Goal: Task Accomplishment & Management: Complete application form

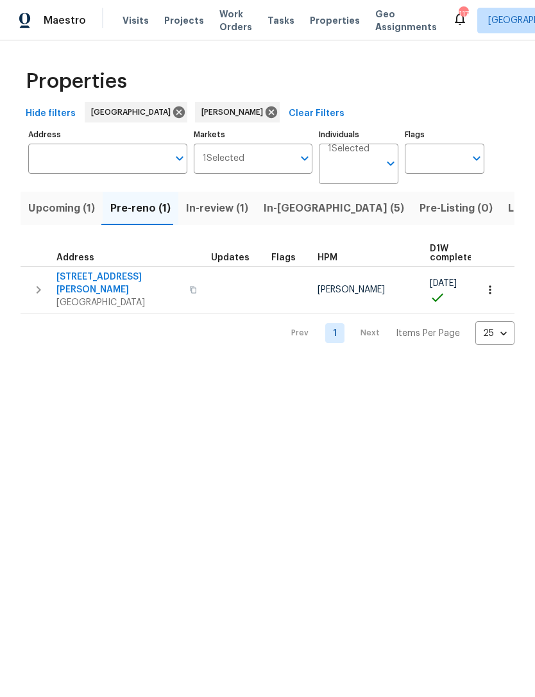
click at [483, 294] on button "button" at bounding box center [490, 290] width 28 height 28
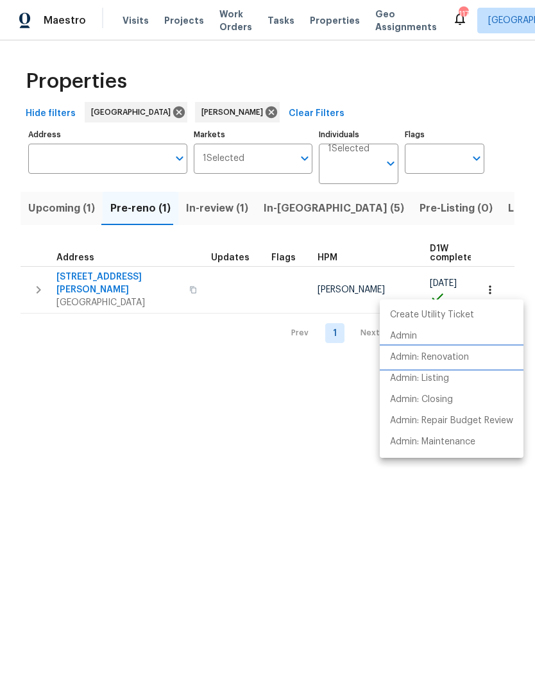
click at [456, 365] on li "Admin: Renovation" at bounding box center [452, 357] width 144 height 21
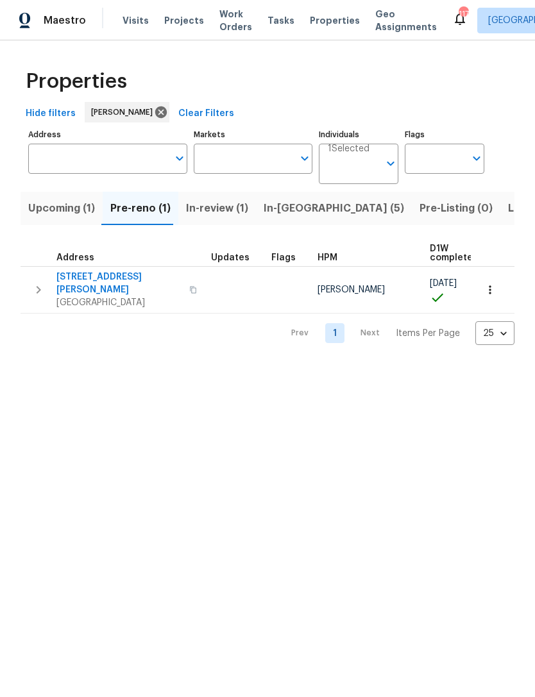
click at [41, 282] on icon "button" at bounding box center [38, 289] width 15 height 15
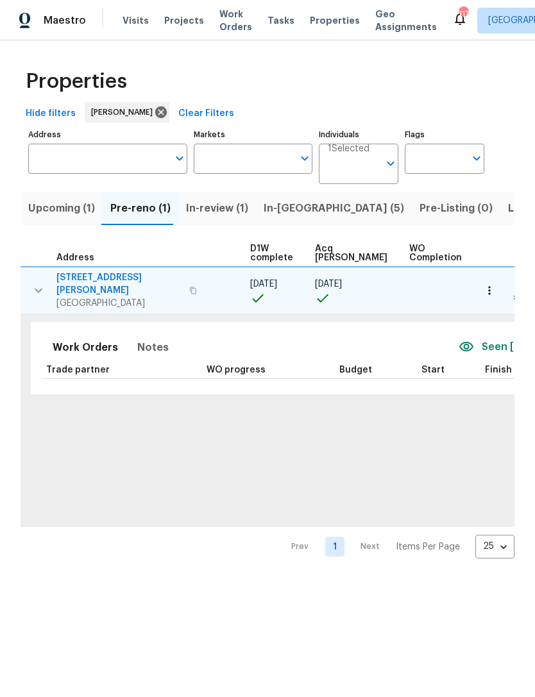
scroll to position [0, 180]
click at [486, 285] on icon "button" at bounding box center [489, 290] width 13 height 13
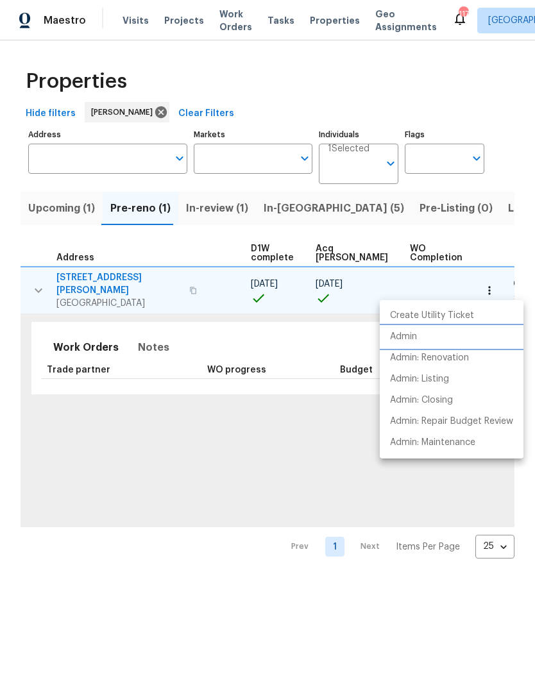
click at [408, 335] on p "Admin" at bounding box center [403, 336] width 27 height 13
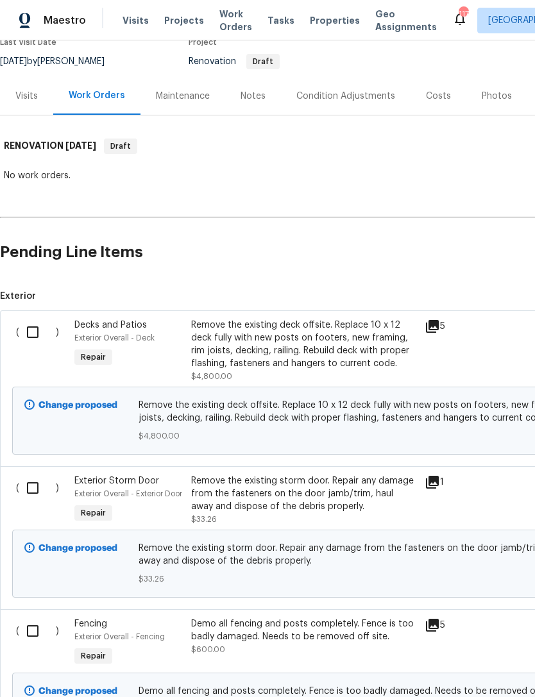
scroll to position [117, -1]
click at [31, 339] on input "checkbox" at bounding box center [37, 332] width 37 height 27
checkbox input "true"
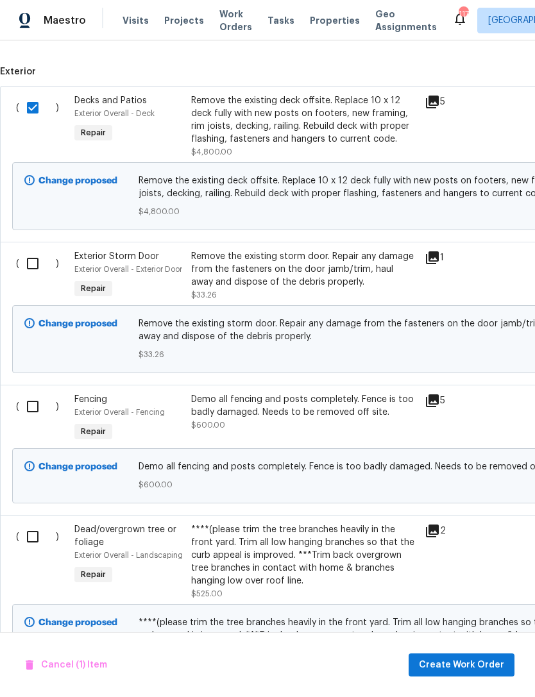
scroll to position [342, 0]
click at [35, 259] on input "checkbox" at bounding box center [37, 263] width 37 height 27
checkbox input "true"
click at [31, 420] on input "checkbox" at bounding box center [37, 406] width 37 height 27
checkbox input "true"
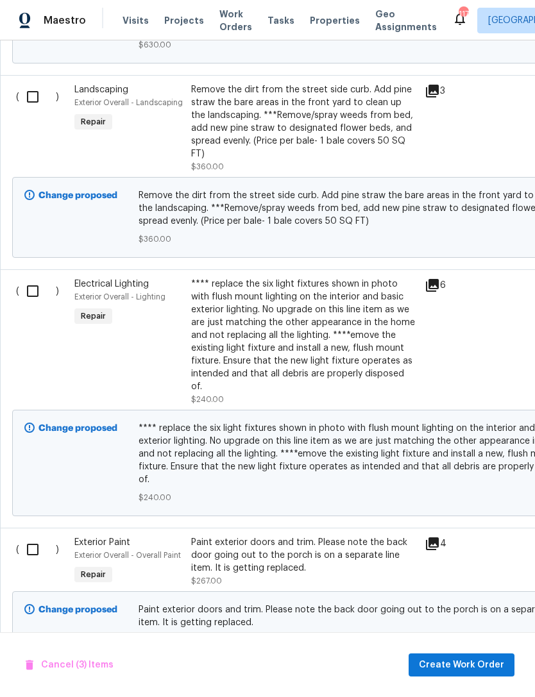
scroll to position [1364, 0]
click at [40, 305] on input "checkbox" at bounding box center [37, 291] width 37 height 27
checkbox input "true"
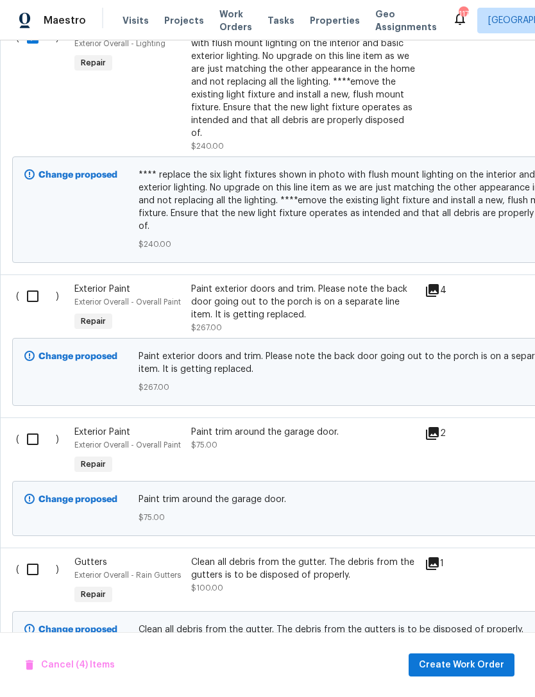
scroll to position [1618, 0]
click at [35, 283] on input "checkbox" at bounding box center [37, 296] width 37 height 27
checkbox input "true"
click at [40, 426] on input "checkbox" at bounding box center [37, 439] width 37 height 27
checkbox input "true"
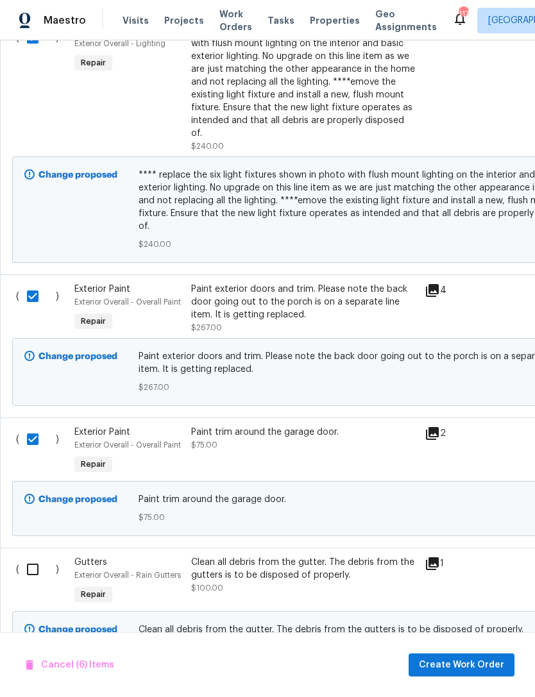
click at [35, 556] on input "checkbox" at bounding box center [37, 569] width 37 height 27
checkbox input "true"
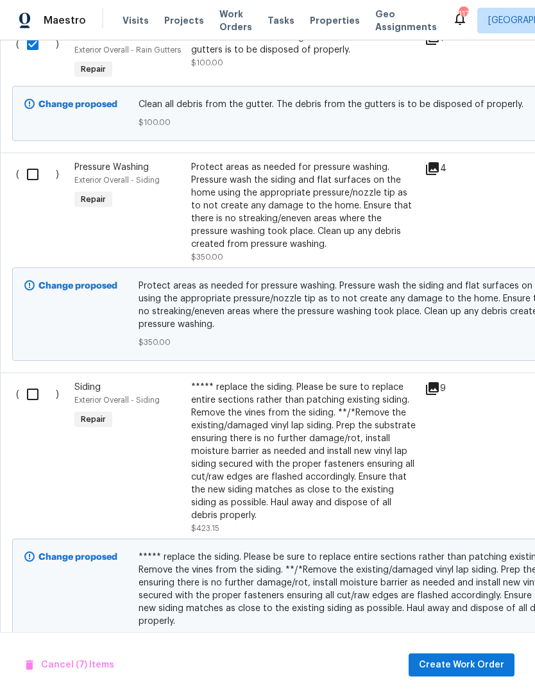
scroll to position [2149, 0]
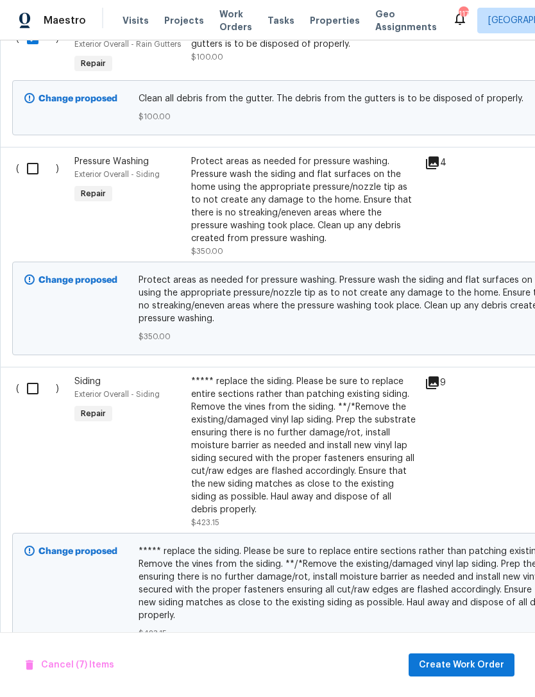
click at [40, 162] on input "checkbox" at bounding box center [37, 168] width 37 height 27
checkbox input "true"
click at [34, 384] on input "checkbox" at bounding box center [37, 388] width 37 height 27
checkbox input "true"
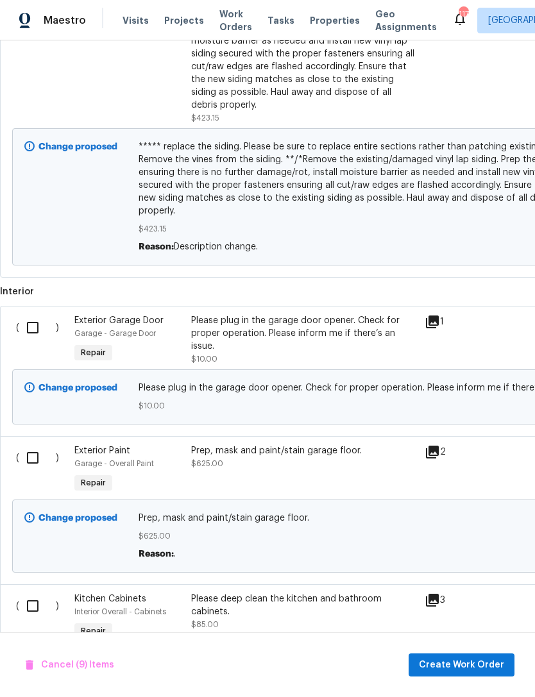
scroll to position [2554, 0]
click at [32, 315] on input "checkbox" at bounding box center [37, 327] width 37 height 27
checkbox input "true"
click at [35, 444] on input "checkbox" at bounding box center [37, 457] width 37 height 27
checkbox input "true"
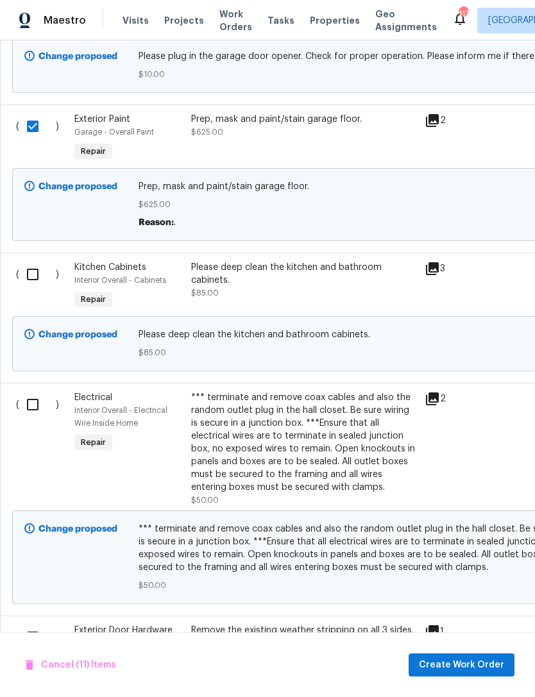
scroll to position [0, 0]
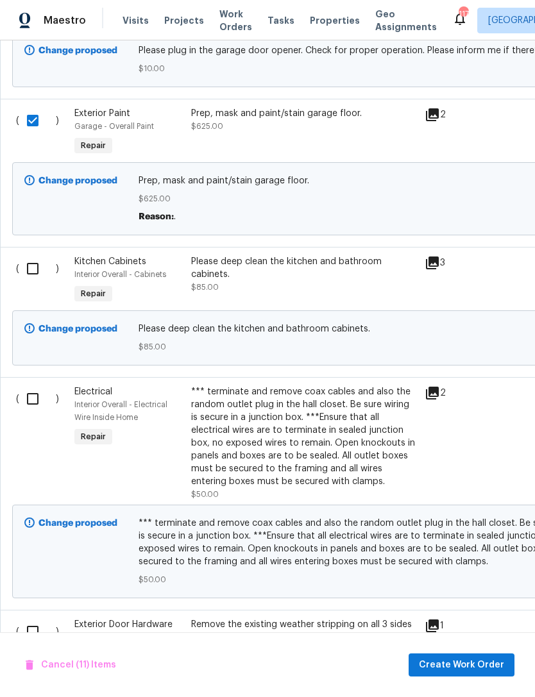
click at [38, 255] on input "checkbox" at bounding box center [37, 268] width 37 height 27
checkbox input "true"
click at [36, 394] on input "checkbox" at bounding box center [37, 398] width 37 height 27
checkbox input "true"
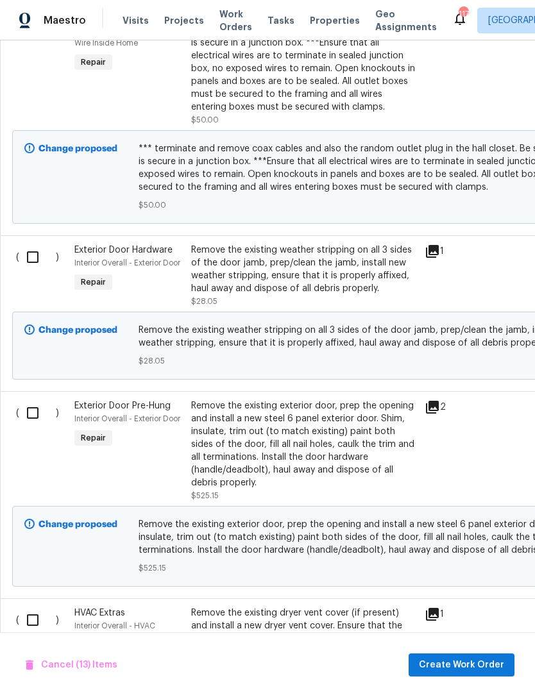
click at [37, 247] on input "checkbox" at bounding box center [37, 257] width 37 height 27
checkbox input "true"
click at [35, 399] on input "checkbox" at bounding box center [37, 412] width 37 height 27
checkbox input "true"
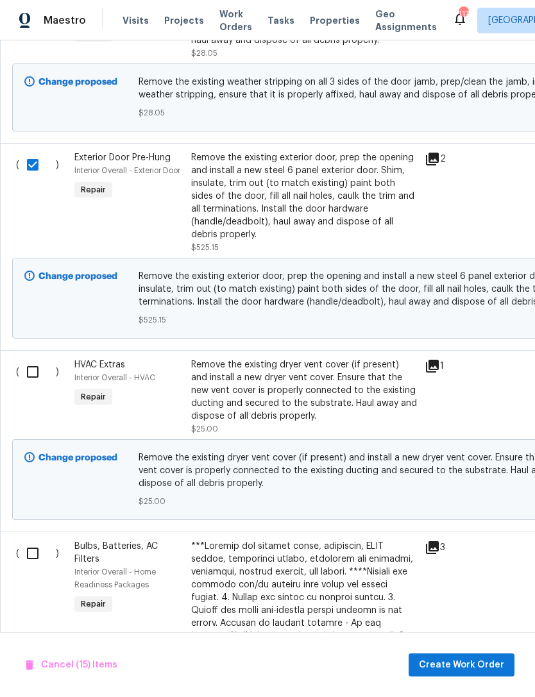
click at [37, 361] on input "checkbox" at bounding box center [37, 371] width 37 height 27
checkbox input "true"
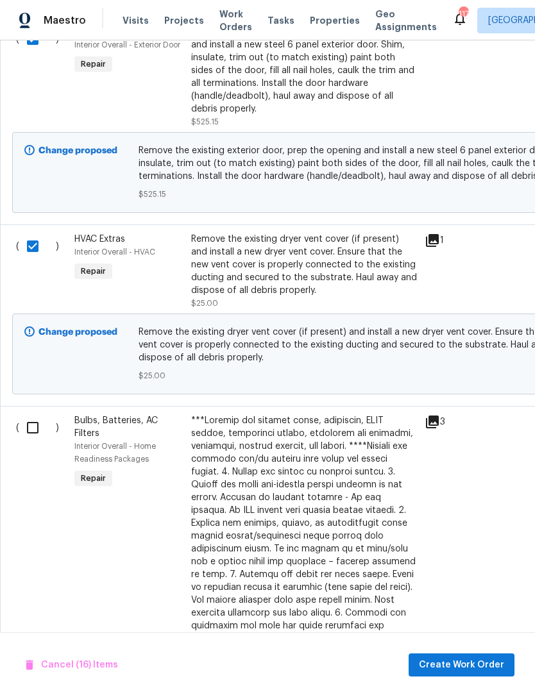
click at [46, 418] on input "checkbox" at bounding box center [37, 427] width 37 height 27
checkbox input "true"
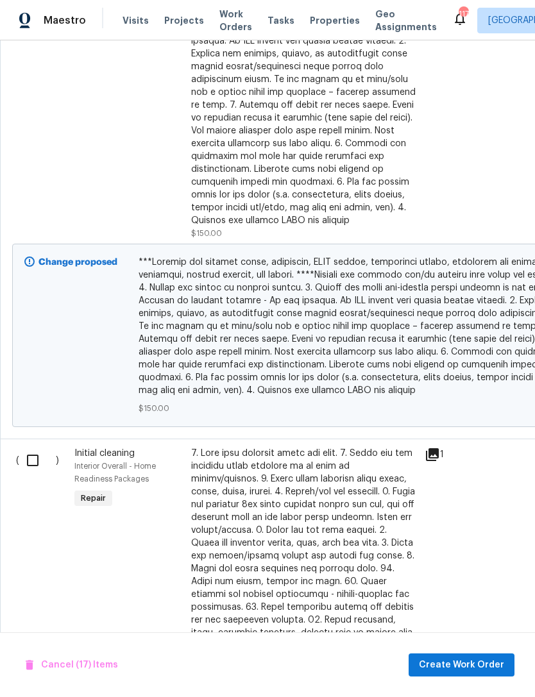
click at [37, 447] on input "checkbox" at bounding box center [37, 460] width 37 height 27
checkbox input "true"
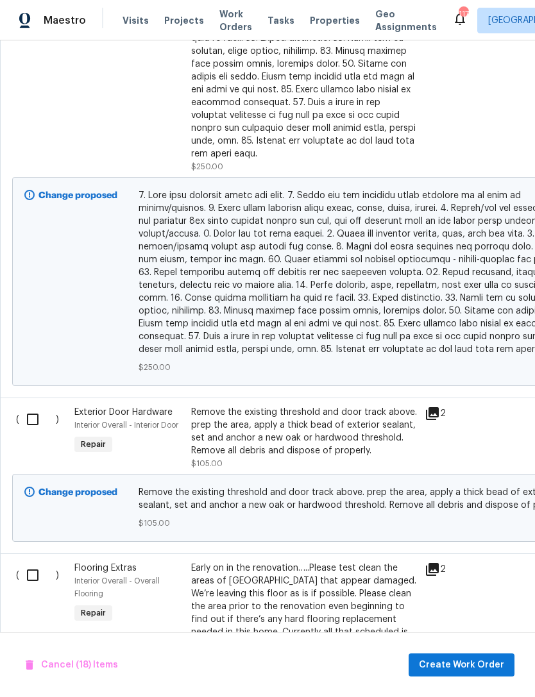
click at [32, 406] on input "checkbox" at bounding box center [37, 419] width 37 height 27
checkbox input "true"
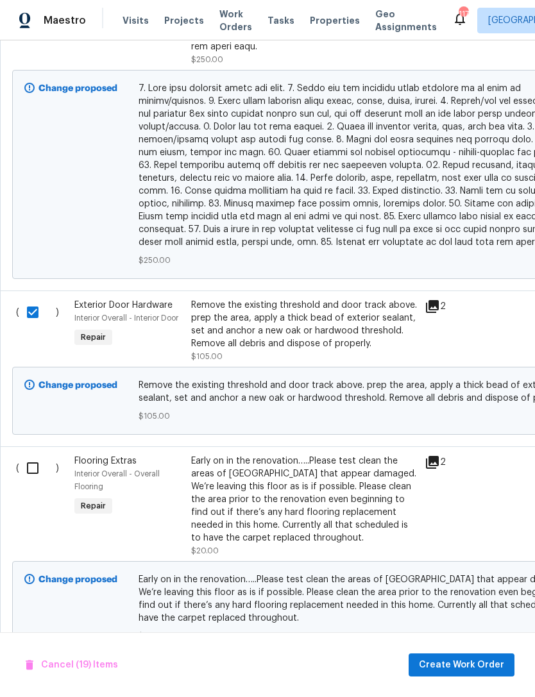
click at [32, 455] on input "checkbox" at bounding box center [37, 468] width 37 height 27
checkbox input "true"
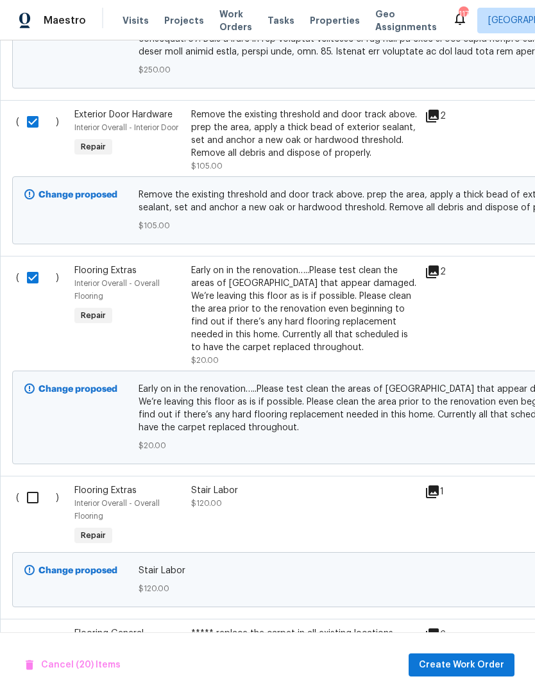
click at [34, 484] on input "checkbox" at bounding box center [37, 497] width 37 height 27
click at [33, 484] on input "checkbox" at bounding box center [37, 497] width 37 height 27
checkbox input "false"
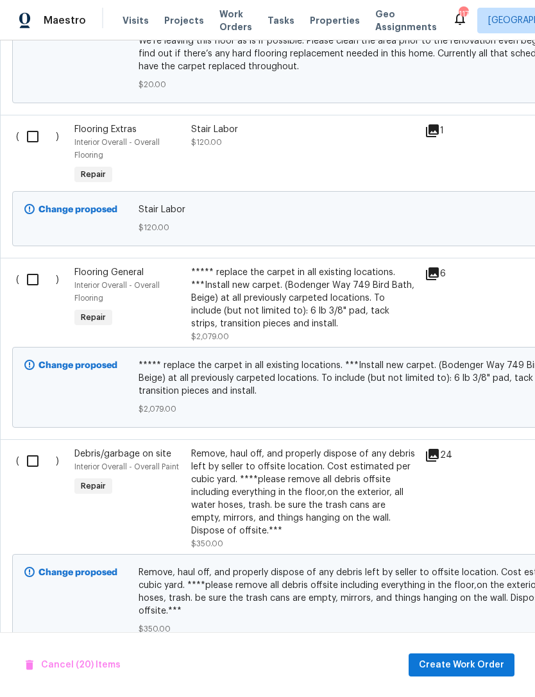
click at [33, 448] on input "checkbox" at bounding box center [37, 461] width 37 height 27
checkbox input "true"
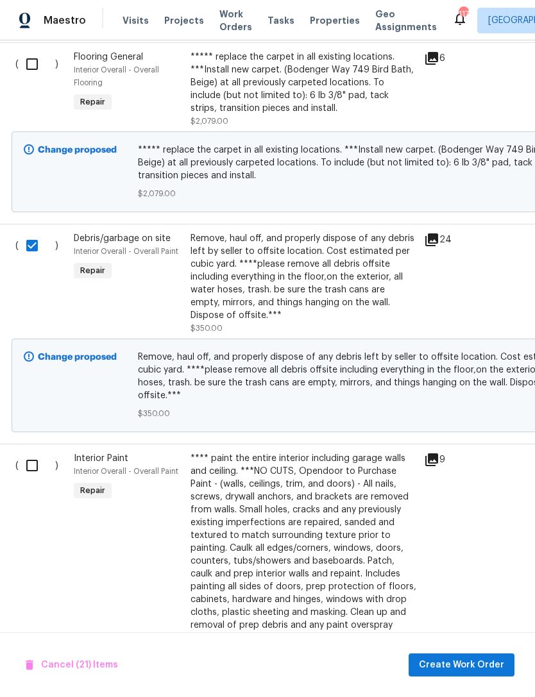
click at [38, 452] on input "checkbox" at bounding box center [37, 465] width 37 height 27
checkbox input "true"
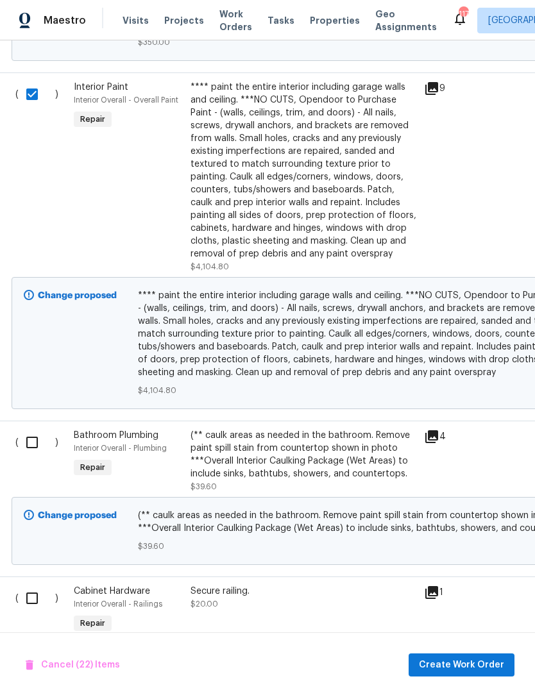
click at [40, 429] on input "checkbox" at bounding box center [37, 442] width 37 height 27
checkbox input "true"
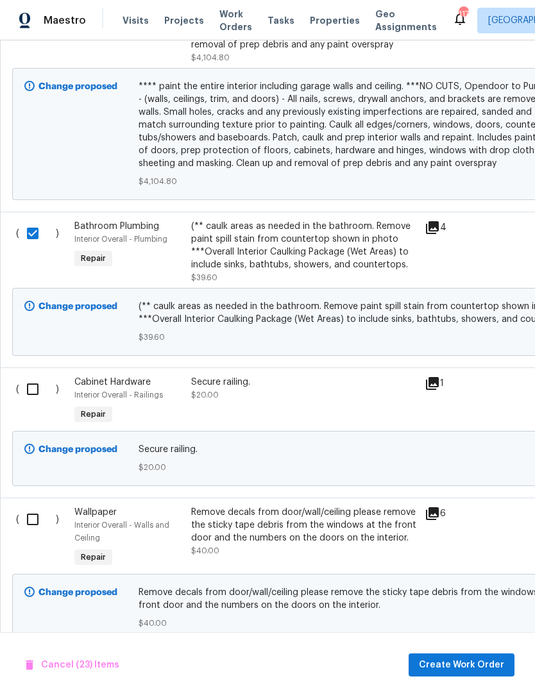
click at [33, 376] on input "checkbox" at bounding box center [37, 389] width 37 height 27
checkbox input "true"
click at [26, 506] on input "checkbox" at bounding box center [37, 519] width 37 height 27
checkbox input "true"
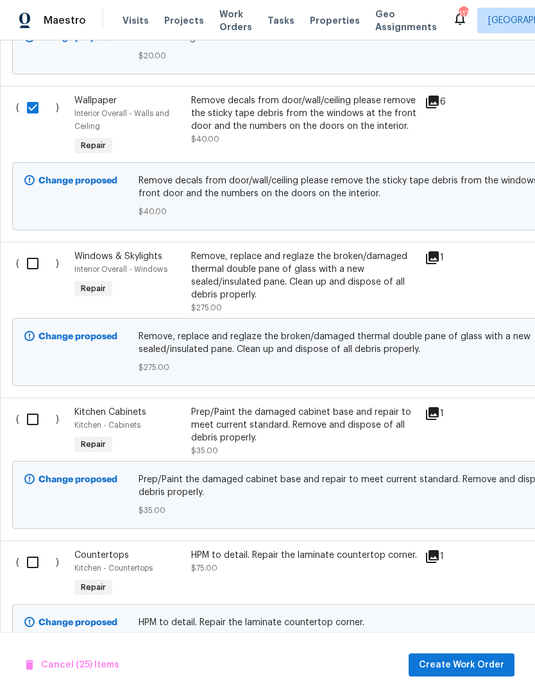
click at [30, 406] on input "checkbox" at bounding box center [37, 419] width 37 height 27
checkbox input "true"
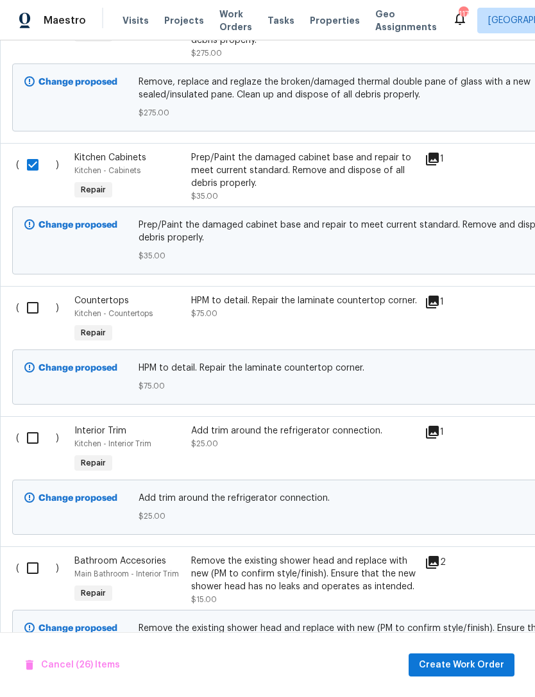
click at [38, 424] on input "checkbox" at bounding box center [37, 437] width 37 height 27
checkbox input "true"
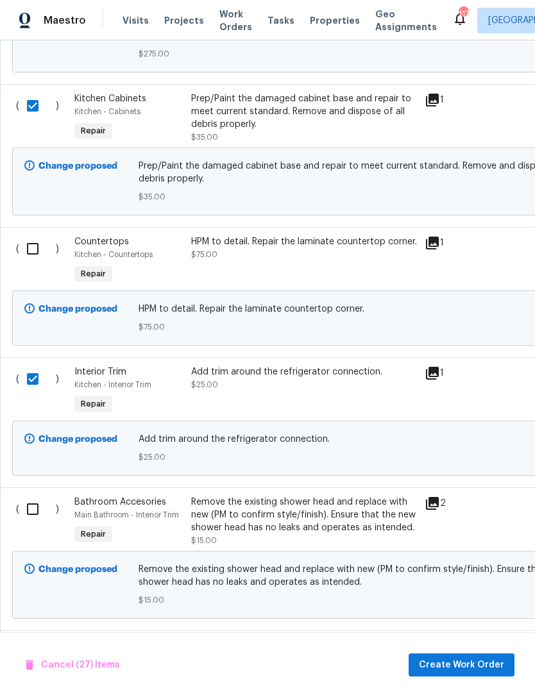
click at [35, 496] on input "checkbox" at bounding box center [37, 509] width 37 height 27
checkbox input "true"
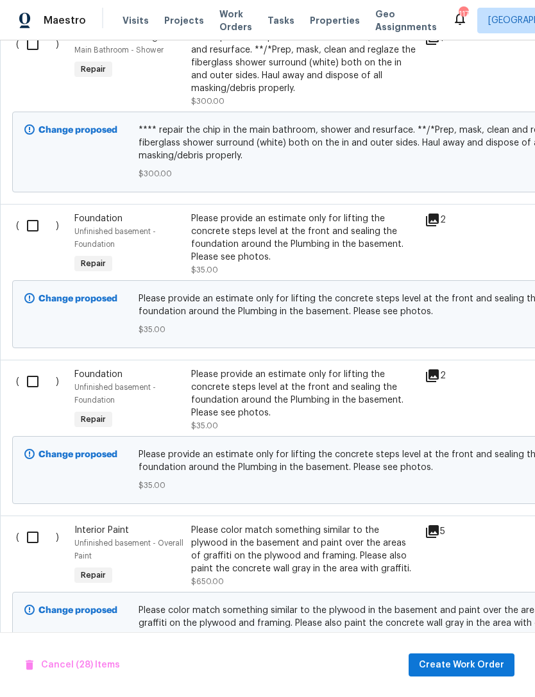
click at [38, 524] on input "checkbox" at bounding box center [37, 537] width 37 height 27
checkbox input "true"
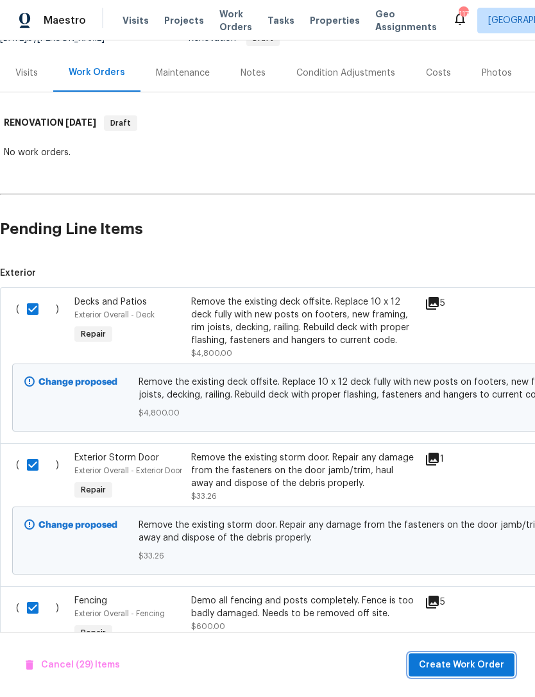
click at [476, 666] on span "Create Work Order" at bounding box center [461, 665] width 85 height 16
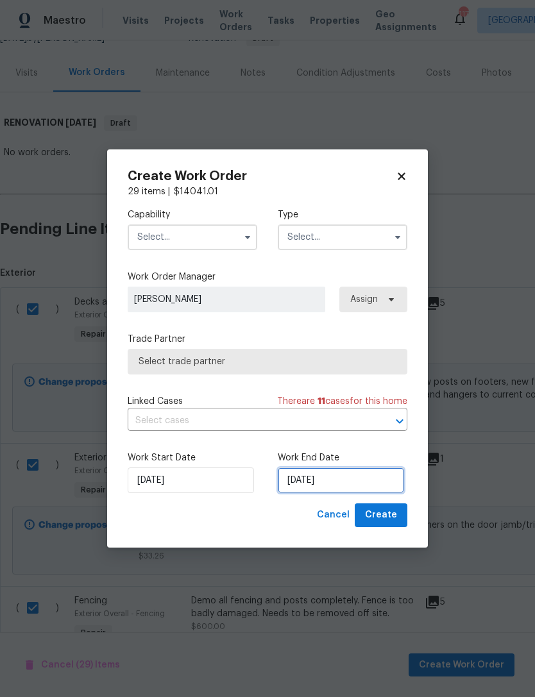
click at [353, 479] on input "[DATE]" at bounding box center [341, 480] width 126 height 26
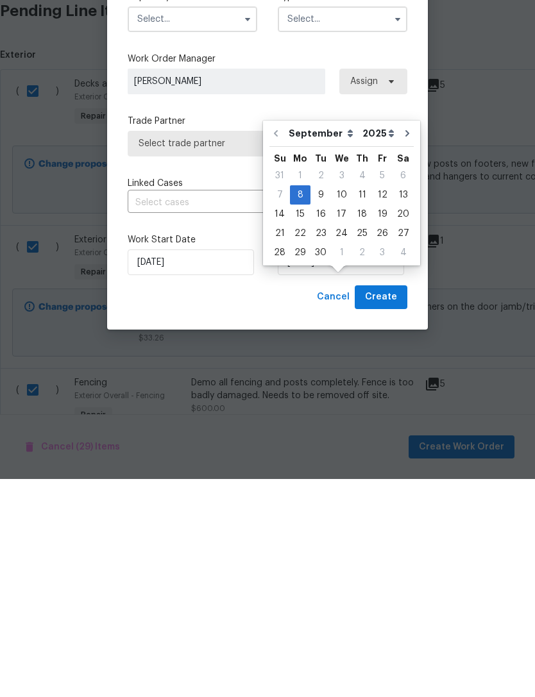
click at [427, 174] on div "Create Work Order 29 items | $ 14041.01 Capability Type Work Order Manager Jayd…" at bounding box center [267, 348] width 321 height 398
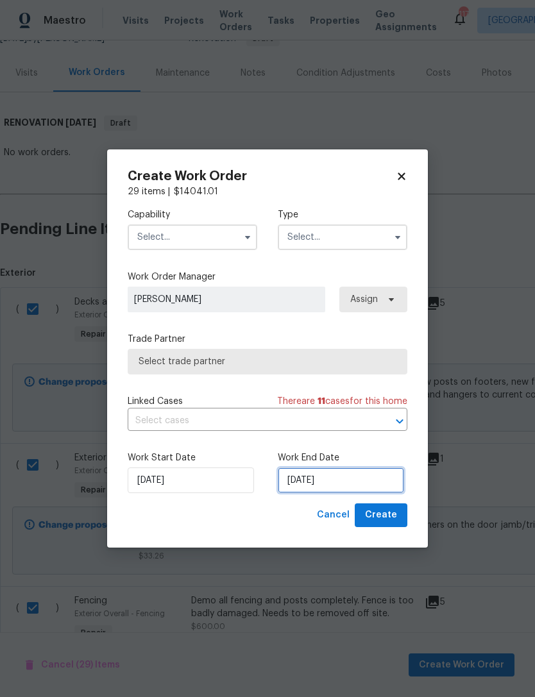
click at [356, 485] on input "[DATE]" at bounding box center [341, 480] width 126 height 26
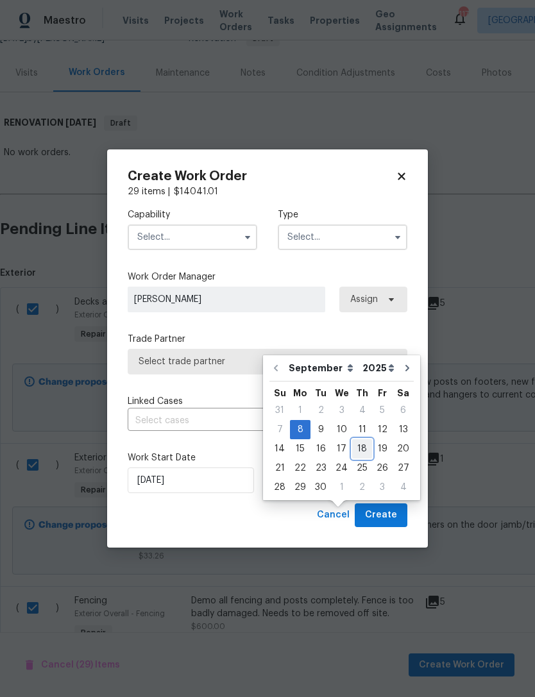
click at [361, 440] on div "18" at bounding box center [362, 449] width 20 height 18
type input "9/18/2025"
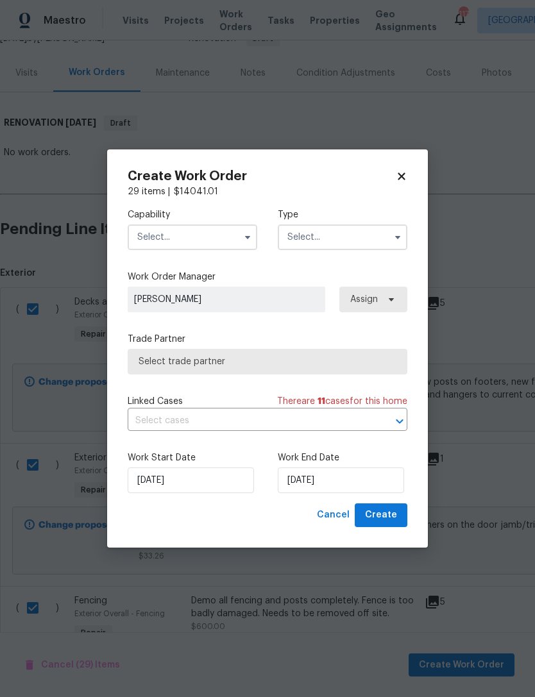
click at [208, 237] on input "text" at bounding box center [193, 237] width 130 height 26
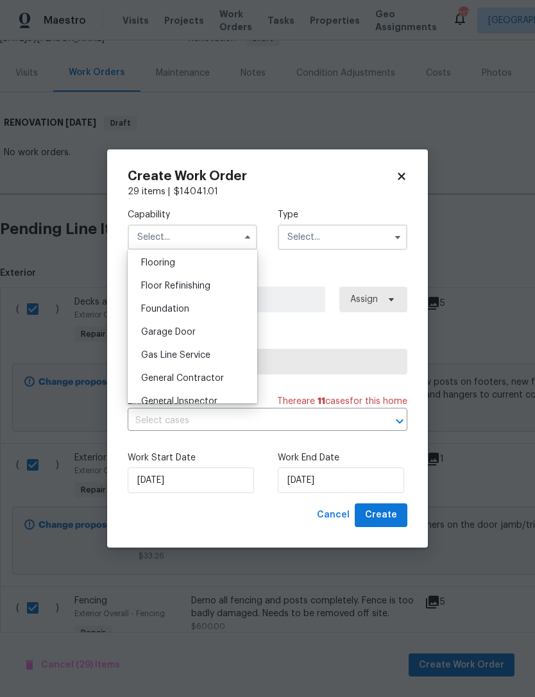
scroll to position [519, 0]
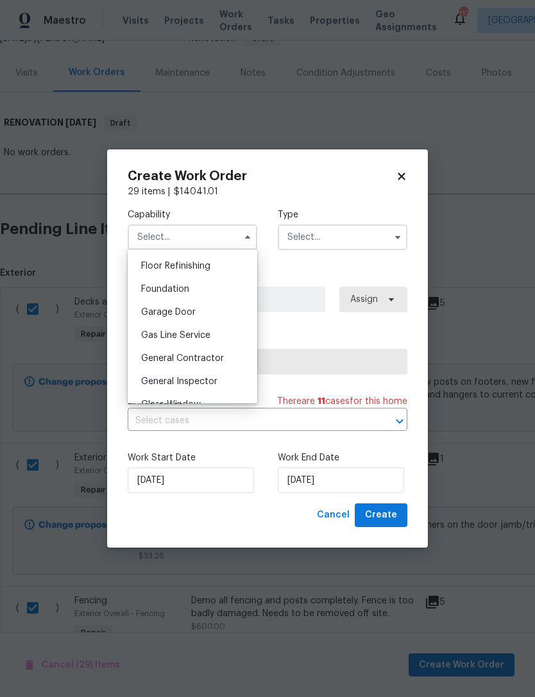
click at [224, 356] on div "General Contractor" at bounding box center [192, 358] width 123 height 23
type input "General Contractor"
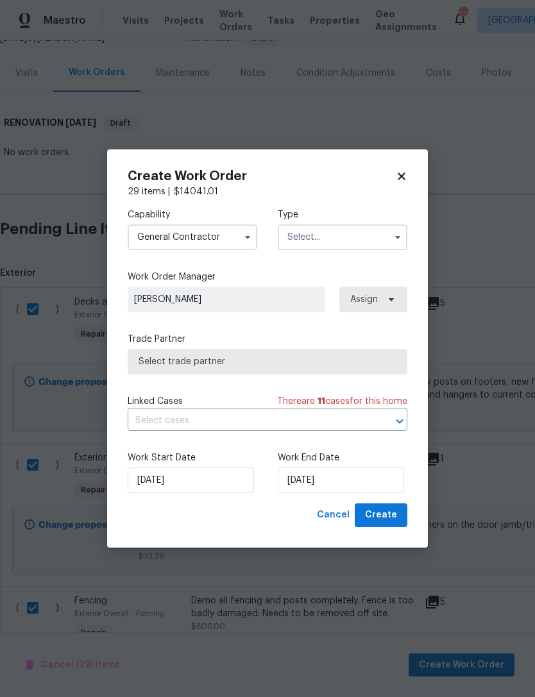
click at [363, 242] on input "text" at bounding box center [343, 237] width 130 height 26
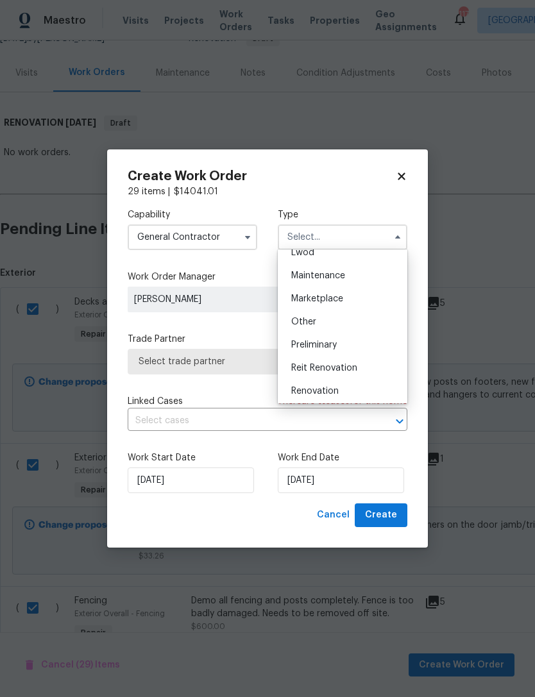
scroll to position [197, 0]
click at [352, 391] on div "Renovation" at bounding box center [342, 390] width 123 height 23
type input "Renovation"
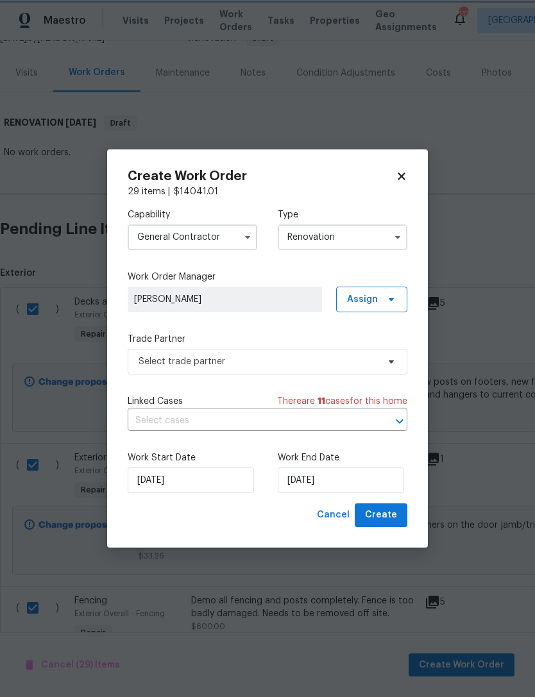
scroll to position [0, 0]
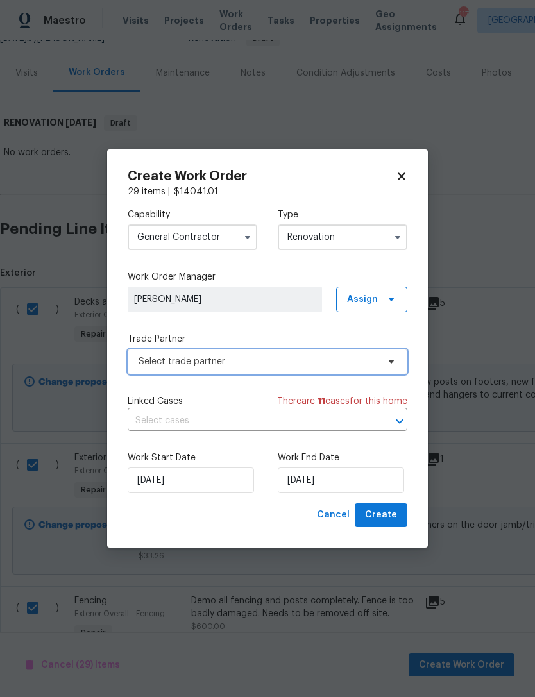
click at [356, 360] on span "Select trade partner" at bounding box center [257, 361] width 239 height 13
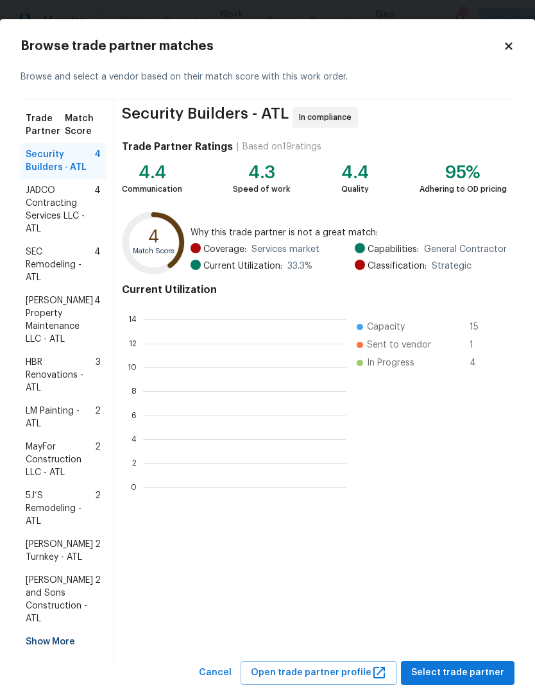
scroll to position [1, 1]
click at [64, 630] on div "Show More" at bounding box center [63, 641] width 85 height 23
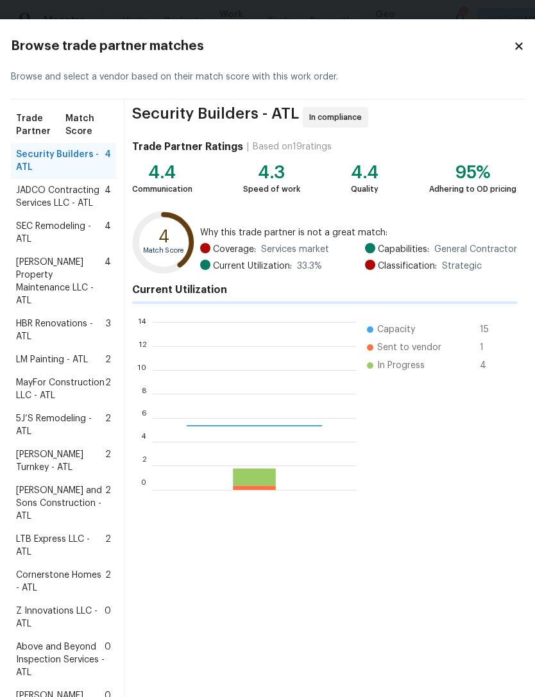
scroll to position [180, 203]
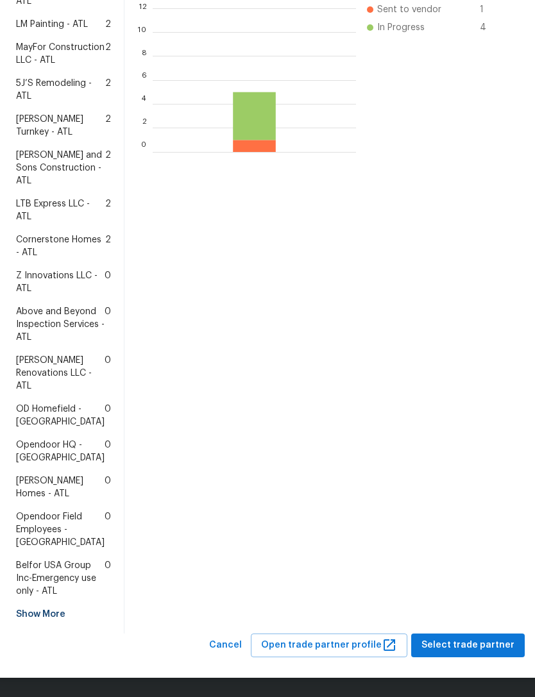
click at [70, 312] on span "Above and Beyond Inspection Services - ATL" at bounding box center [60, 324] width 88 height 38
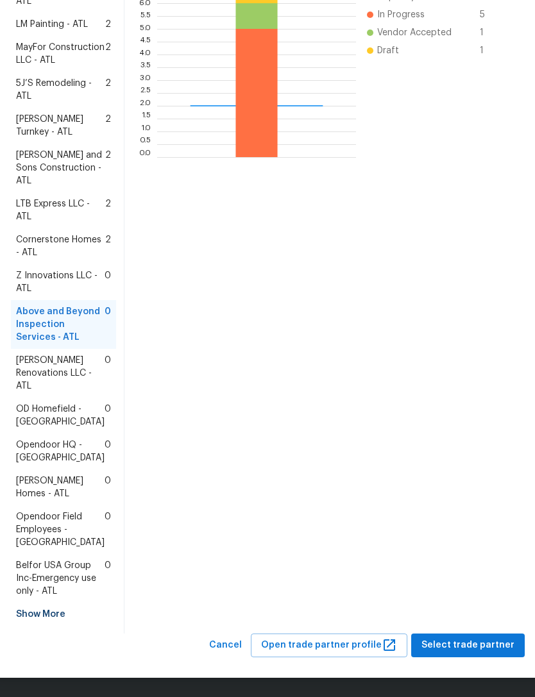
scroll to position [424, 0]
click at [482, 650] on span "Select trade partner" at bounding box center [467, 645] width 93 height 16
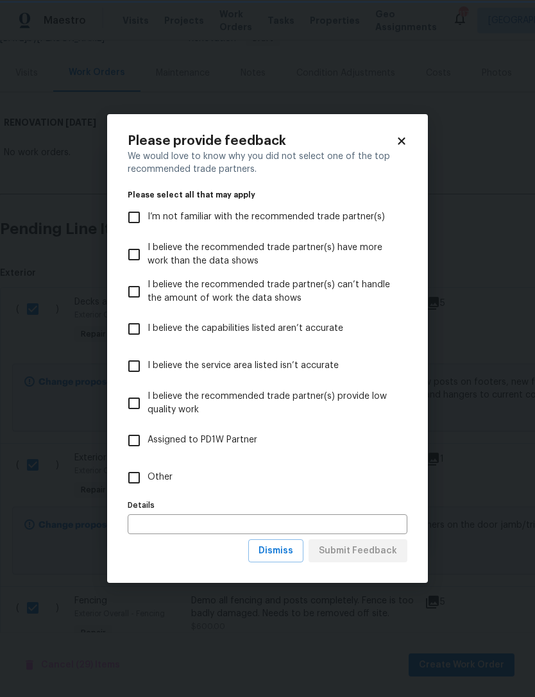
scroll to position [0, 0]
click at [138, 476] on input "Other" at bounding box center [134, 477] width 27 height 27
checkbox input "true"
click at [294, 515] on input "text" at bounding box center [268, 524] width 280 height 20
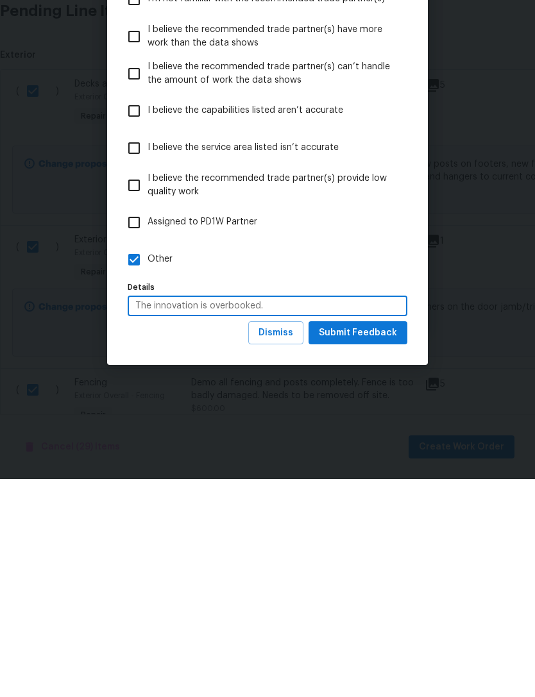
click at [153, 514] on input "The innovation is overbooked." at bounding box center [268, 524] width 280 height 20
click at [153, 514] on input "The innovations is overbooked." at bounding box center [268, 524] width 280 height 20
type input "Z innovations is overbooked."
click at [368, 543] on span "Submit Feedback" at bounding box center [358, 551] width 78 height 16
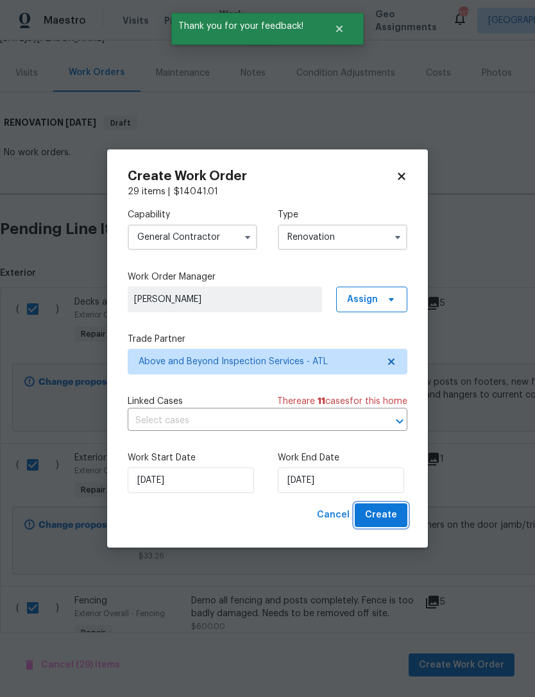
click at [382, 519] on span "Create" at bounding box center [381, 515] width 32 height 16
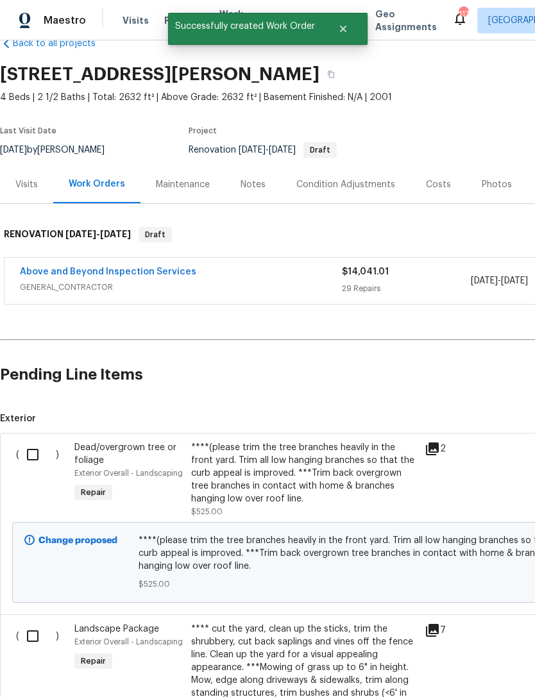
scroll to position [29, 0]
click at [122, 275] on link "Above and Beyond Inspection Services" at bounding box center [108, 271] width 176 height 9
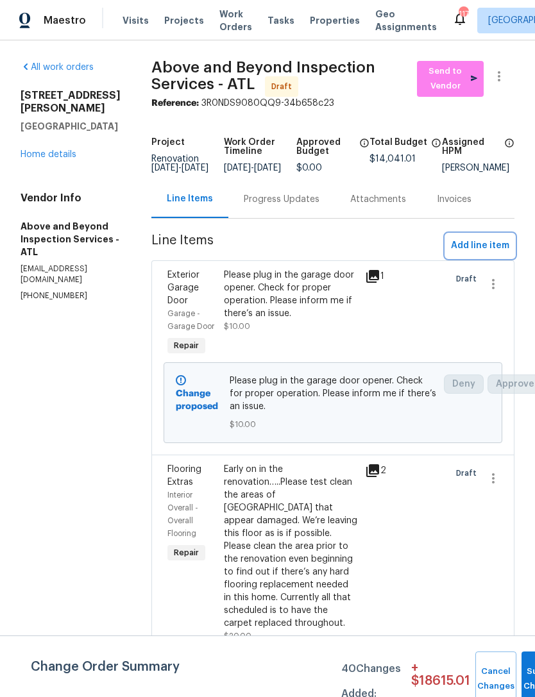
click at [478, 254] on span "Add line item" at bounding box center [480, 246] width 58 height 16
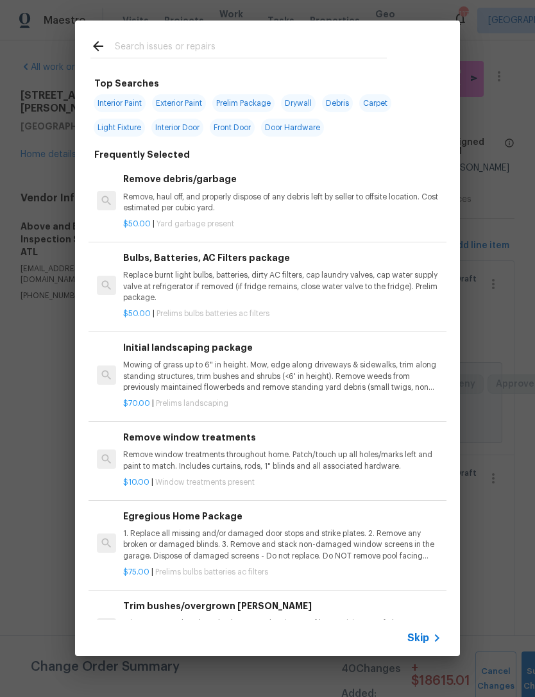
click at [253, 35] on div at bounding box center [238, 46] width 327 height 51
click at [215, 55] on input "text" at bounding box center [251, 47] width 272 height 19
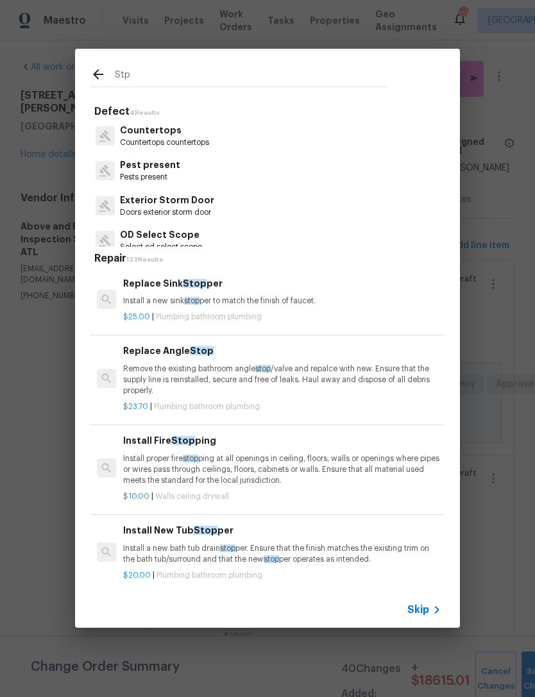
type input "Stpp"
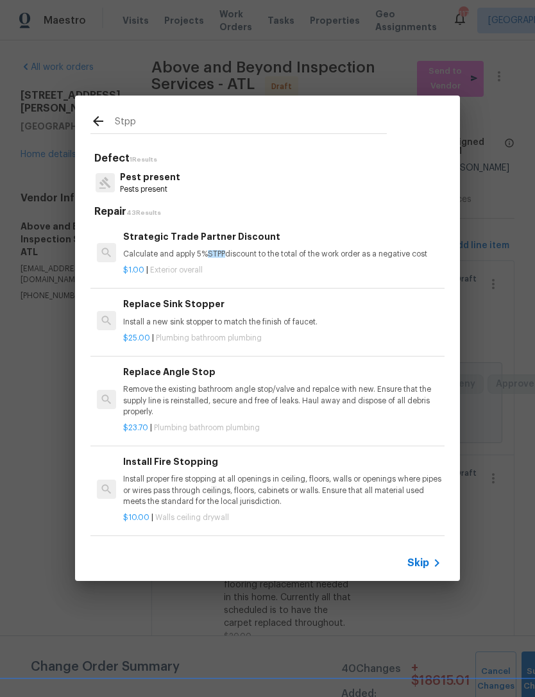
click at [256, 242] on h6 "Strategic Trade Partner Discount" at bounding box center [282, 237] width 318 height 14
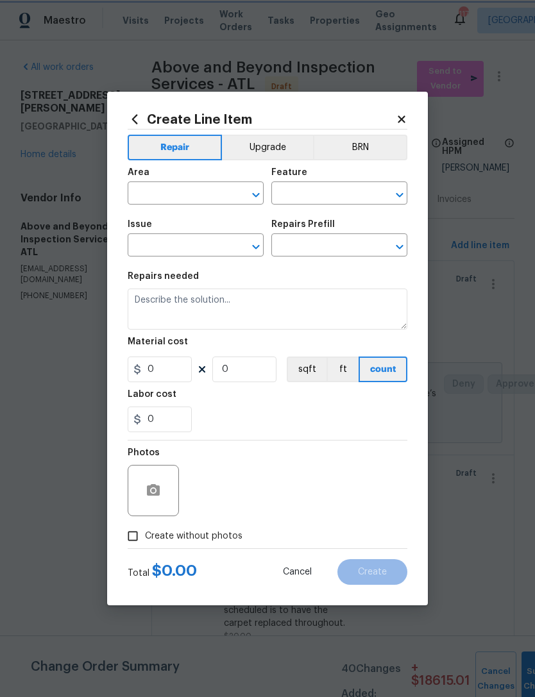
type input "Overall Exterior"
type input "Strategic Trade Partner Discount $1.00"
type textarea "Calculate and apply 5% STPP discount to the total of the work order as a negati…"
type input "1"
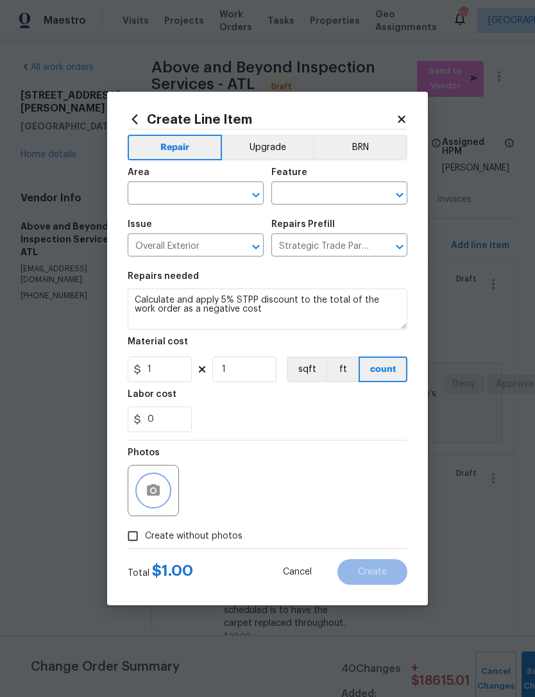
click at [151, 490] on icon "button" at bounding box center [153, 490] width 15 height 15
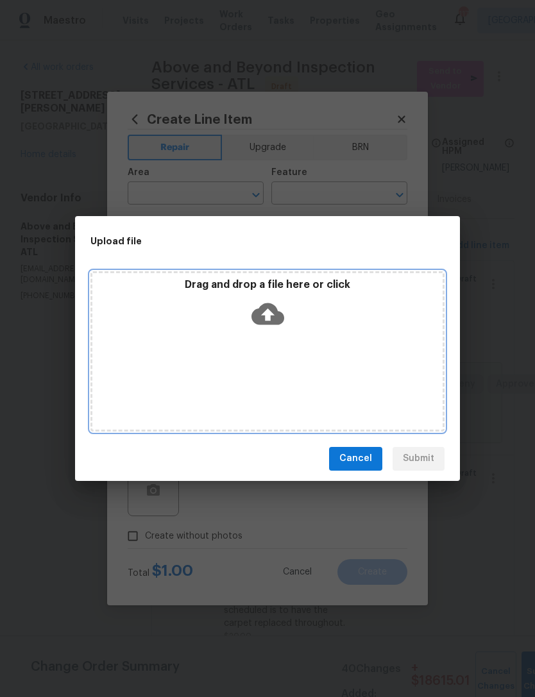
click at [276, 316] on icon at bounding box center [267, 314] width 33 height 22
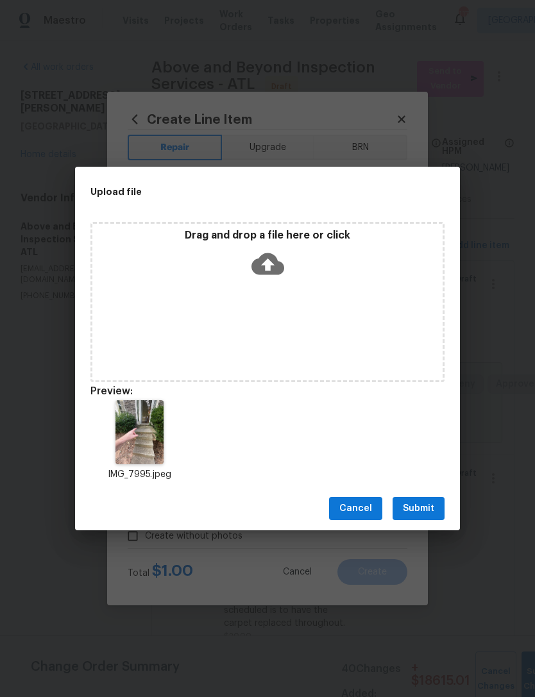
click at [418, 517] on button "Submit" at bounding box center [418, 509] width 52 height 24
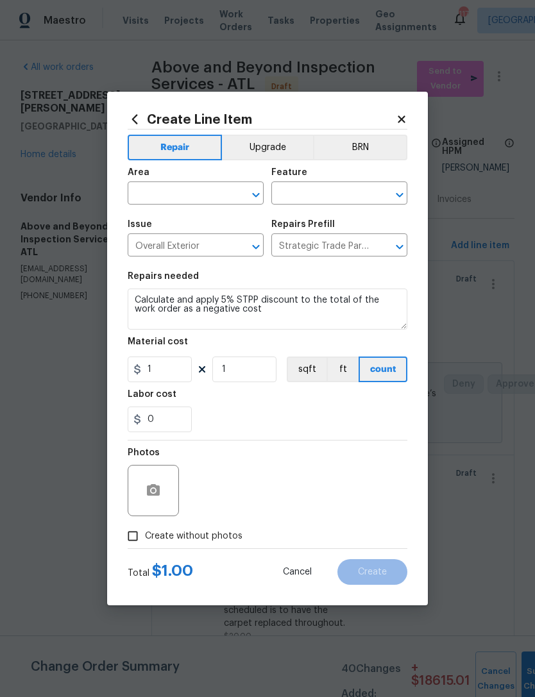
click at [216, 195] on input "text" at bounding box center [178, 195] width 100 height 20
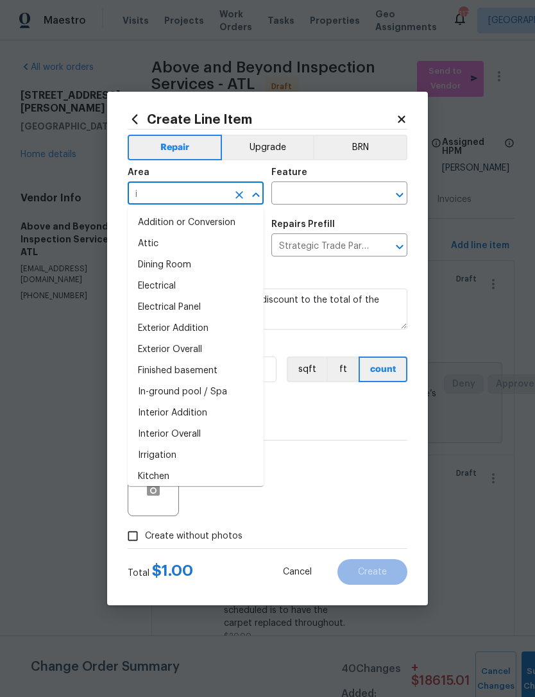
type input "in"
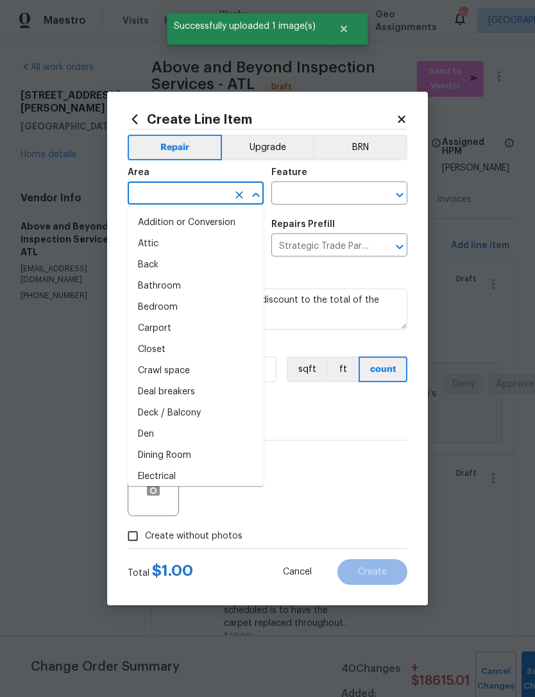
type input "t"
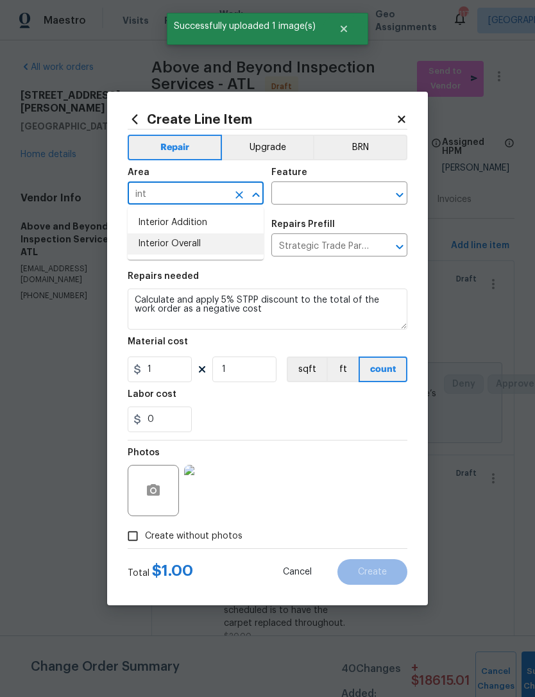
click at [227, 242] on li "Interior Overall" at bounding box center [196, 243] width 136 height 21
type input "Interior Overall"
click at [344, 192] on input "text" at bounding box center [321, 195] width 100 height 20
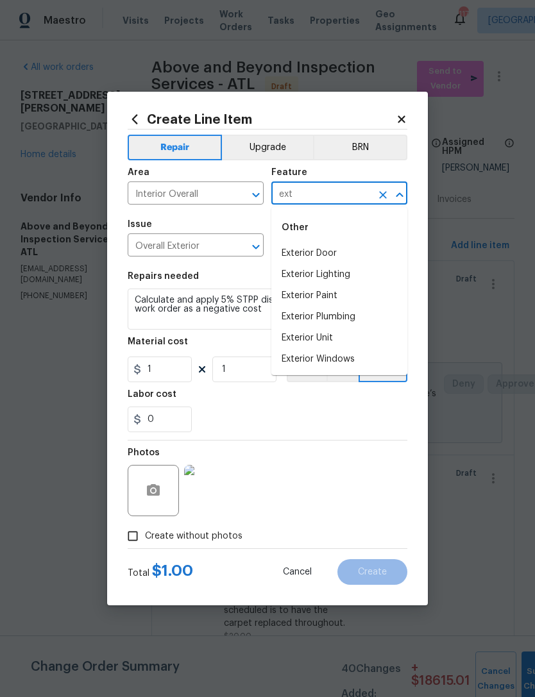
click at [344, 253] on li "Exterior Door" at bounding box center [339, 253] width 136 height 21
type input "Exterior Door"
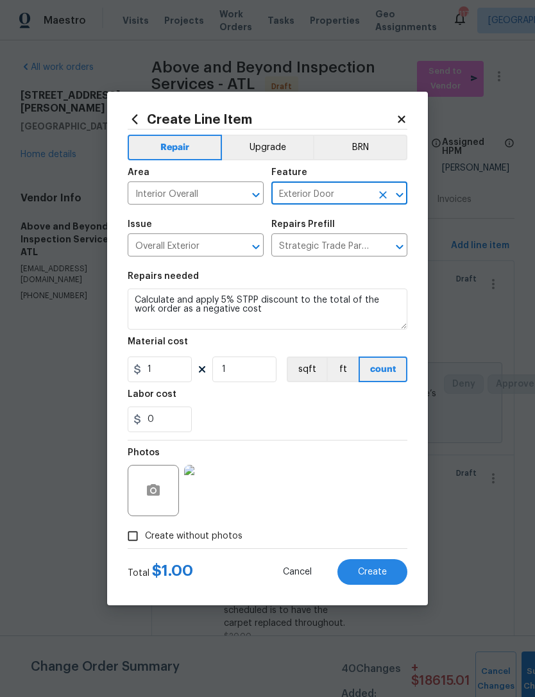
click at [376, 189] on icon "Clear" at bounding box center [382, 195] width 13 height 13
click at [331, 192] on input "text" at bounding box center [321, 195] width 100 height 20
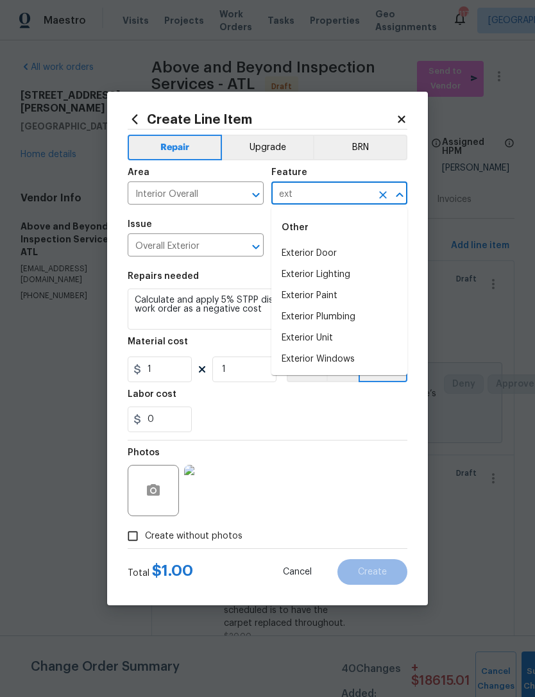
type input "ext"
click at [222, 189] on input "Interior Overall" at bounding box center [178, 195] width 100 height 20
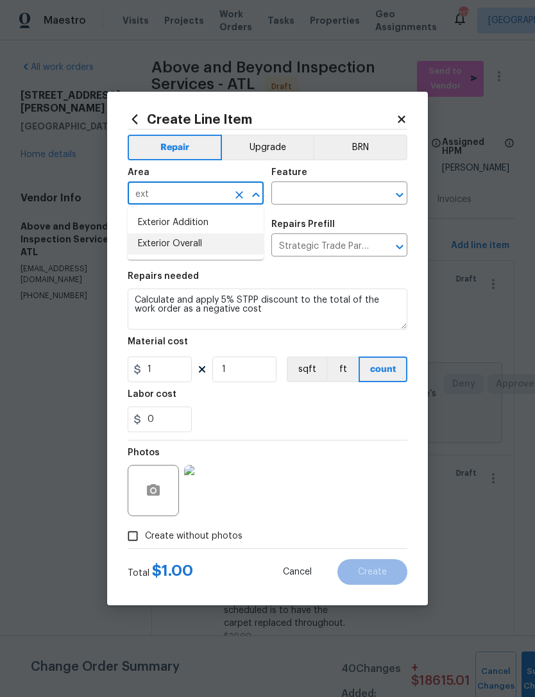
click at [231, 249] on li "Exterior Overall" at bounding box center [196, 243] width 136 height 21
type input "Exterior Overall"
click at [334, 198] on input "text" at bounding box center [321, 195] width 100 height 20
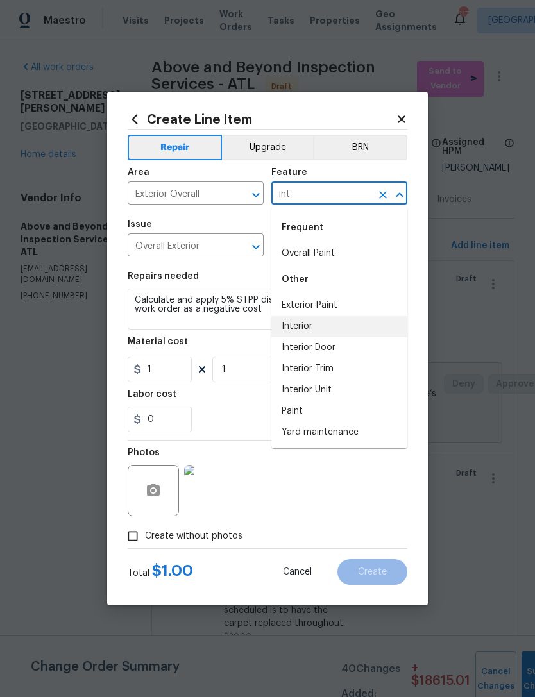
click at [315, 326] on li "Interior" at bounding box center [339, 326] width 136 height 21
type input "Interior"
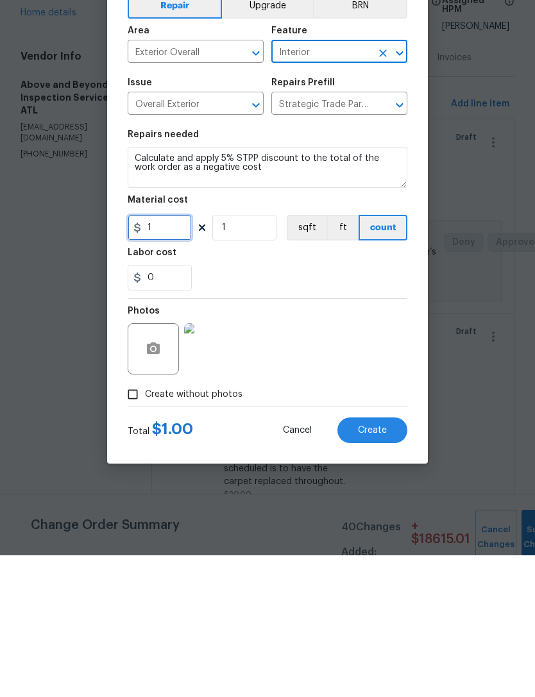
click at [143, 356] on input "1" at bounding box center [160, 369] width 64 height 26
click at [333, 294] on section "Repairs needed Calculate and apply 5% STPP discount to the total of the work or…" at bounding box center [268, 352] width 280 height 176
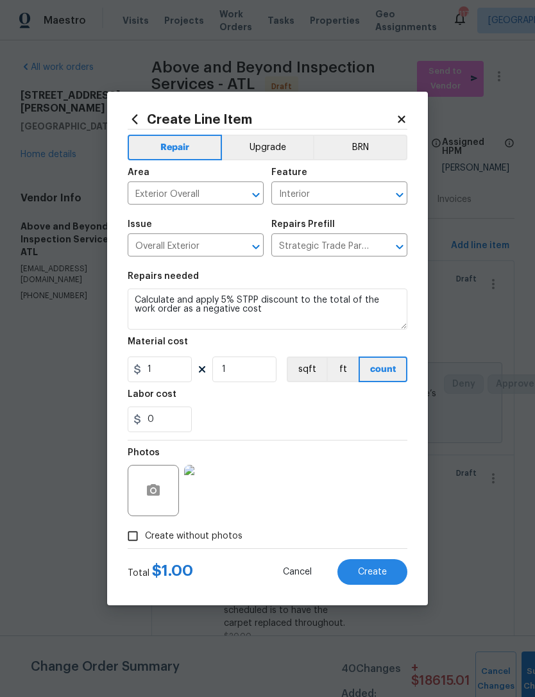
click at [380, 573] on span "Create" at bounding box center [372, 572] width 29 height 10
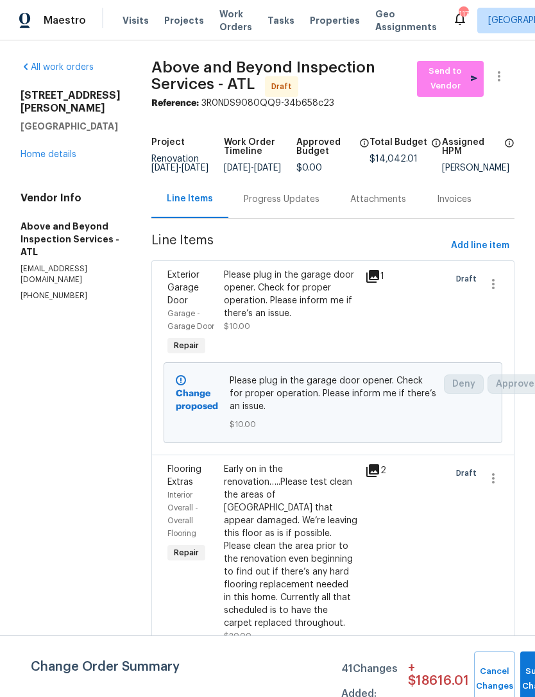
scroll to position [0, 0]
click at [520, 672] on button "Submit Changes" at bounding box center [540, 678] width 41 height 55
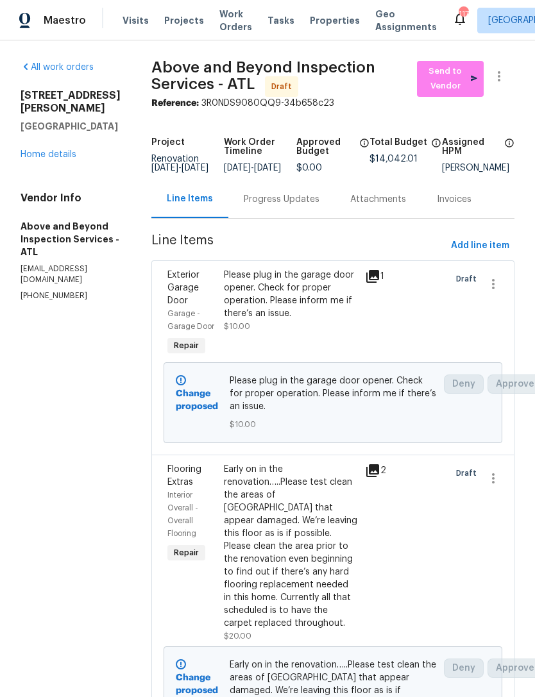
click at [50, 150] on link "Home details" at bounding box center [49, 154] width 56 height 9
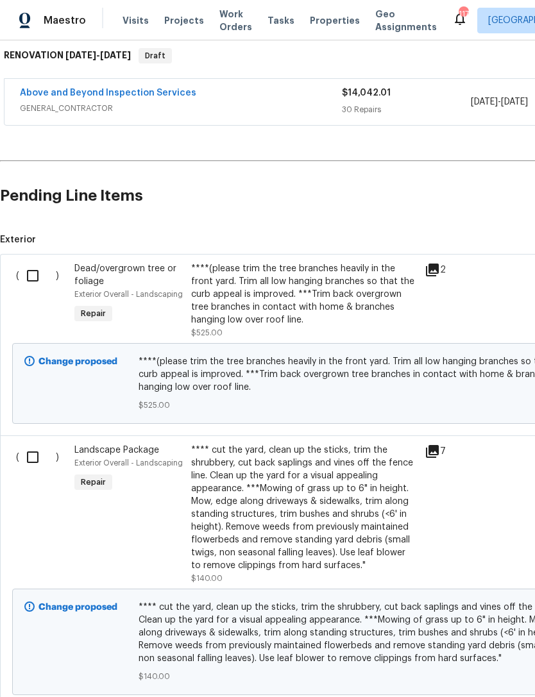
scroll to position [214, 0]
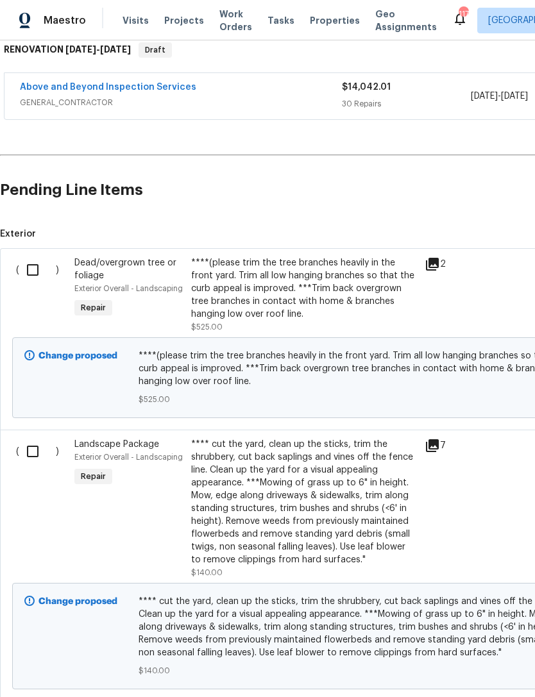
click at [39, 256] on input "checkbox" at bounding box center [37, 269] width 37 height 27
checkbox input "true"
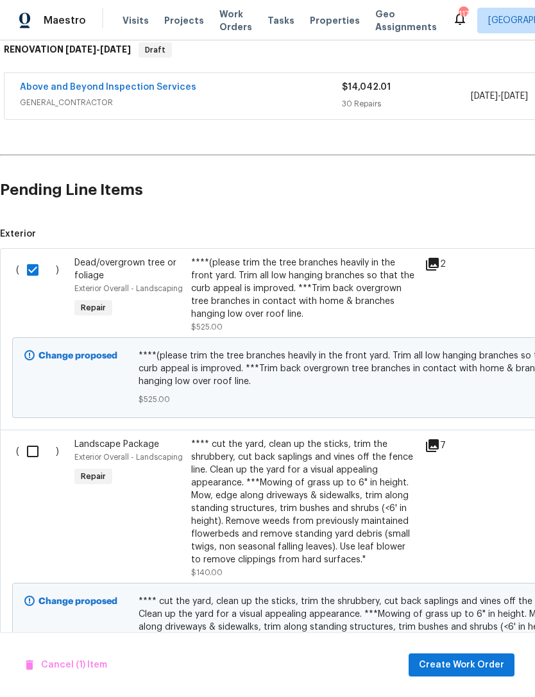
click at [36, 449] on input "checkbox" at bounding box center [37, 451] width 37 height 27
checkbox input "true"
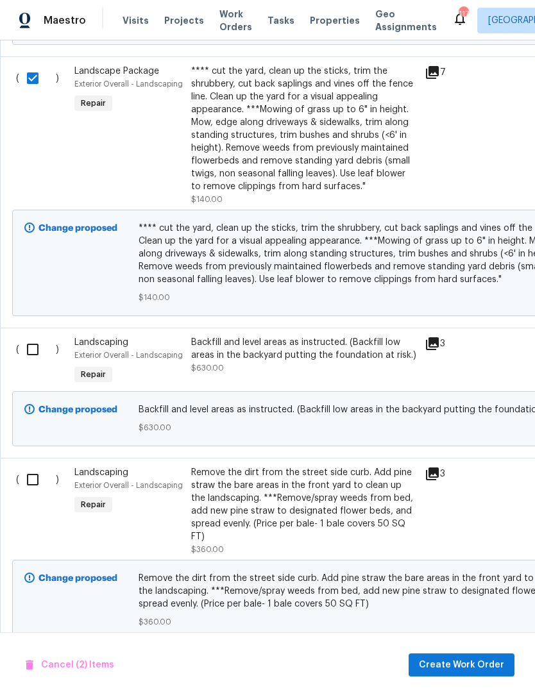
scroll to position [587, 0]
click at [26, 352] on input "checkbox" at bounding box center [37, 349] width 37 height 27
checkbox input "true"
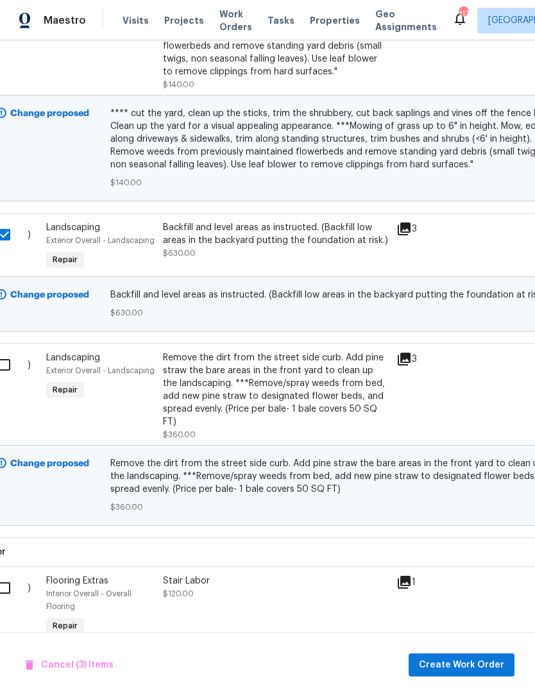
scroll to position [707, 8]
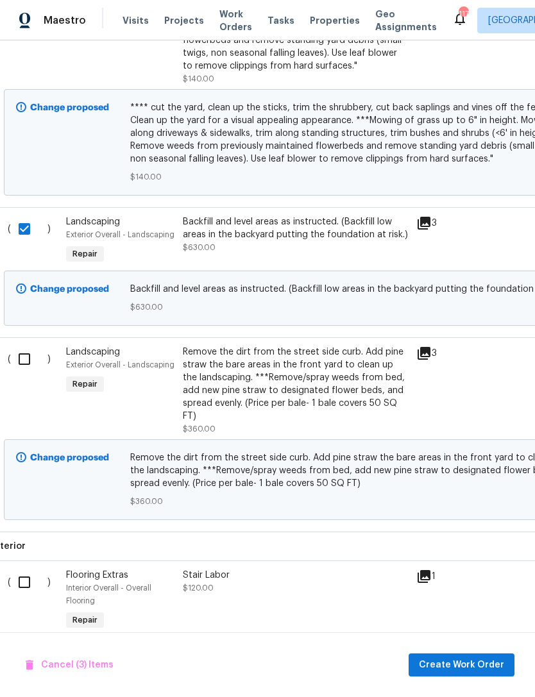
click at [29, 357] on input "checkbox" at bounding box center [29, 359] width 37 height 27
checkbox input "true"
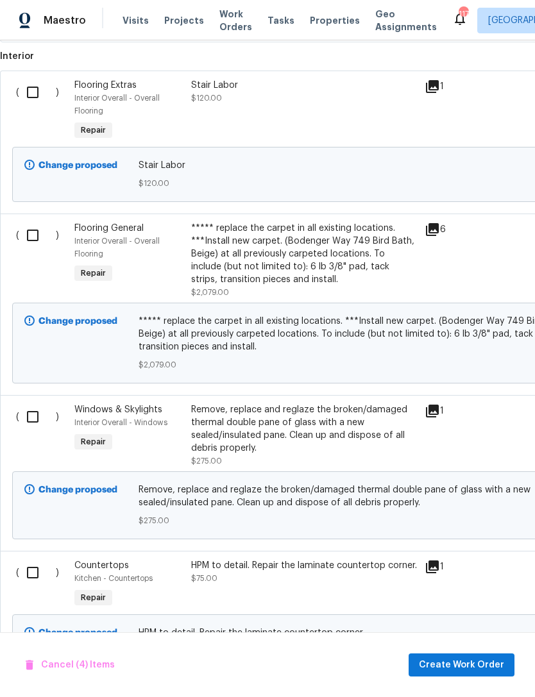
scroll to position [1110, -1]
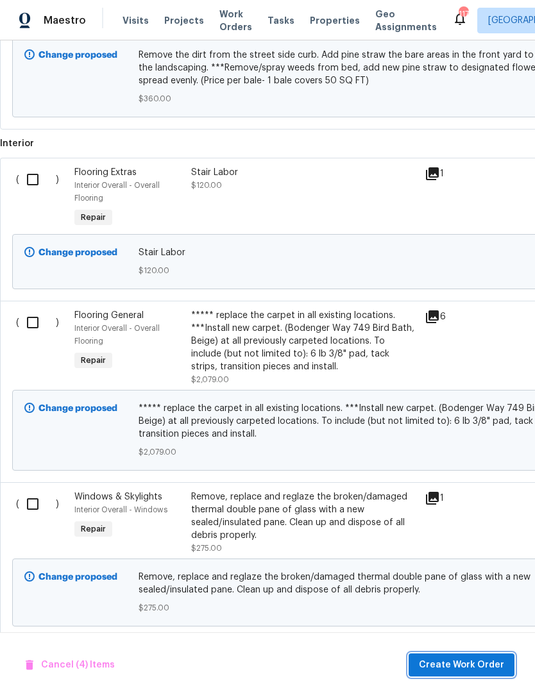
click at [484, 654] on button "Create Work Order" at bounding box center [461, 665] width 106 height 24
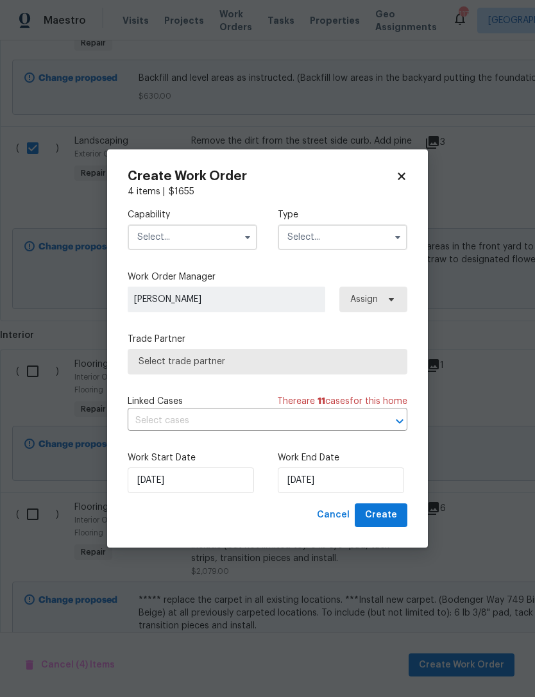
scroll to position [916, 0]
click at [228, 243] on input "text" at bounding box center [193, 237] width 130 height 26
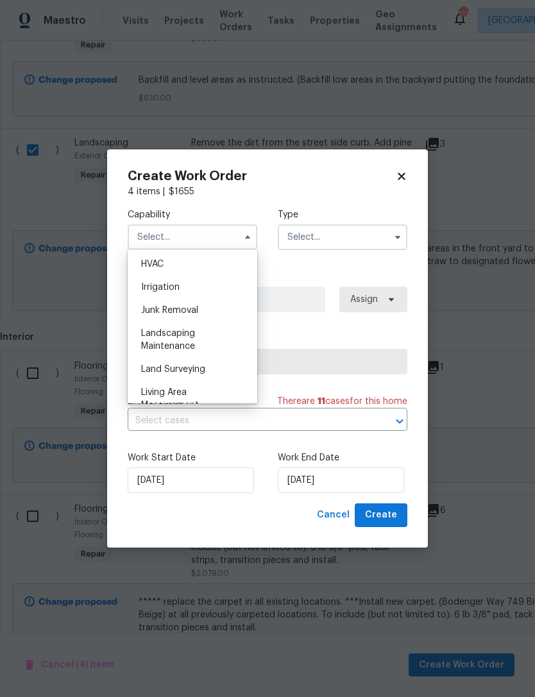
scroll to position [774, 0]
click at [197, 341] on div "Landscaping Maintenance" at bounding box center [192, 341] width 123 height 36
type input "Landscaping Maintenance"
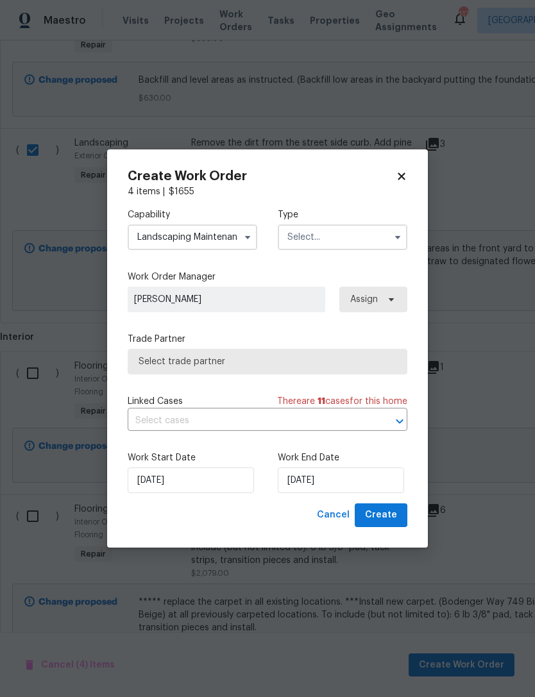
click at [356, 245] on input "text" at bounding box center [343, 237] width 130 height 26
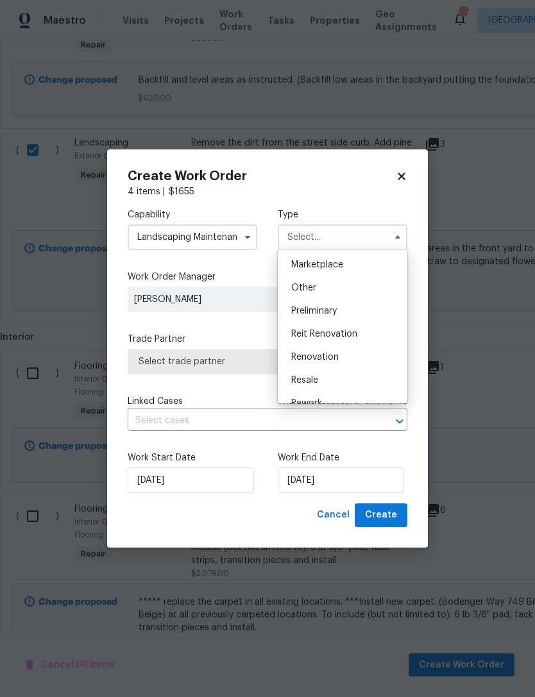
scroll to position [232, 0]
click at [356, 355] on div "Renovation" at bounding box center [342, 355] width 123 height 23
type input "Renovation"
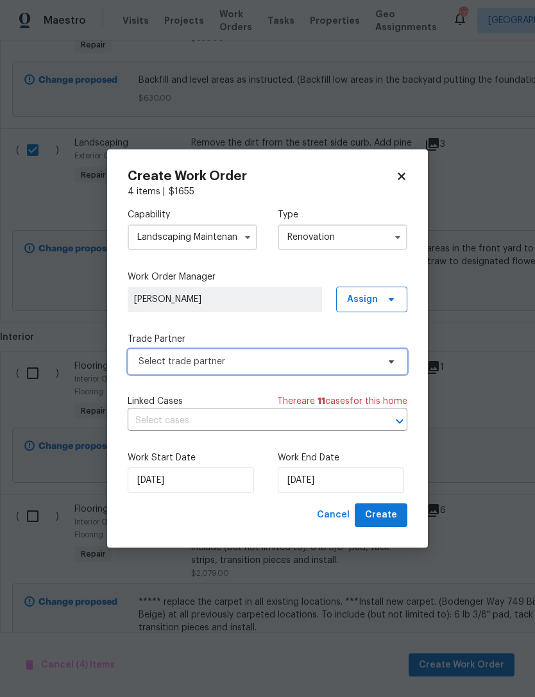
click at [336, 369] on span "Select trade partner" at bounding box center [268, 362] width 280 height 26
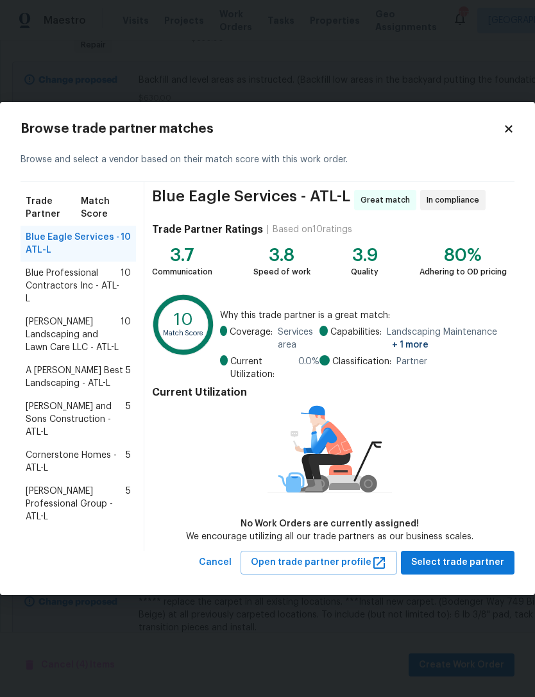
click at [84, 335] on span "Stewart's Landscaping and Lawn Care LLC - ATL-L" at bounding box center [73, 334] width 95 height 38
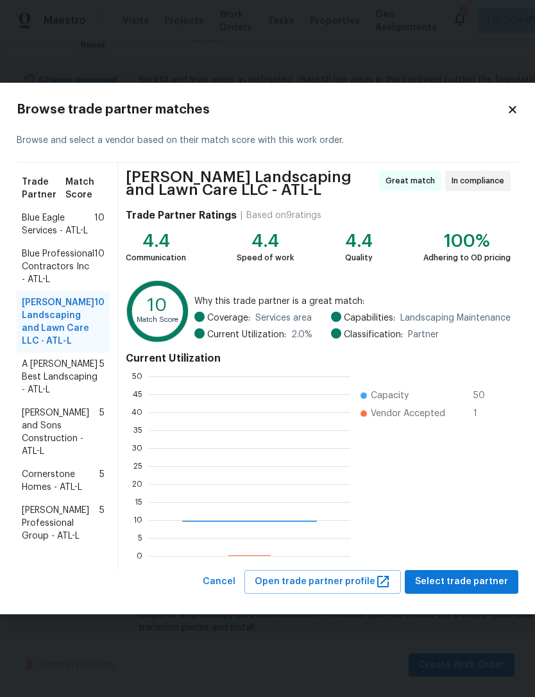
scroll to position [180, 201]
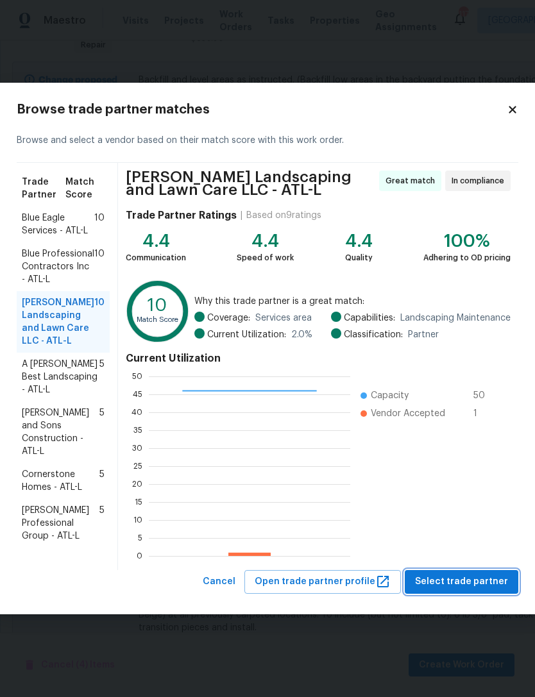
click at [468, 580] on span "Select trade partner" at bounding box center [461, 582] width 93 height 16
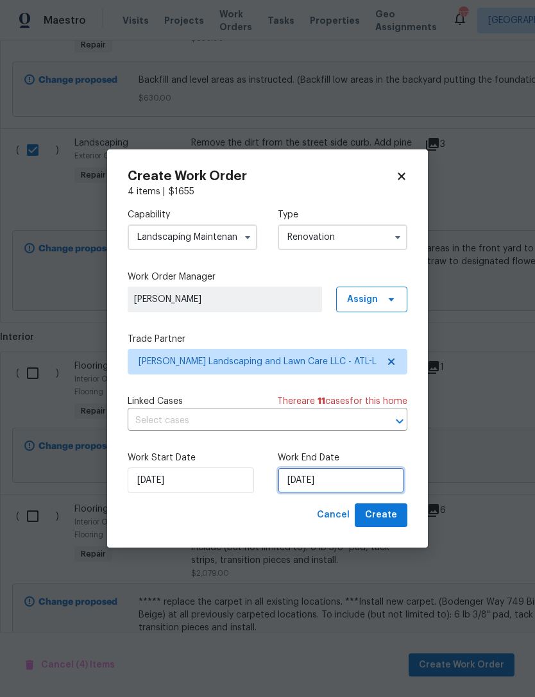
click at [331, 485] on input "[DATE]" at bounding box center [341, 480] width 126 height 26
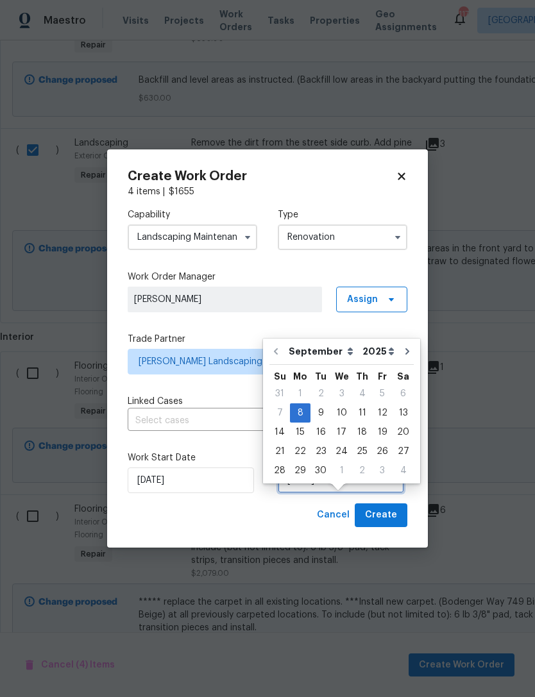
scroll to position [24, 0]
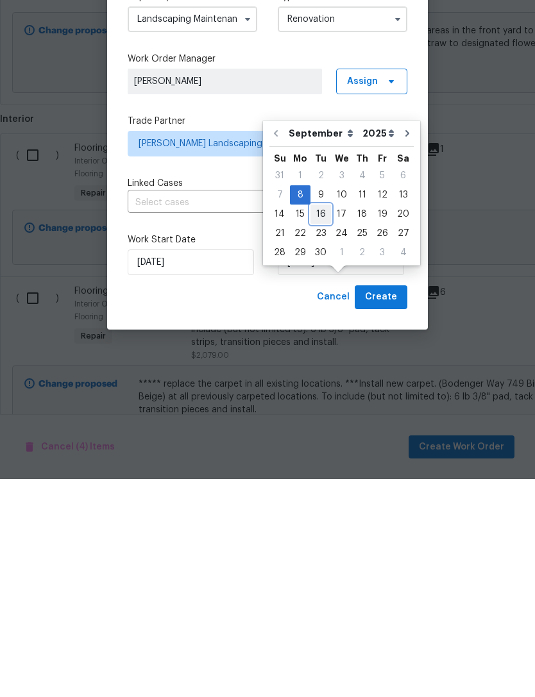
click at [320, 423] on div "16" at bounding box center [320, 432] width 21 height 18
type input "9/16/2025"
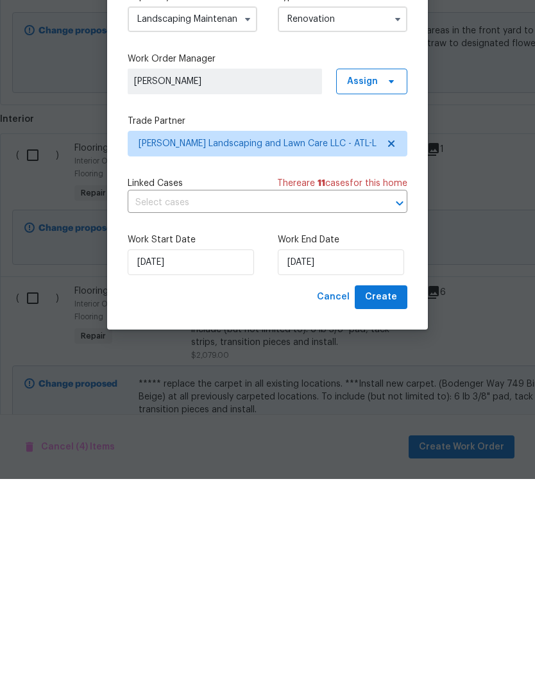
scroll to position [41, 0]
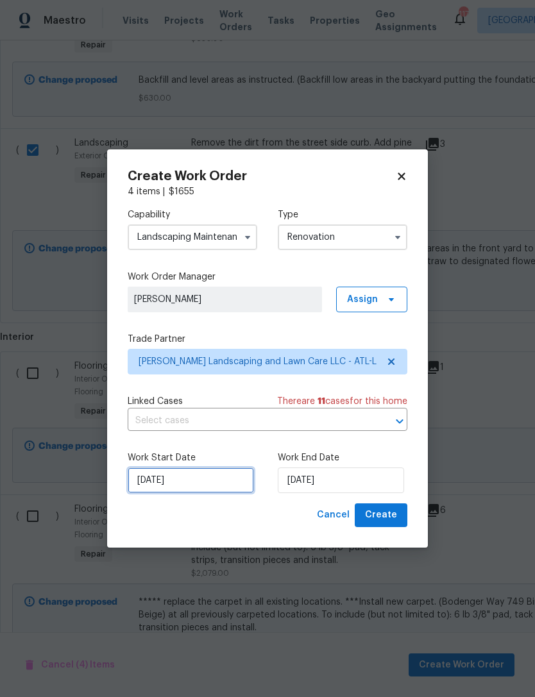
click at [209, 491] on input "[DATE]" at bounding box center [191, 480] width 126 height 26
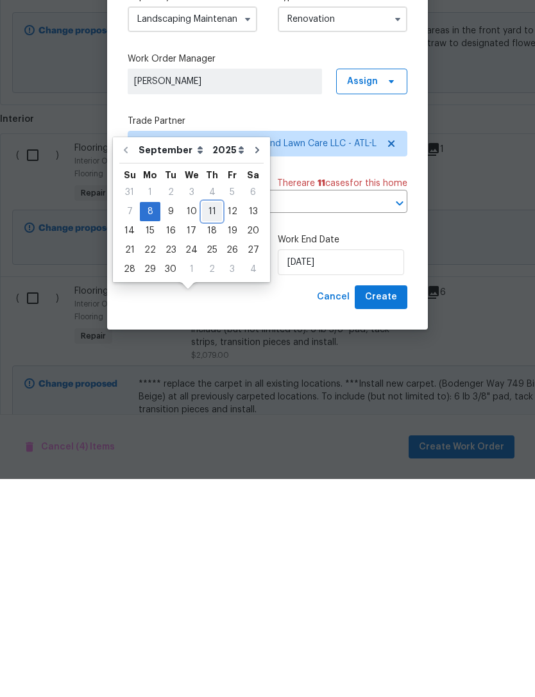
click at [210, 421] on div "11" at bounding box center [212, 430] width 20 height 18
type input "9/11/2025"
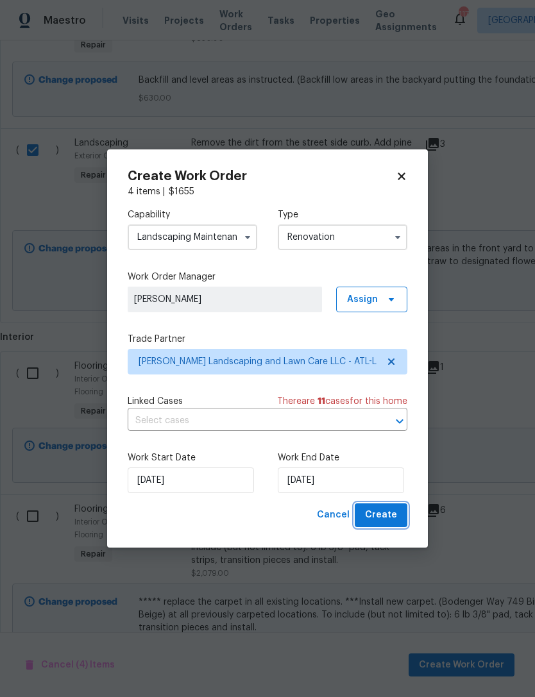
click at [380, 526] on button "Create" at bounding box center [381, 515] width 53 height 24
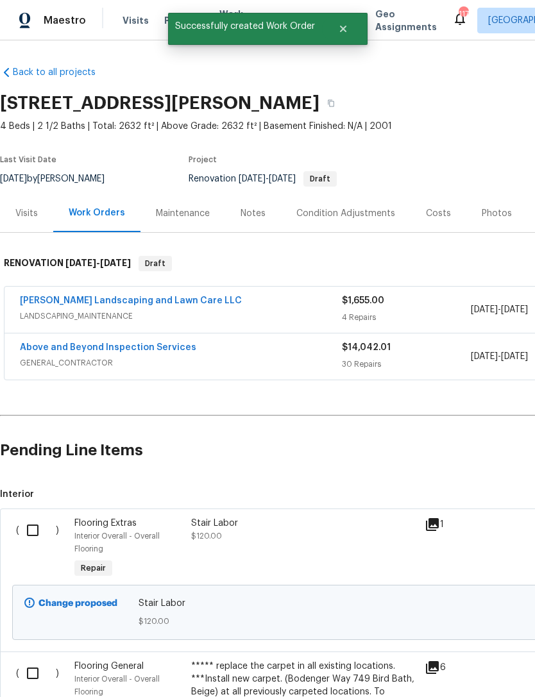
scroll to position [0, 0]
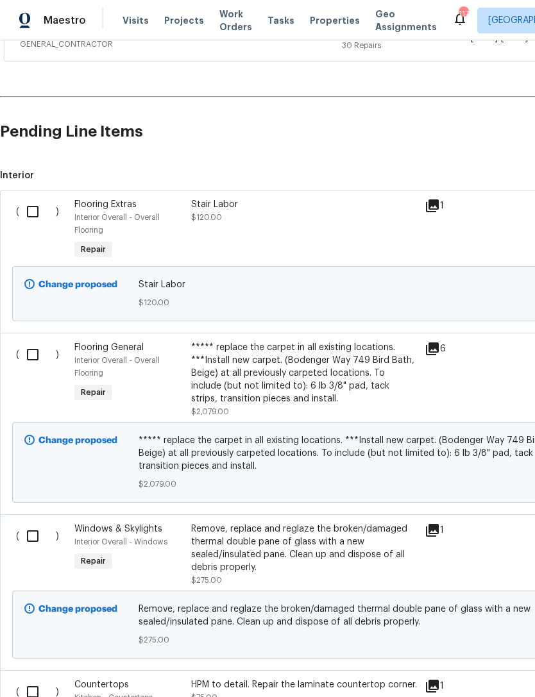
scroll to position [319, 0]
click at [29, 207] on input "checkbox" at bounding box center [37, 211] width 37 height 27
checkbox input "true"
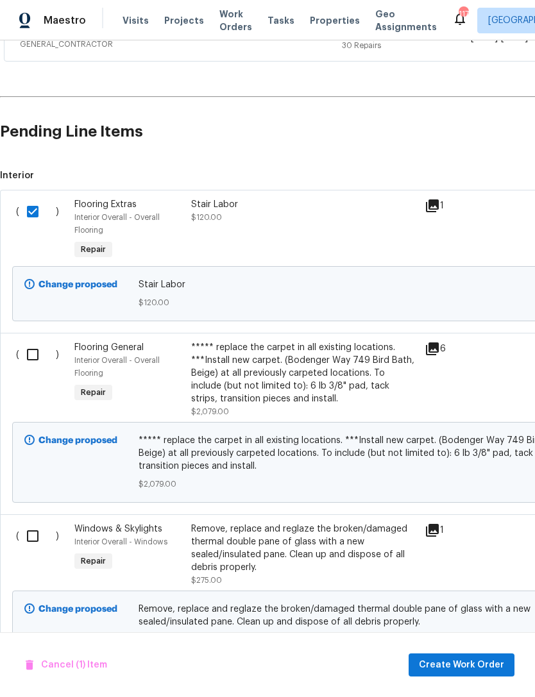
click at [42, 364] on input "checkbox" at bounding box center [37, 354] width 37 height 27
checkbox input "true"
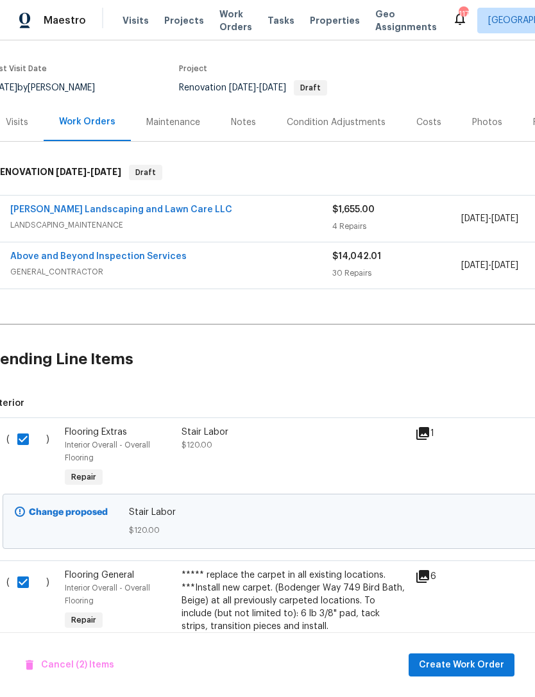
scroll to position [92, 10]
click at [470, 662] on span "Create Work Order" at bounding box center [461, 665] width 85 height 16
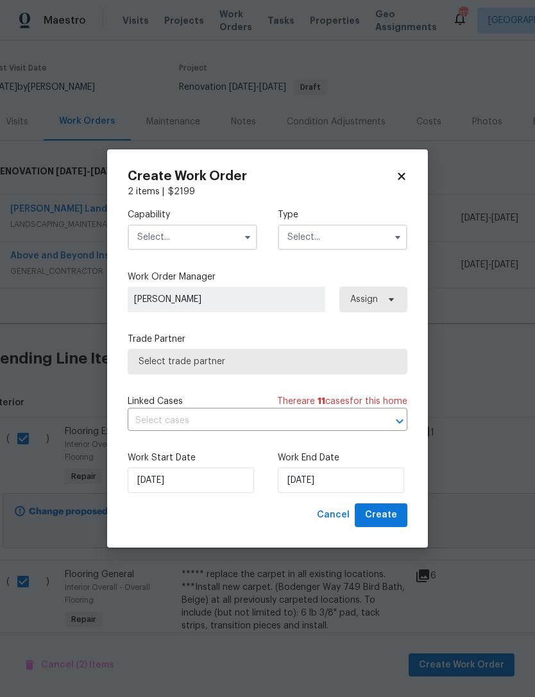
click at [222, 243] on input "text" at bounding box center [193, 237] width 130 height 26
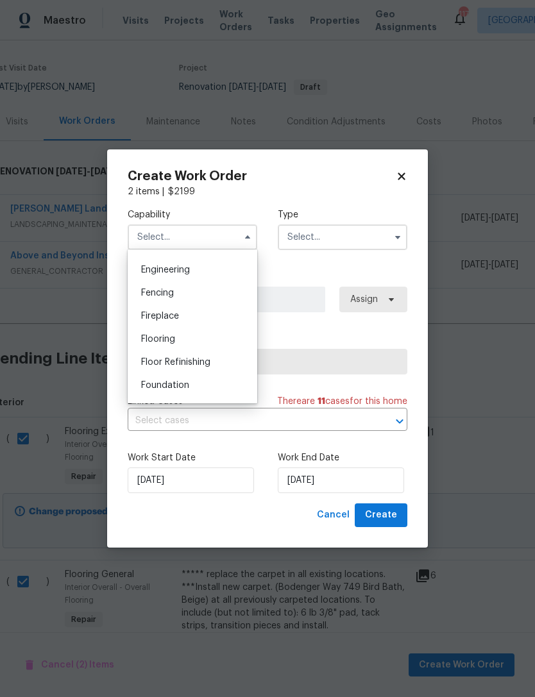
scroll to position [421, 0]
click at [192, 337] on div "Flooring" at bounding box center [192, 340] width 123 height 23
type input "Flooring"
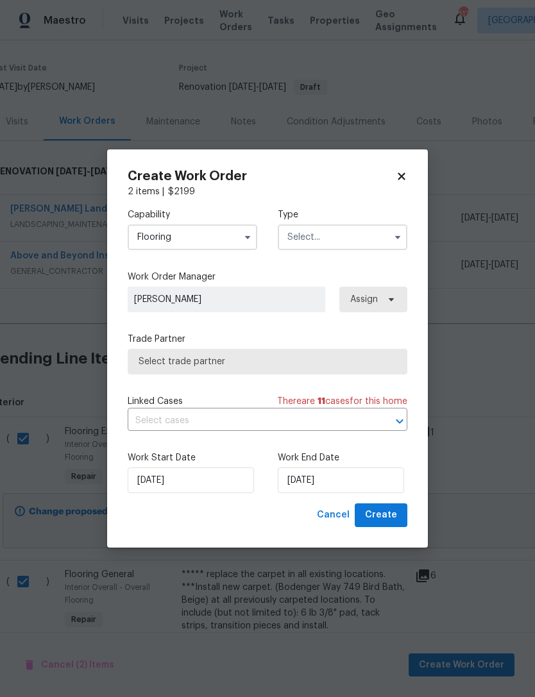
click at [360, 244] on input "text" at bounding box center [343, 237] width 130 height 26
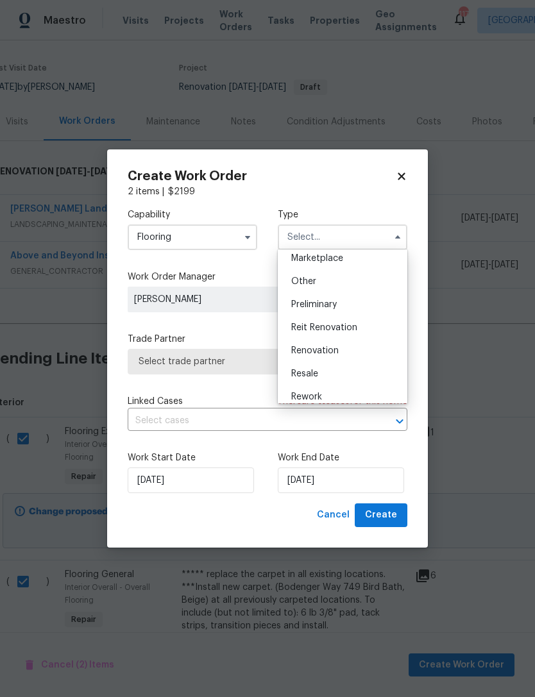
scroll to position [250, 0]
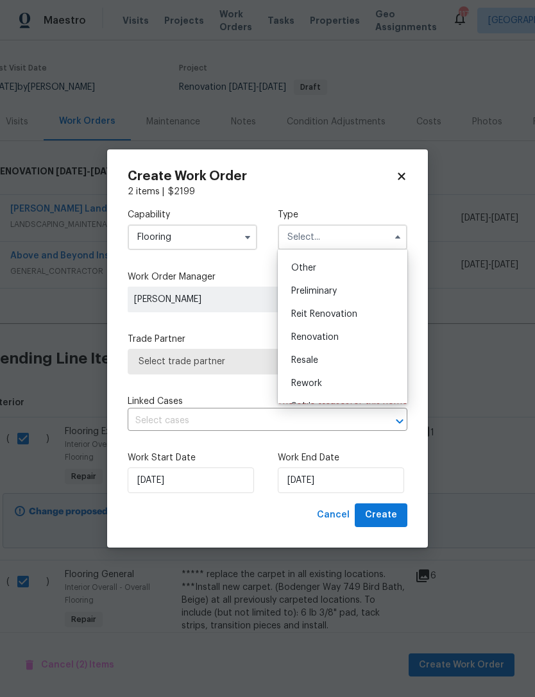
click at [342, 340] on div "Renovation" at bounding box center [342, 337] width 123 height 23
type input "Renovation"
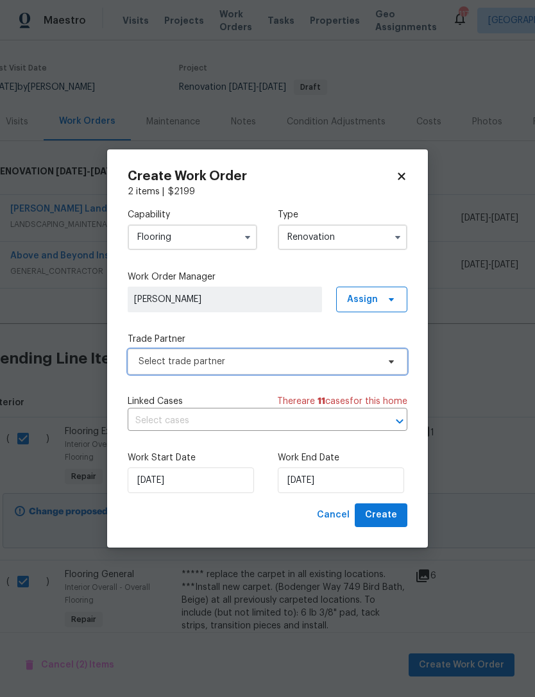
click at [325, 366] on span "Select trade partner" at bounding box center [257, 361] width 239 height 13
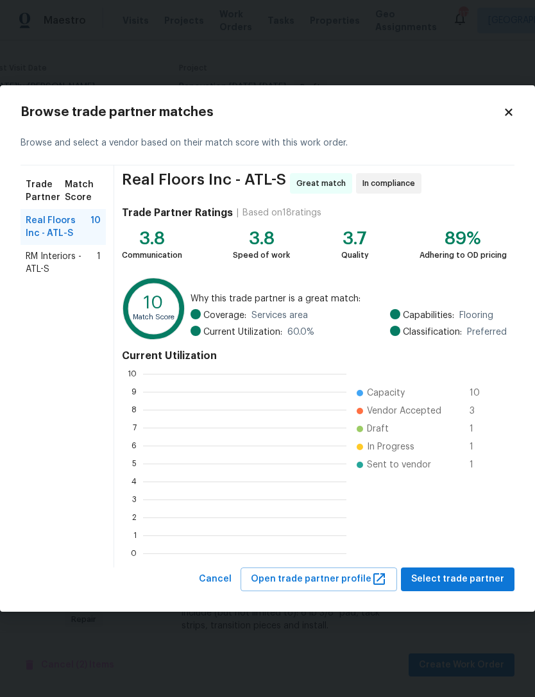
scroll to position [180, 203]
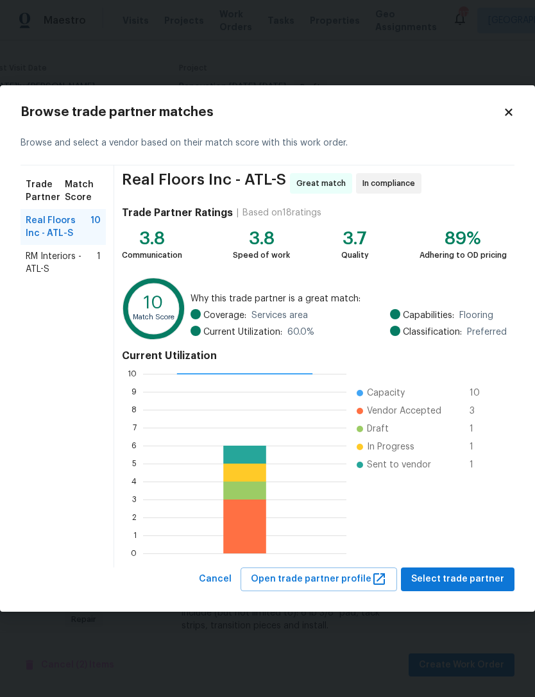
click at [56, 256] on span "RM Interiors - ATL-S" at bounding box center [61, 263] width 71 height 26
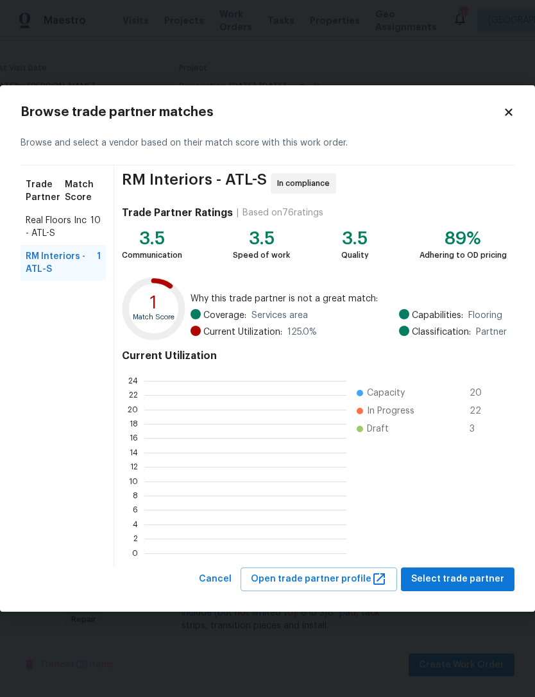
scroll to position [180, 202]
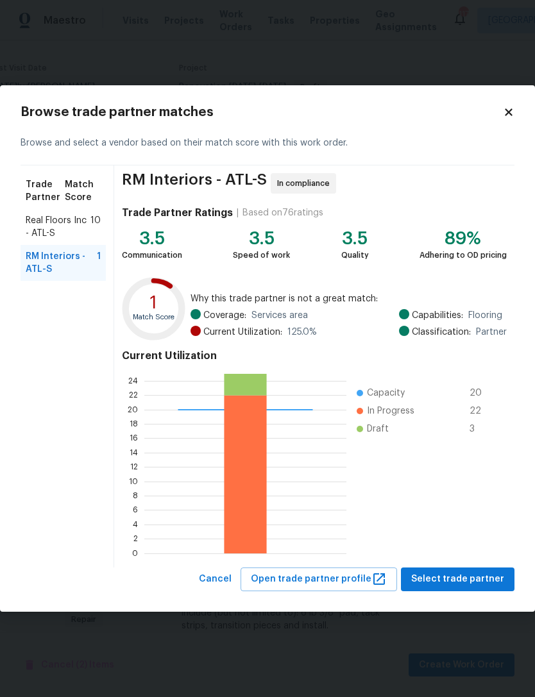
click at [71, 217] on span "Real Floors Inc - ATL-S" at bounding box center [58, 227] width 65 height 26
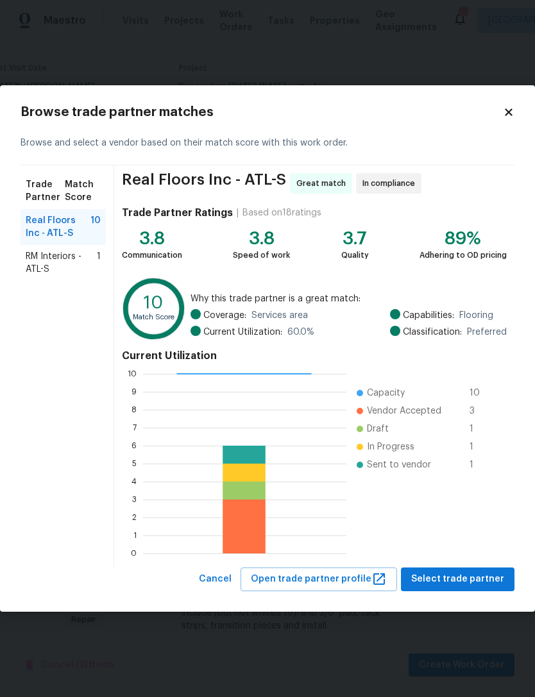
click at [70, 262] on span "RM Interiors - ATL-S" at bounding box center [61, 263] width 71 height 26
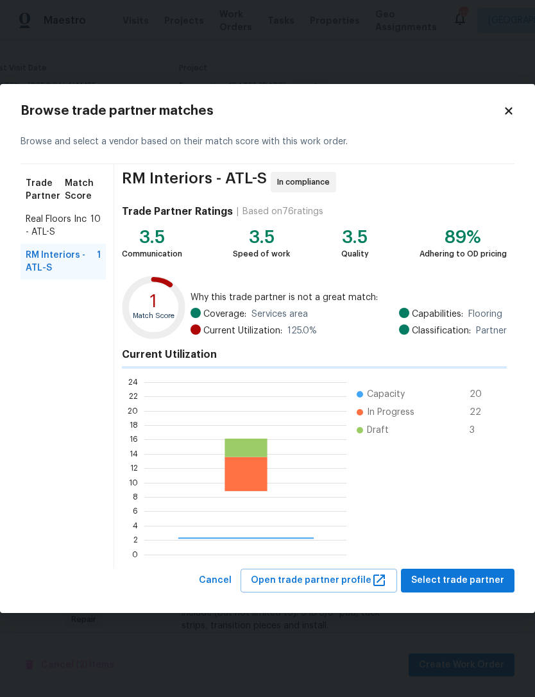
scroll to position [0, 0]
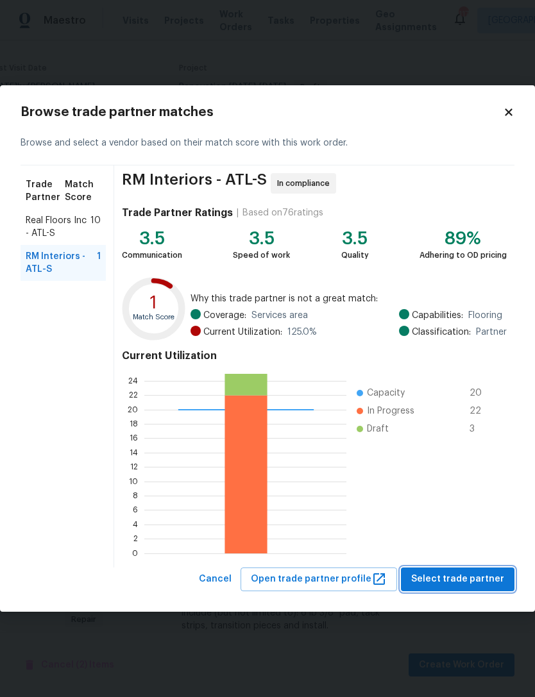
click at [476, 581] on span "Select trade partner" at bounding box center [457, 579] width 93 height 16
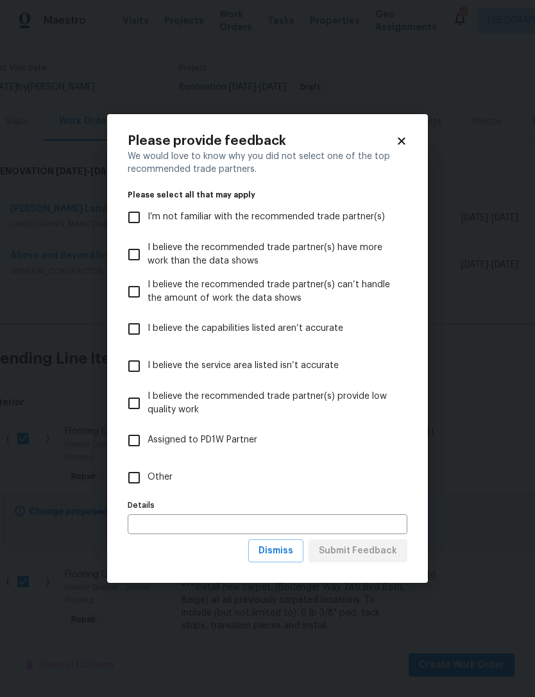
click at [401, 140] on icon at bounding box center [401, 140] width 7 height 7
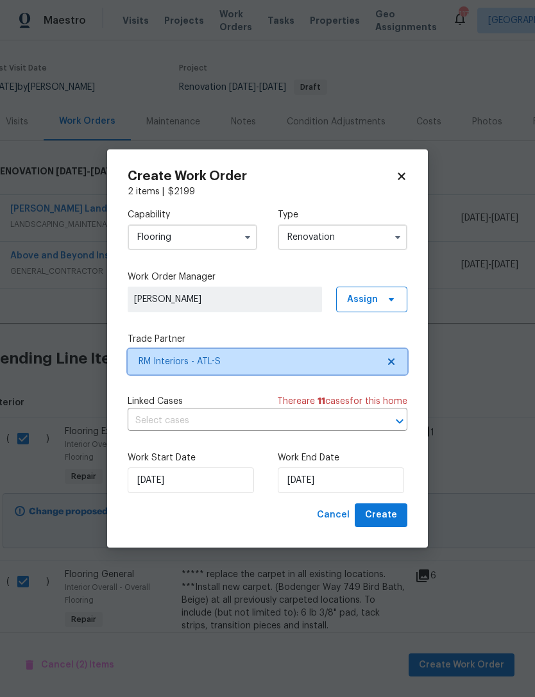
click at [310, 358] on span "RM Interiors - ATL-S" at bounding box center [257, 361] width 239 height 13
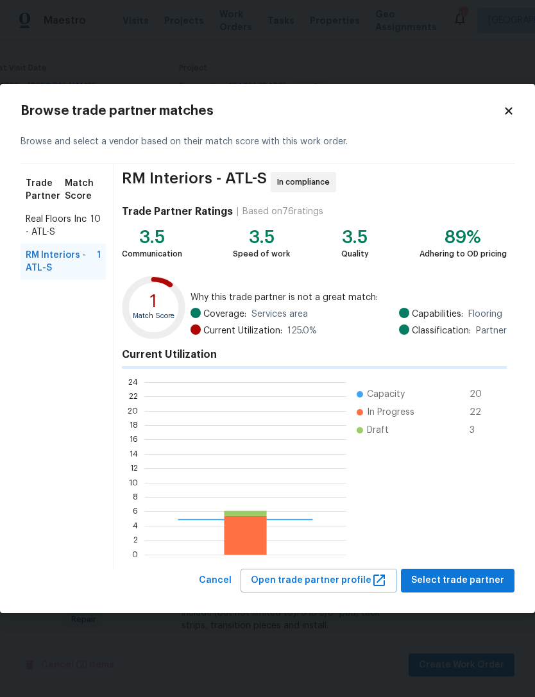
scroll to position [180, 202]
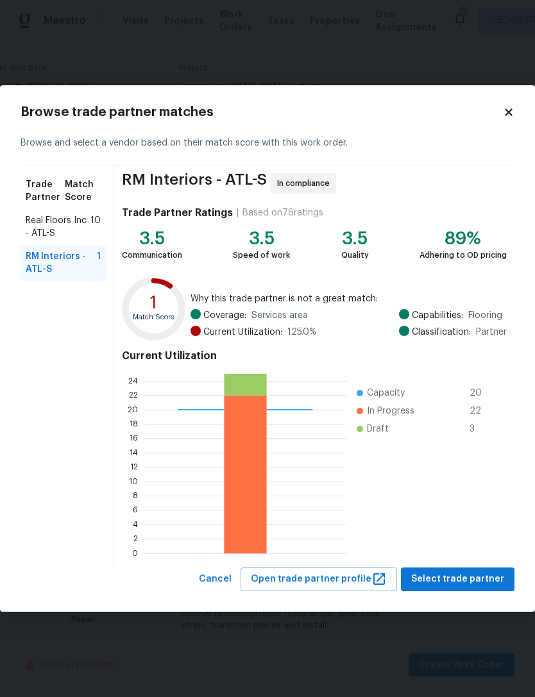
click at [94, 221] on span "10" at bounding box center [95, 227] width 10 height 26
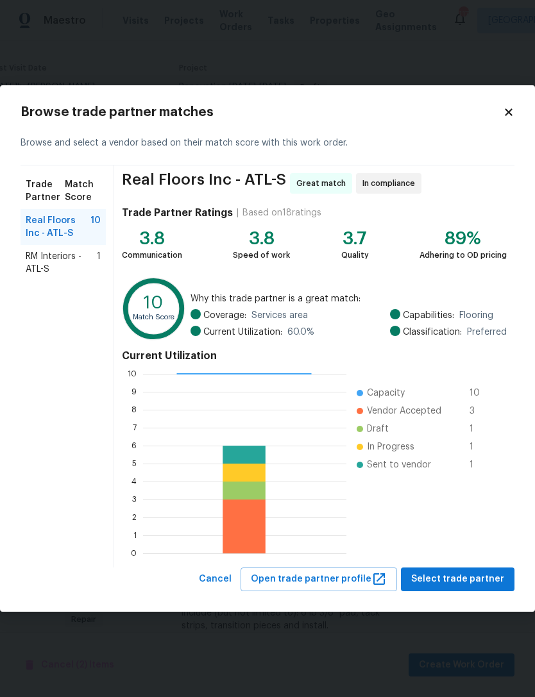
click at [70, 270] on span "RM Interiors - ATL-S" at bounding box center [61, 263] width 71 height 26
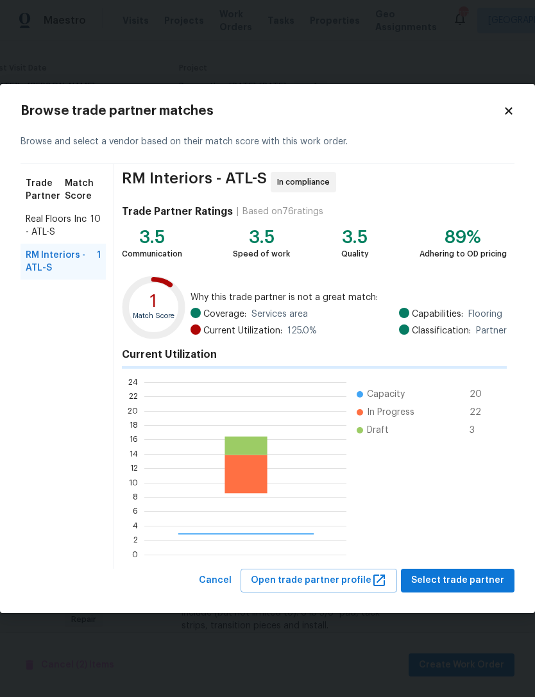
scroll to position [180, 202]
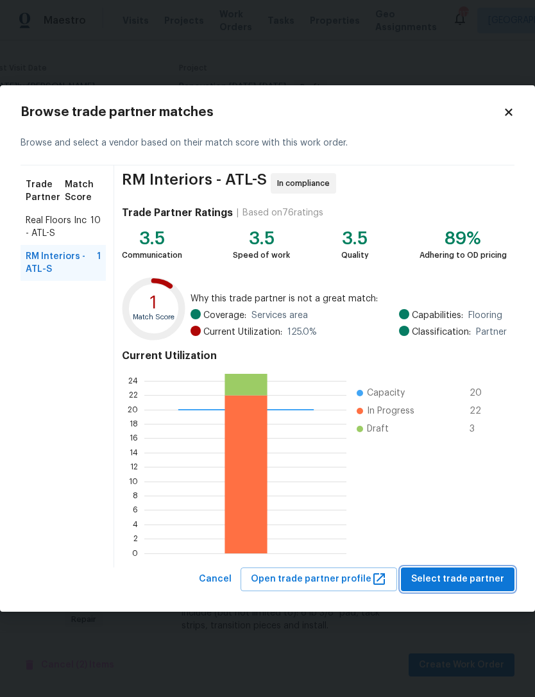
click at [472, 578] on span "Select trade partner" at bounding box center [457, 579] width 93 height 16
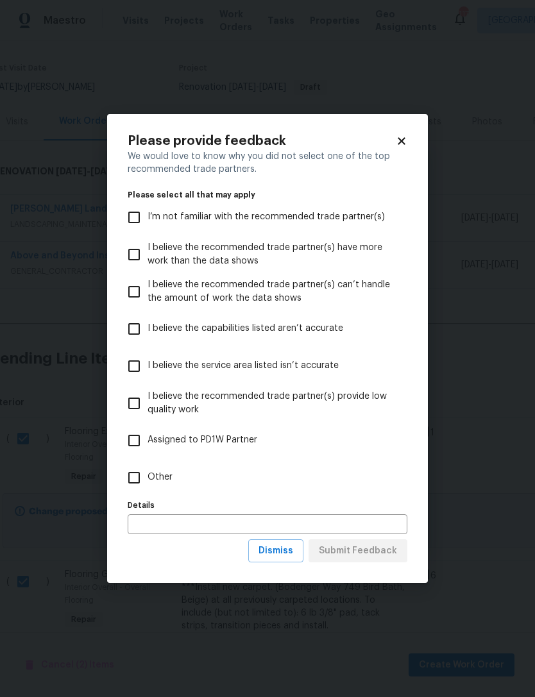
click at [144, 478] on input "Other" at bounding box center [134, 477] width 27 height 27
checkbox input "true"
click at [371, 534] on input "text" at bounding box center [268, 524] width 280 height 20
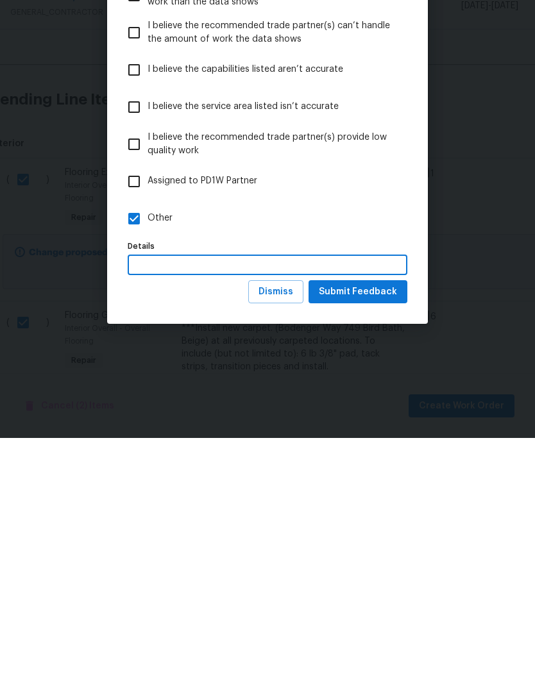
click at [358, 337] on div "Please provide feedback We would love to know why you did not select one of the…" at bounding box center [267, 348] width 535 height 697
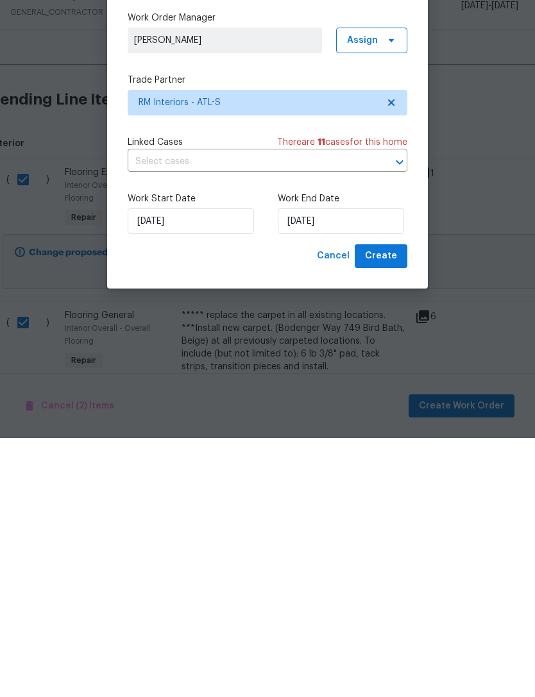
scroll to position [41, 0]
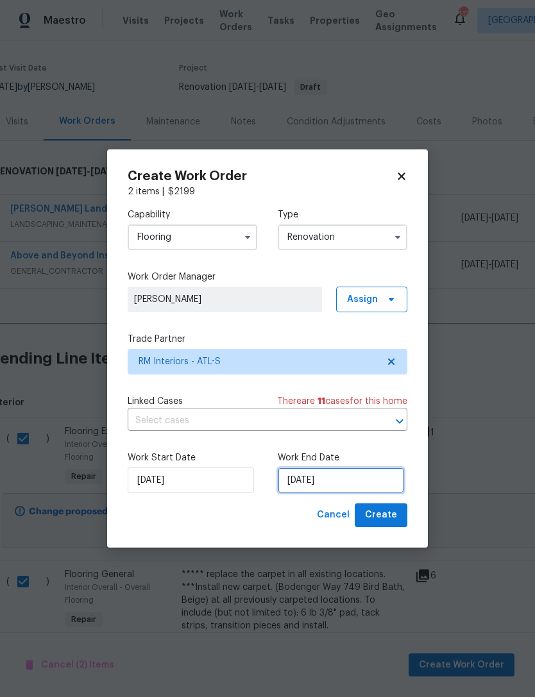
click at [363, 486] on input "[DATE]" at bounding box center [341, 480] width 126 height 26
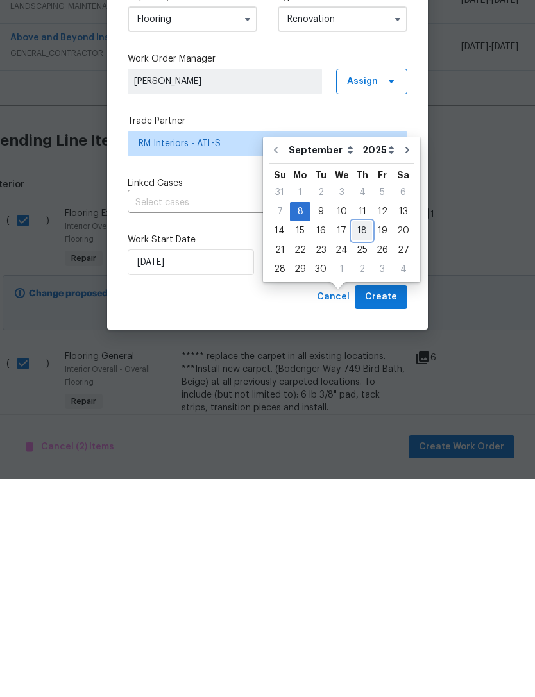
click at [359, 440] on div "18" at bounding box center [362, 449] width 20 height 18
type input "9/18/2025"
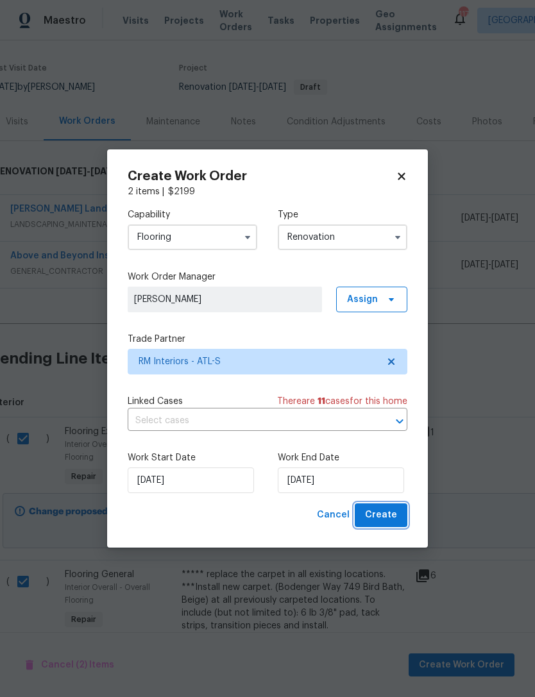
click at [384, 512] on span "Create" at bounding box center [381, 515] width 32 height 16
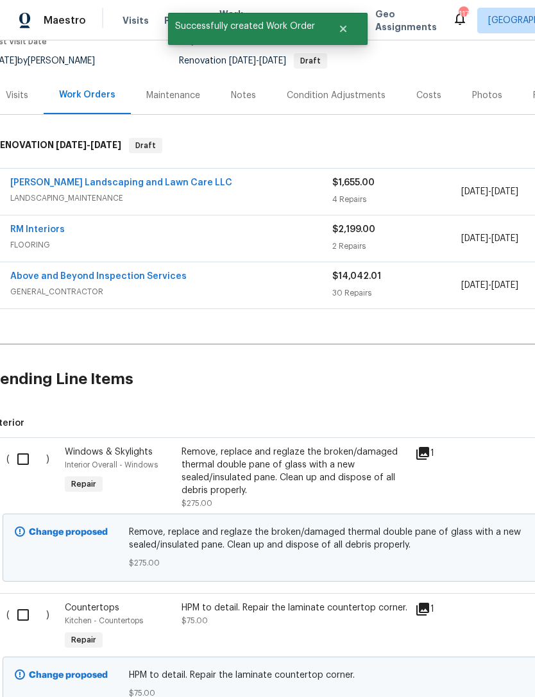
scroll to position [118, 12]
click at [29, 461] on input "checkbox" at bounding box center [26, 459] width 37 height 27
checkbox input "true"
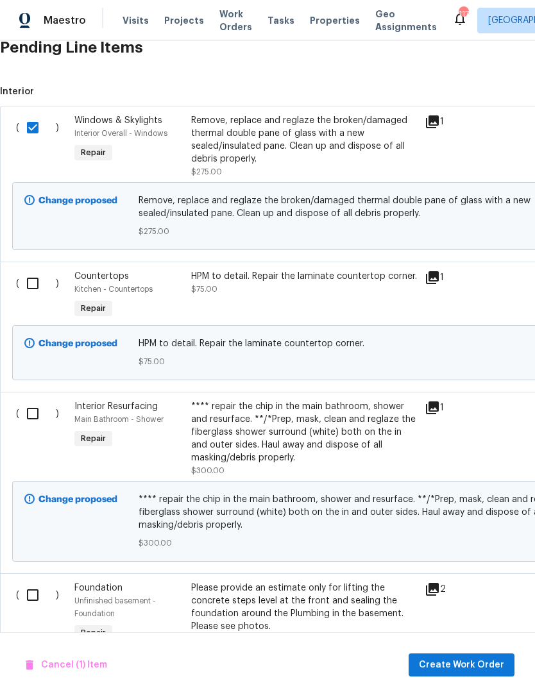
scroll to position [457, -1]
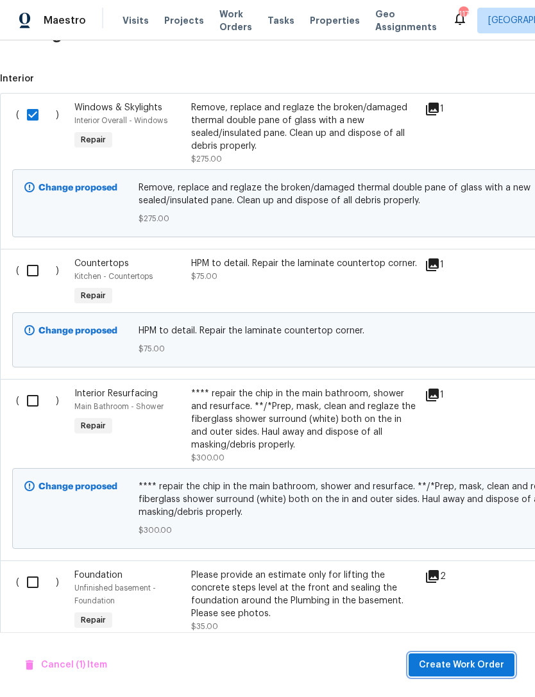
click at [455, 664] on span "Create Work Order" at bounding box center [461, 665] width 85 height 16
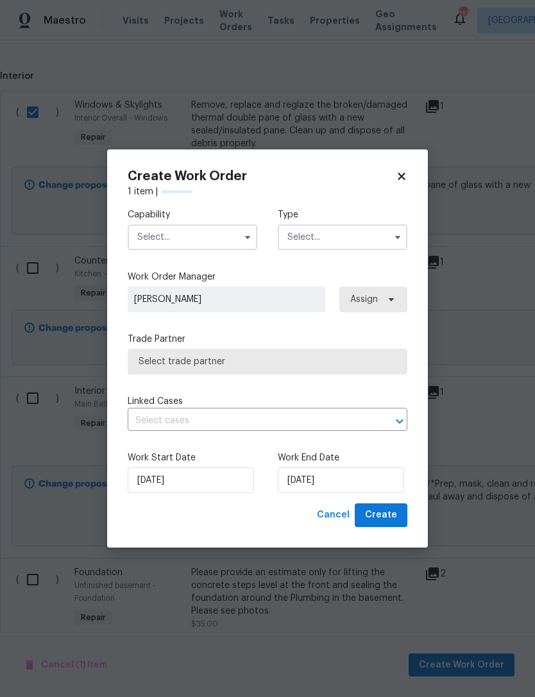
scroll to position [465, 0]
click at [219, 242] on input "text" at bounding box center [193, 237] width 130 height 26
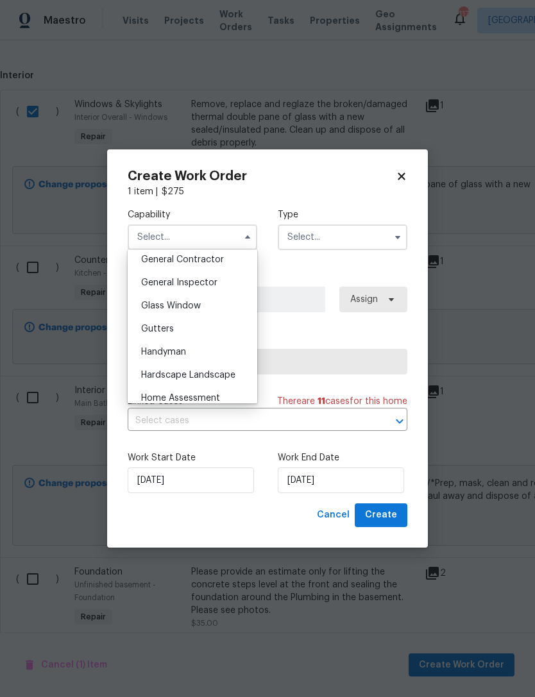
scroll to position [617, 0]
click at [212, 309] on div "Glass Window" at bounding box center [192, 306] width 123 height 23
type input "Glass Window"
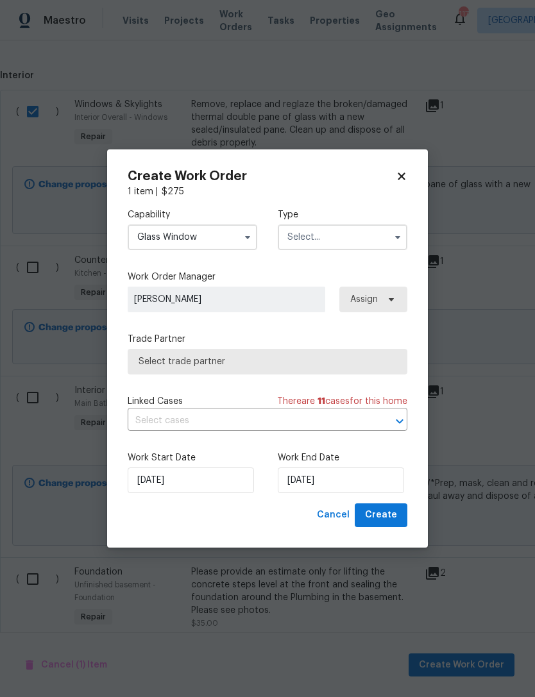
click at [359, 238] on input "text" at bounding box center [343, 237] width 130 height 26
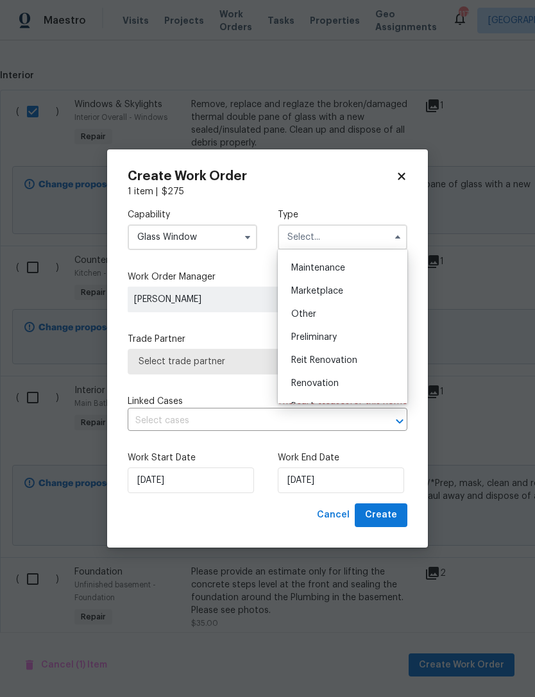
scroll to position [205, 0]
click at [343, 380] on div "Renovation" at bounding box center [342, 382] width 123 height 23
type input "Renovation"
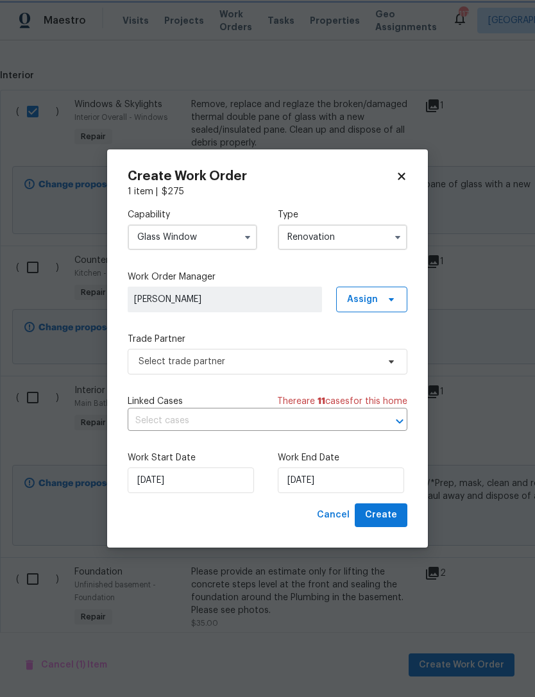
scroll to position [0, 0]
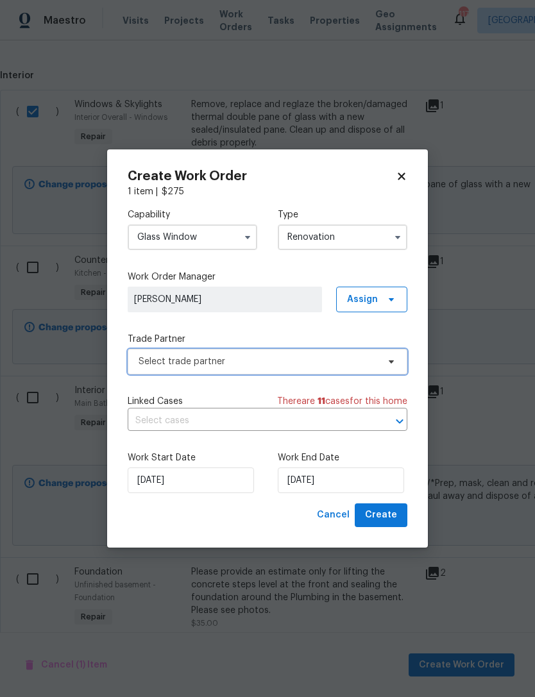
click at [312, 369] on span "Select trade partner" at bounding box center [268, 362] width 280 height 26
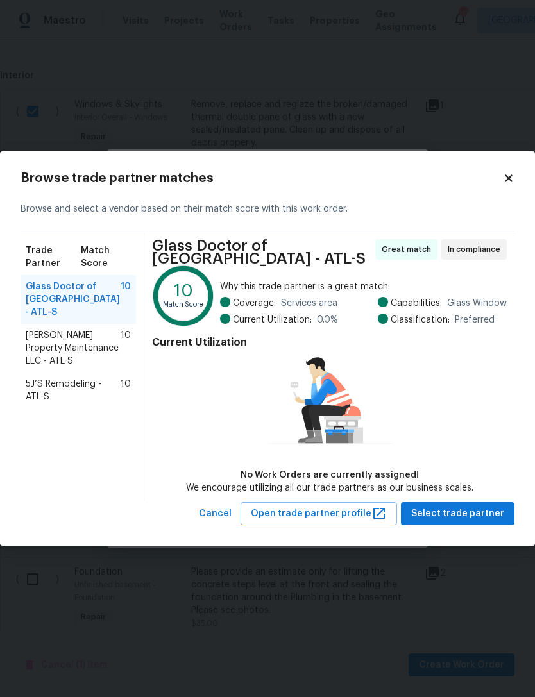
click at [77, 339] on span "Glen Property Maintenance LLC - ATL-S" at bounding box center [73, 348] width 95 height 38
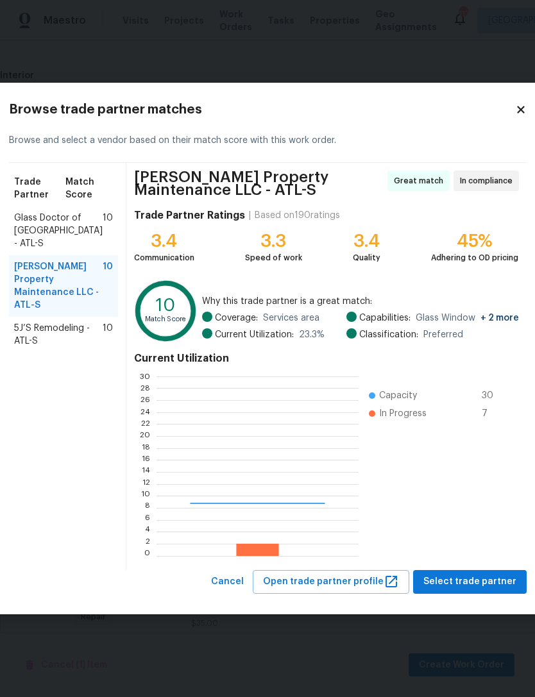
scroll to position [180, 201]
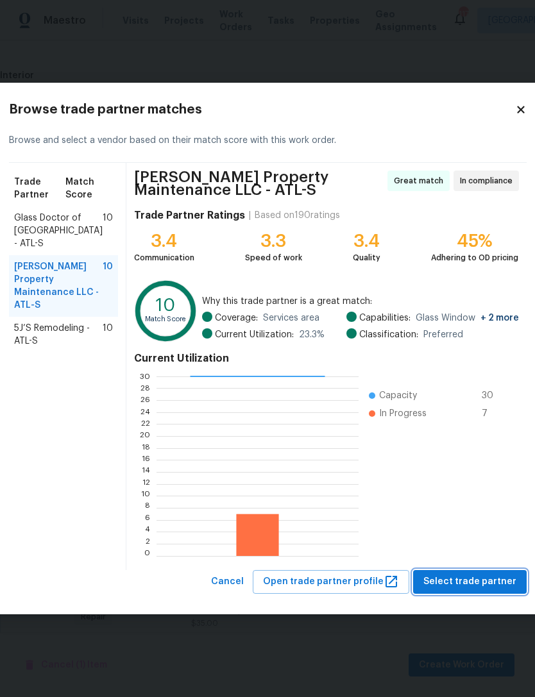
click at [454, 586] on span "Select trade partner" at bounding box center [469, 582] width 93 height 16
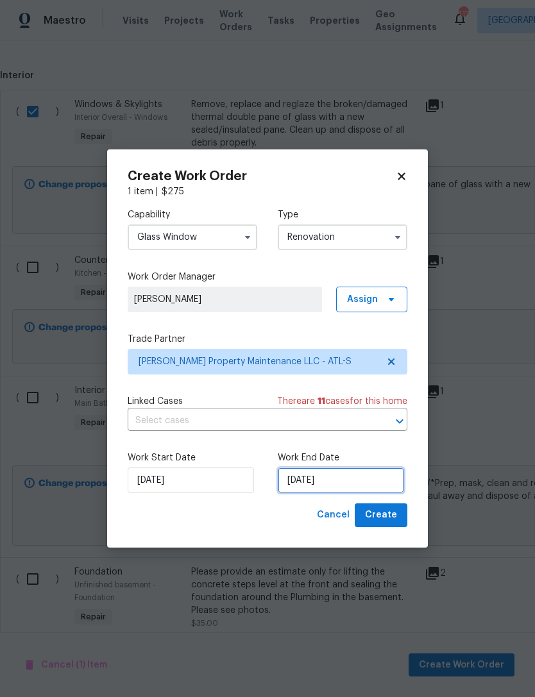
click at [332, 486] on input "[DATE]" at bounding box center [341, 480] width 126 height 26
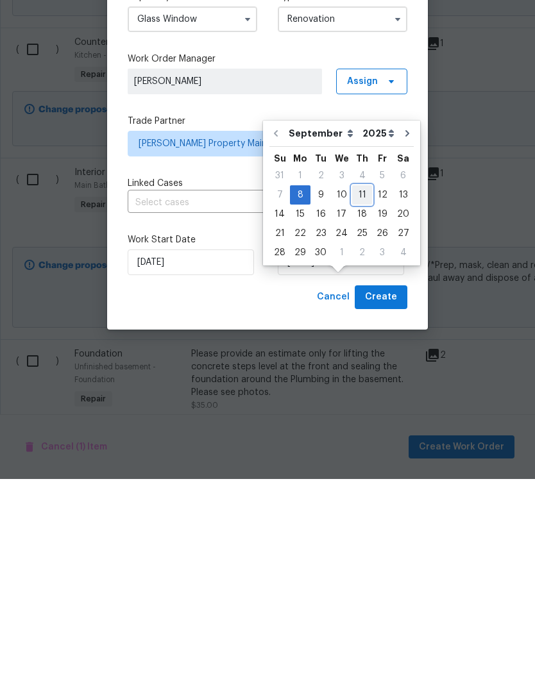
click at [359, 404] on div "11" at bounding box center [362, 413] width 20 height 18
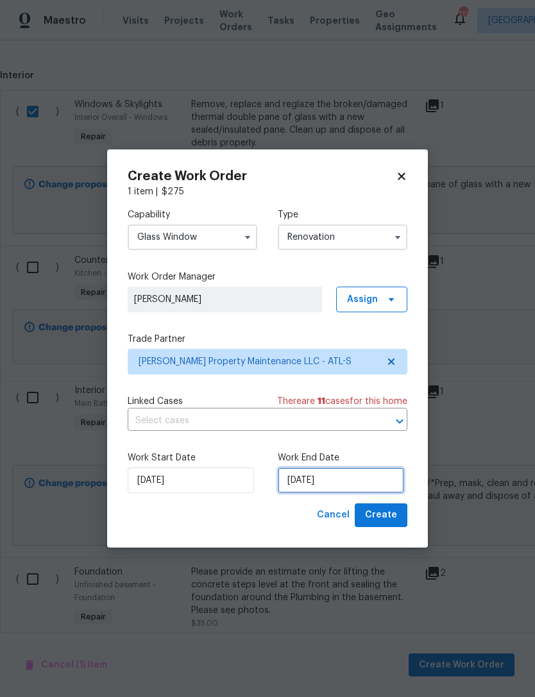
click at [340, 481] on input "9/11/2025" at bounding box center [341, 480] width 126 height 26
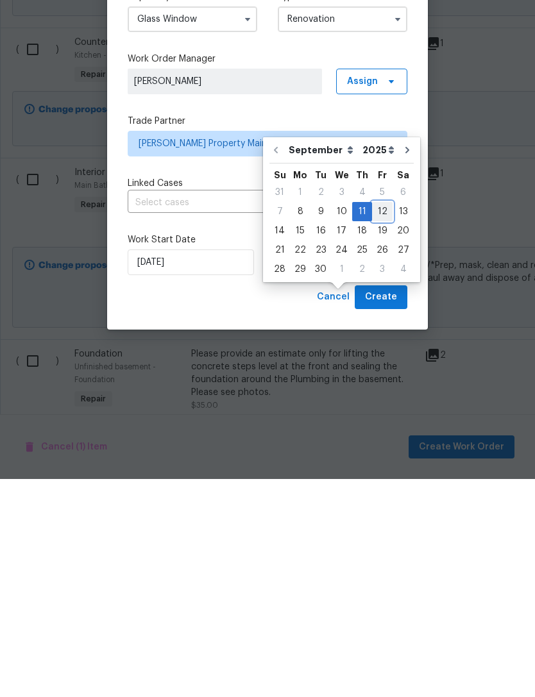
click at [373, 421] on div "12" at bounding box center [382, 430] width 21 height 18
type input "9/12/2025"
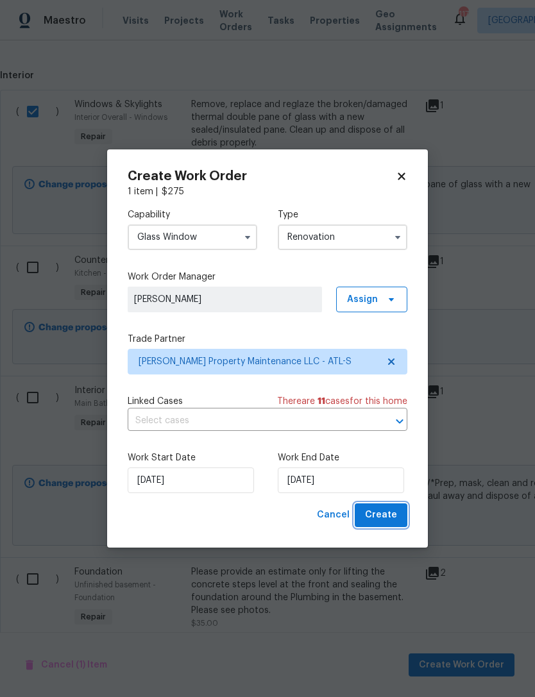
click at [381, 514] on span "Create" at bounding box center [381, 515] width 32 height 16
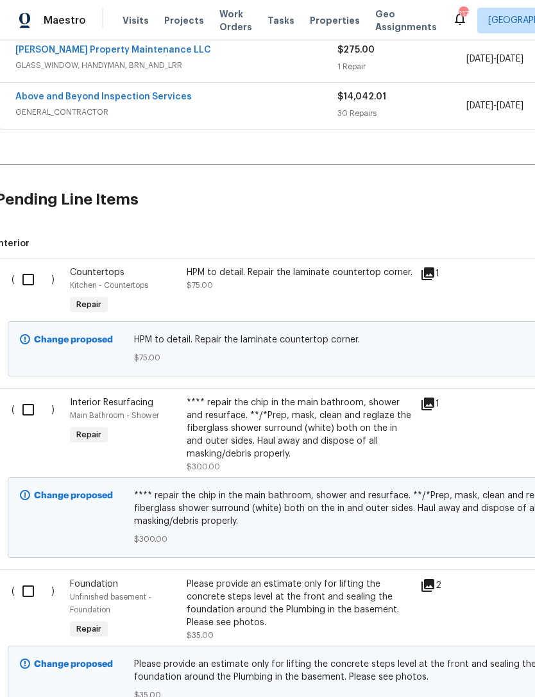
scroll to position [342, 5]
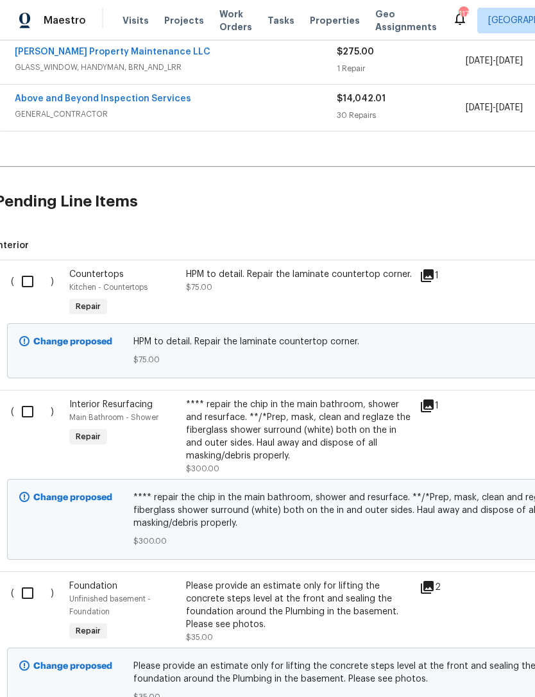
click at [24, 278] on input "checkbox" at bounding box center [32, 281] width 37 height 27
checkbox input "true"
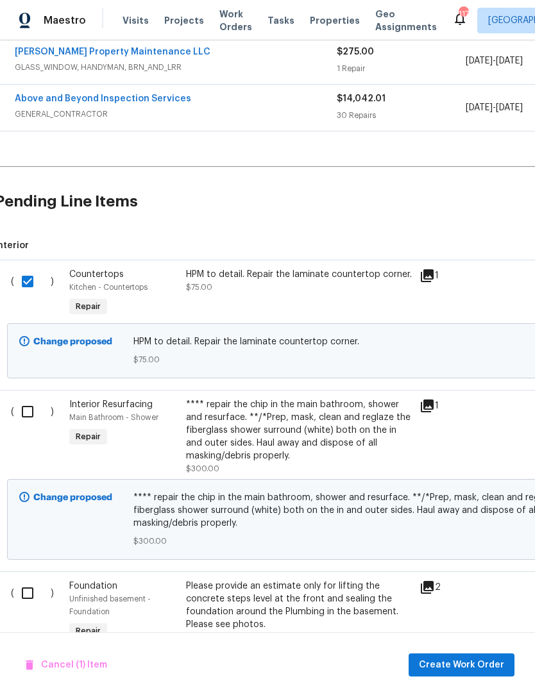
click at [33, 414] on input "checkbox" at bounding box center [32, 411] width 37 height 27
checkbox input "true"
click at [466, 666] on span "Create Work Order" at bounding box center [461, 665] width 85 height 16
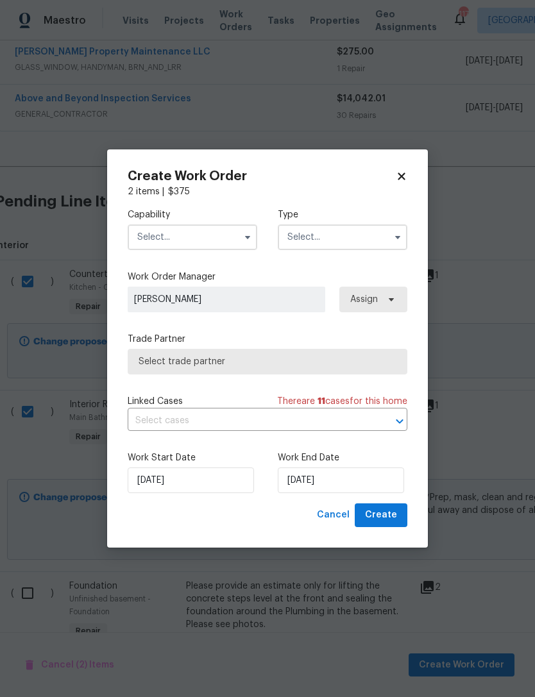
click at [214, 235] on input "text" at bounding box center [193, 237] width 130 height 26
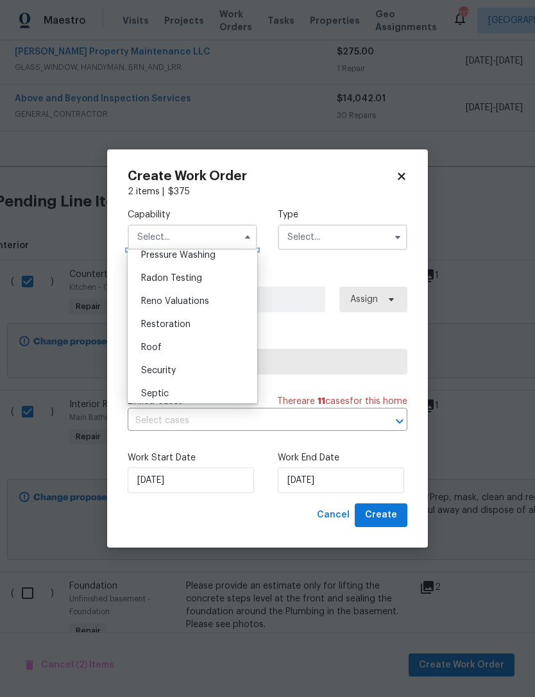
scroll to position [1227, 0]
click at [204, 325] on div "Restoration" at bounding box center [192, 321] width 123 height 23
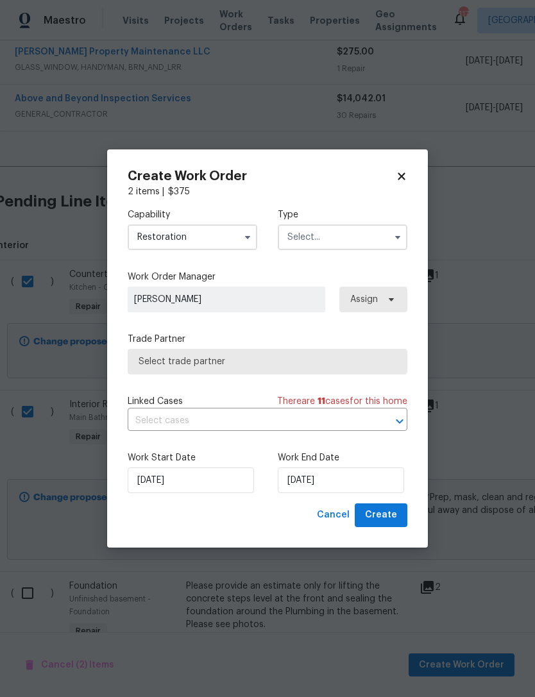
click at [237, 240] on input "Restoration" at bounding box center [193, 237] width 130 height 26
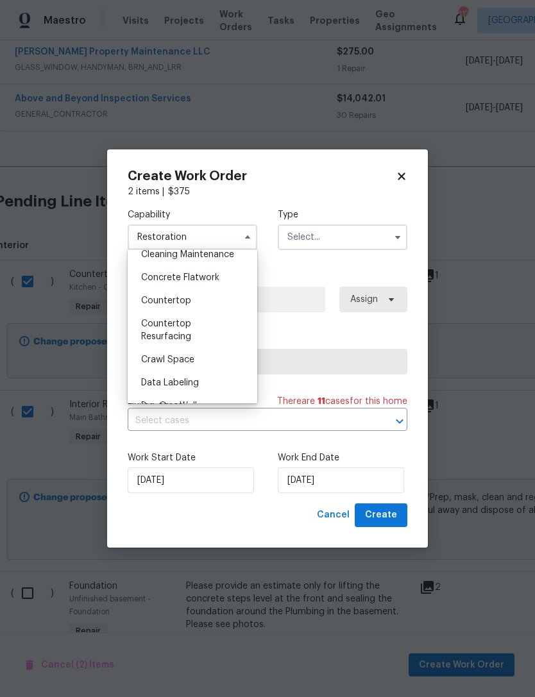
scroll to position [214, 0]
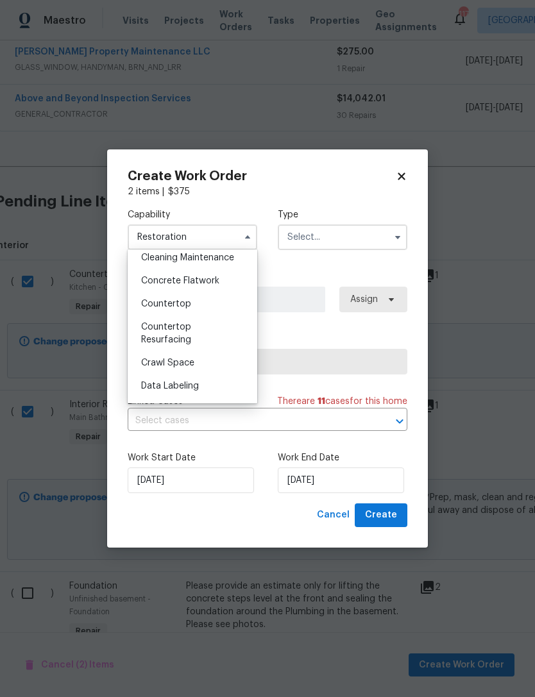
click at [204, 331] on div "Countertop Resurfacing" at bounding box center [192, 333] width 123 height 36
type input "Countertop Resurfacing"
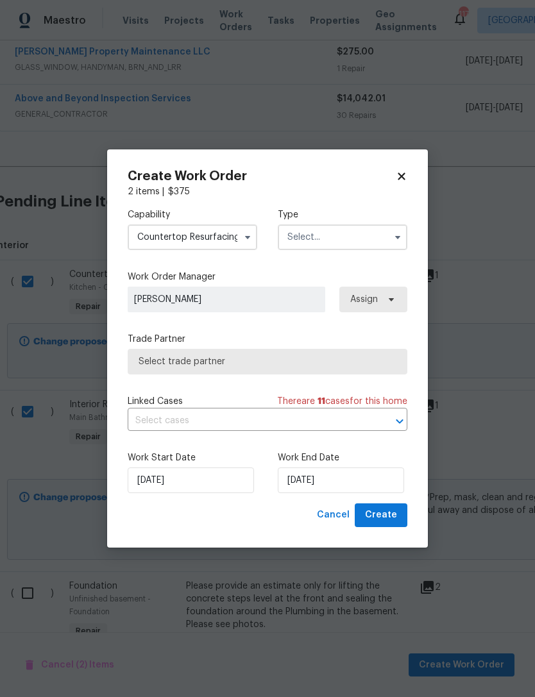
click at [362, 233] on input "text" at bounding box center [343, 237] width 130 height 26
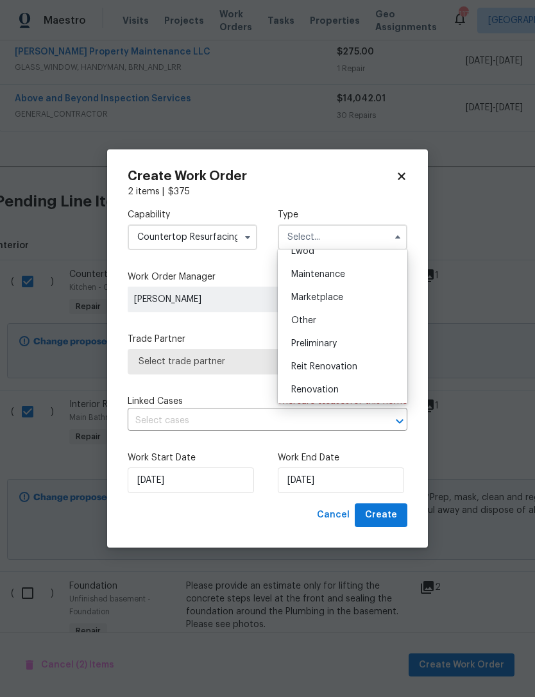
scroll to position [197, 0]
click at [340, 393] on div "Renovation" at bounding box center [342, 390] width 123 height 23
type input "Renovation"
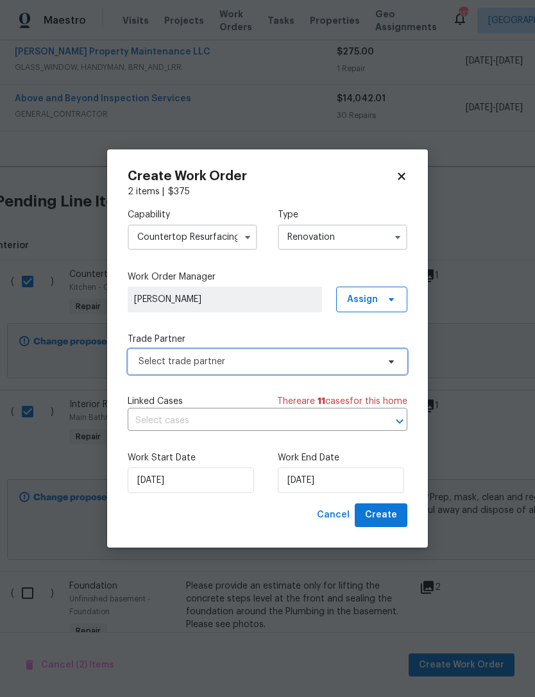
click at [292, 364] on span "Select trade partner" at bounding box center [257, 361] width 239 height 13
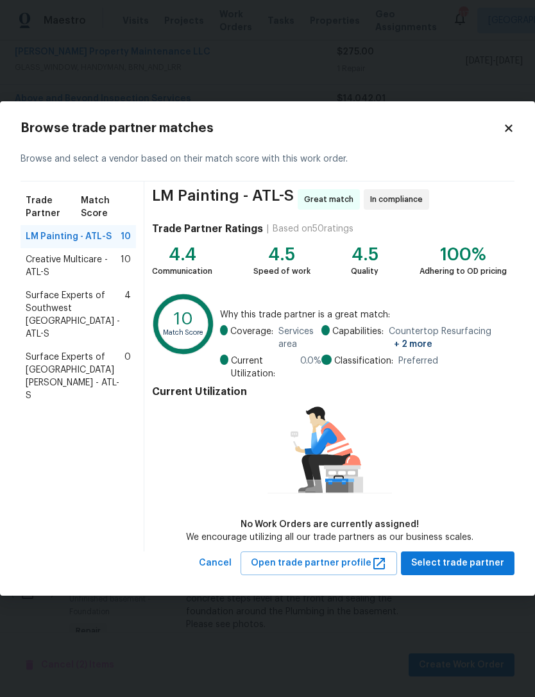
click at [93, 308] on span "Surface Experts of Southwest Atlanta - ATL-S" at bounding box center [75, 314] width 99 height 51
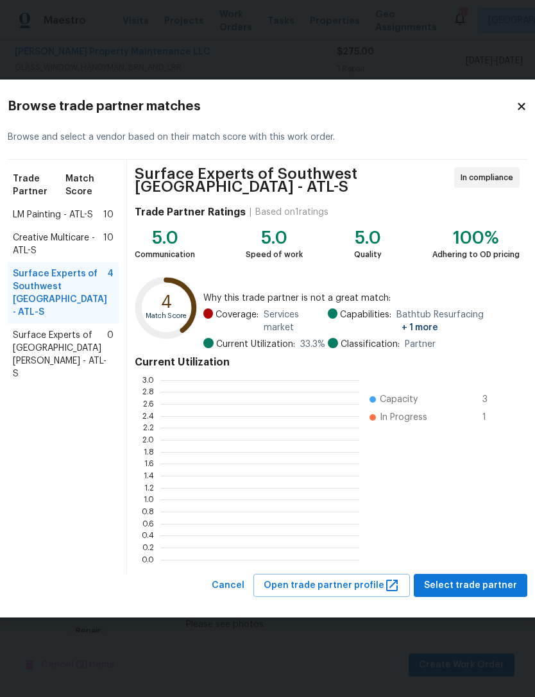
scroll to position [180, 199]
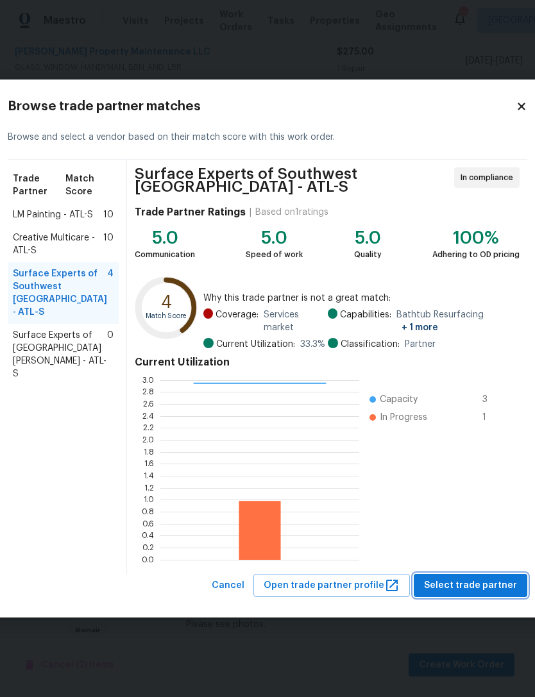
click at [462, 587] on span "Select trade partner" at bounding box center [470, 586] width 93 height 16
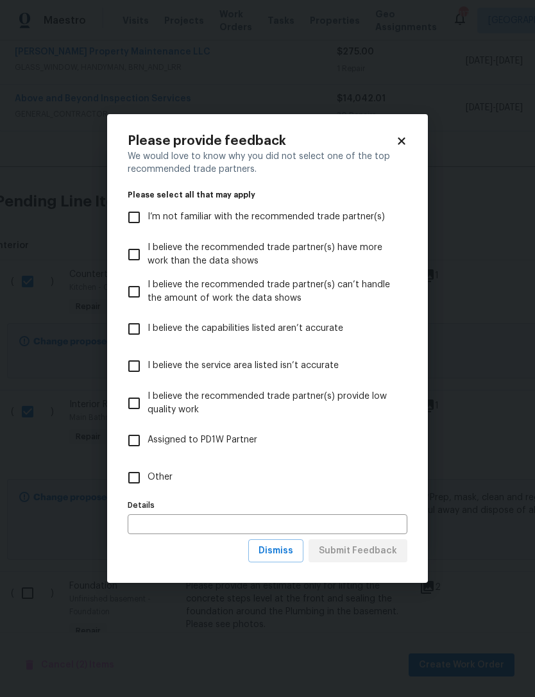
click at [138, 482] on input "Other" at bounding box center [134, 477] width 27 height 27
checkbox input "true"
click at [376, 552] on span "Submit Feedback" at bounding box center [358, 551] width 78 height 16
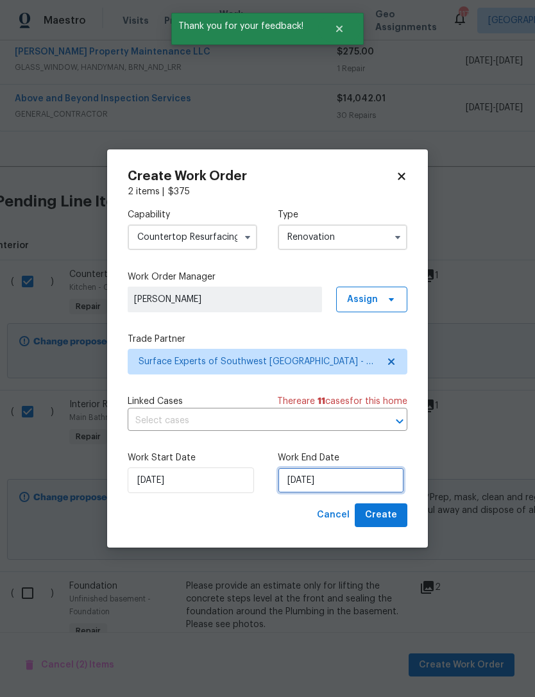
click at [332, 490] on input "[DATE]" at bounding box center [341, 480] width 126 height 26
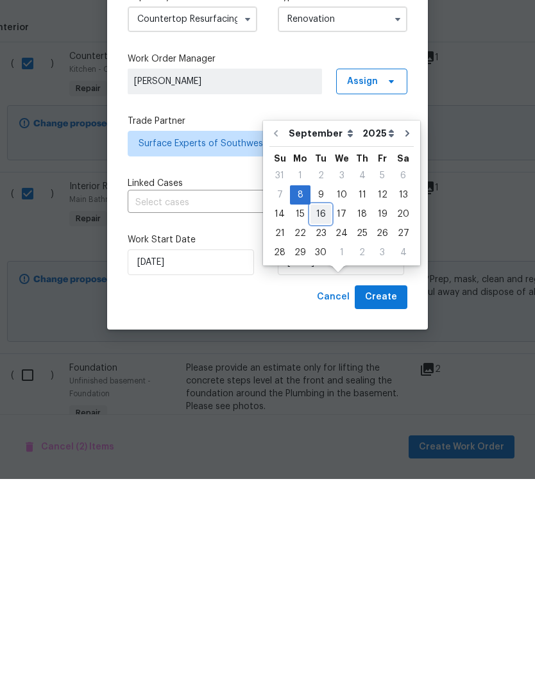
click at [318, 423] on div "16" at bounding box center [320, 432] width 21 height 18
type input "9/16/2025"
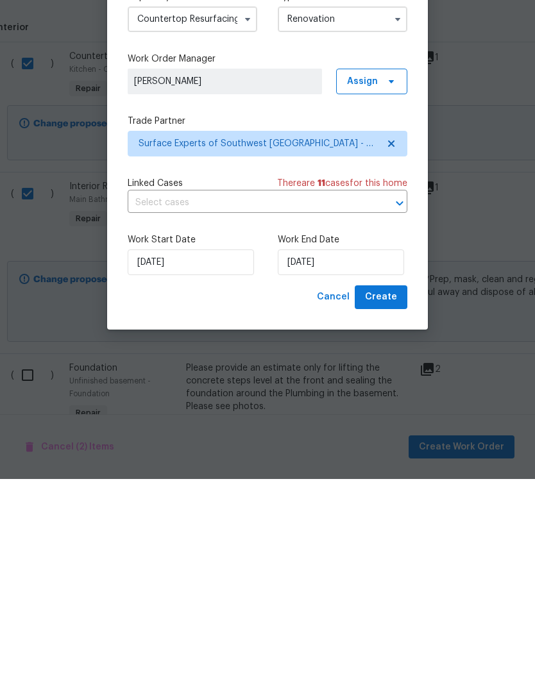
scroll to position [41, 0]
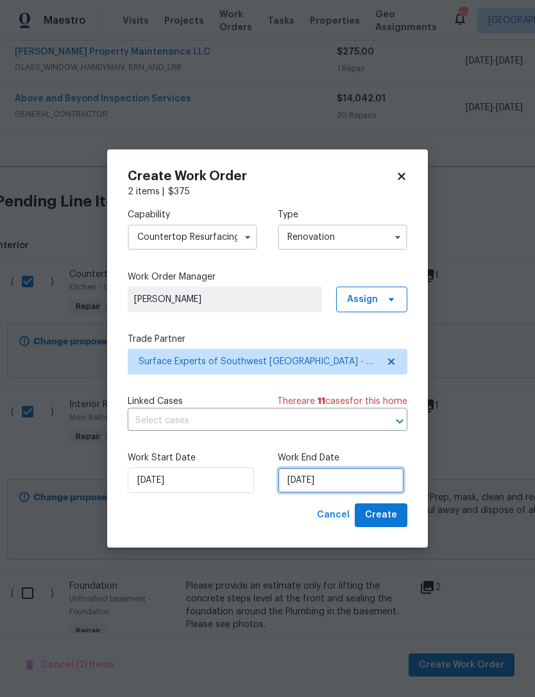
click at [367, 484] on input "9/16/2025" at bounding box center [341, 480] width 126 height 26
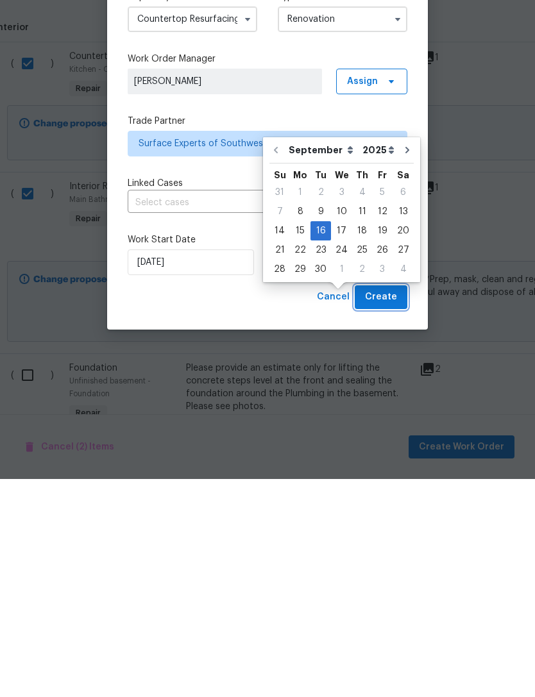
click at [392, 507] on span "Create" at bounding box center [381, 515] width 32 height 16
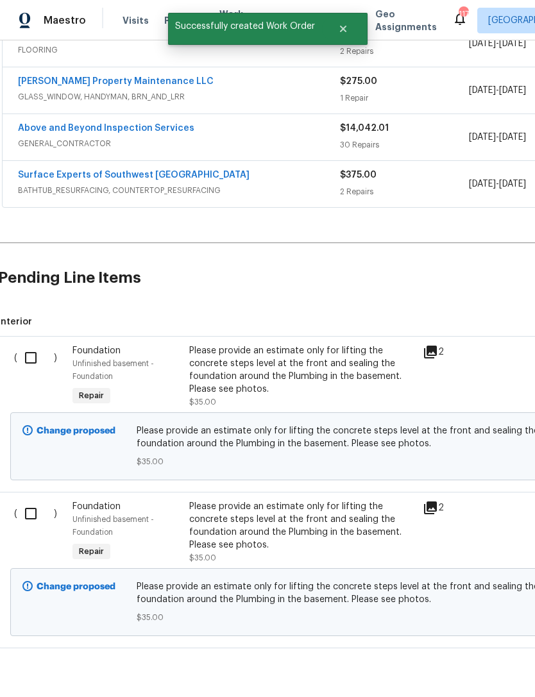
scroll to position [312, 2]
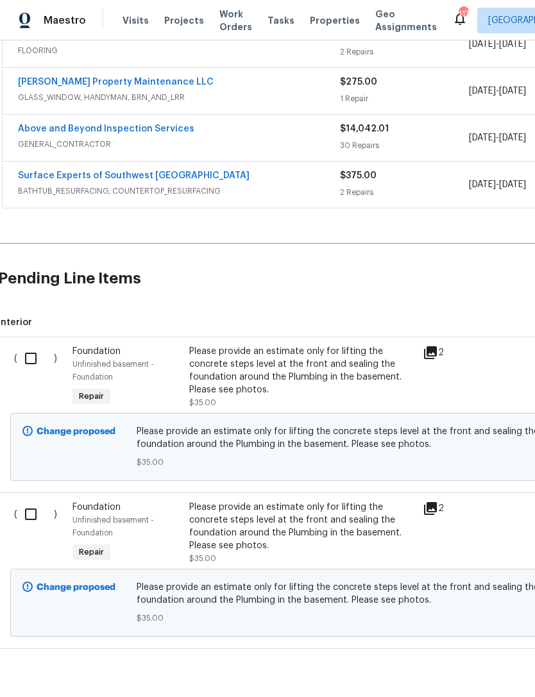
click at [38, 345] on input "checkbox" at bounding box center [35, 358] width 37 height 27
checkbox input "true"
click at [456, 667] on span "Create Work Order" at bounding box center [461, 665] width 85 height 16
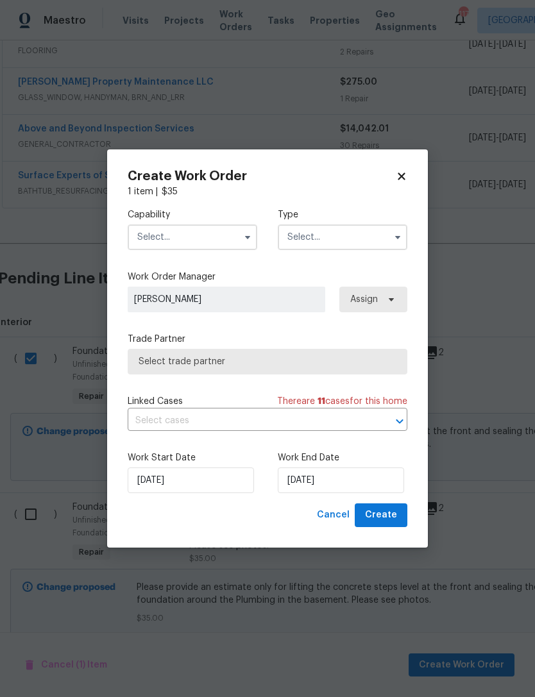
click at [223, 230] on input "text" at bounding box center [193, 237] width 130 height 26
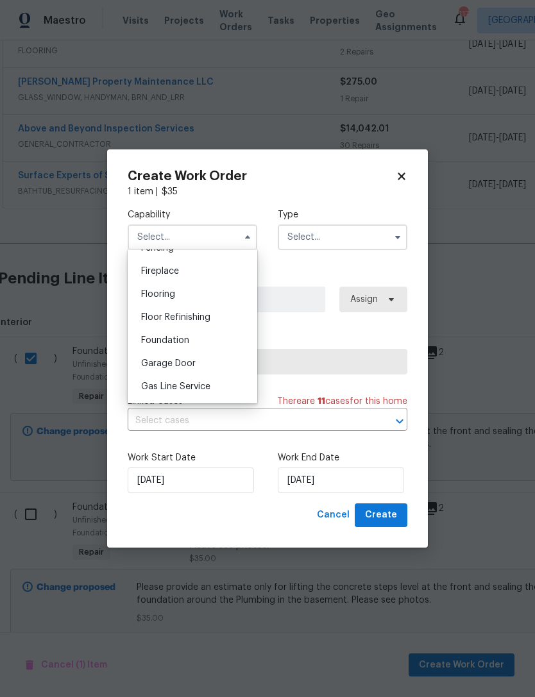
scroll to position [478, 0]
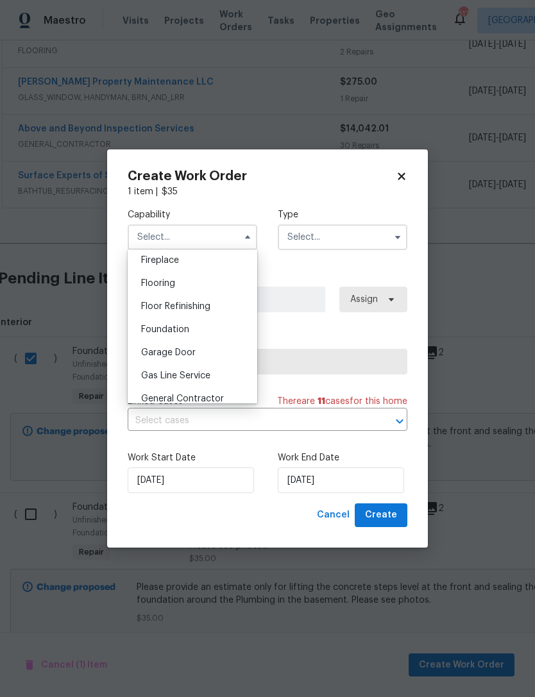
click at [218, 333] on div "Foundation" at bounding box center [192, 329] width 123 height 23
type input "Foundation"
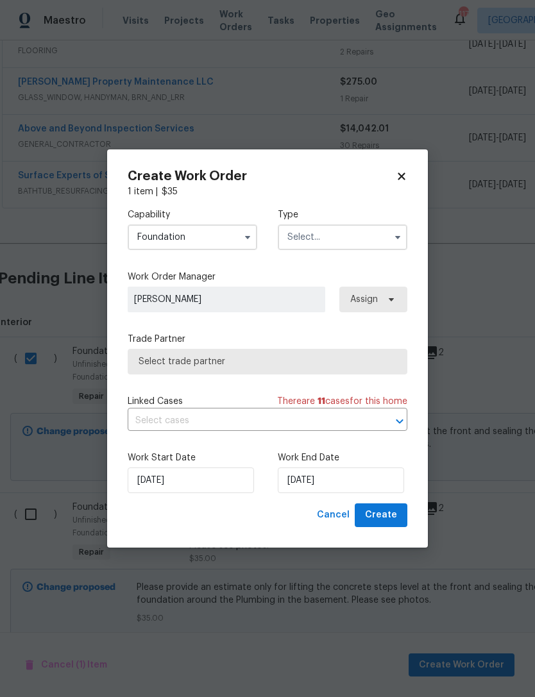
click at [357, 239] on input "text" at bounding box center [343, 237] width 130 height 26
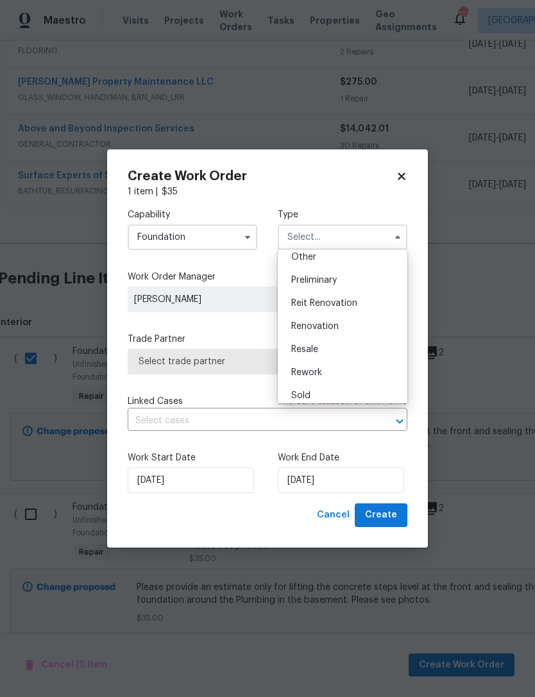
scroll to position [260, 0]
click at [357, 331] on div "Renovation" at bounding box center [342, 326] width 123 height 23
type input "Renovation"
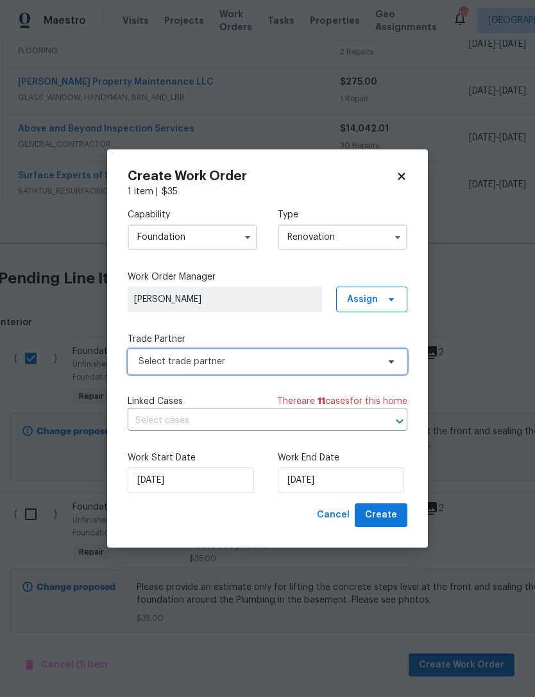
click at [328, 367] on span "Select trade partner" at bounding box center [268, 362] width 280 height 26
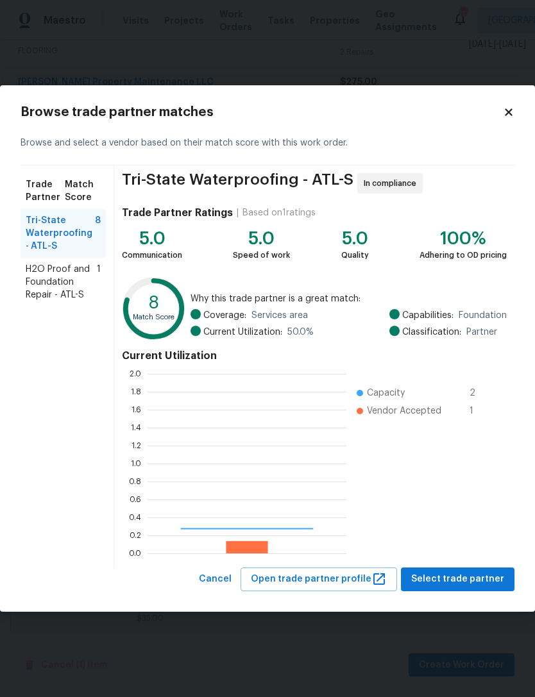
scroll to position [180, 199]
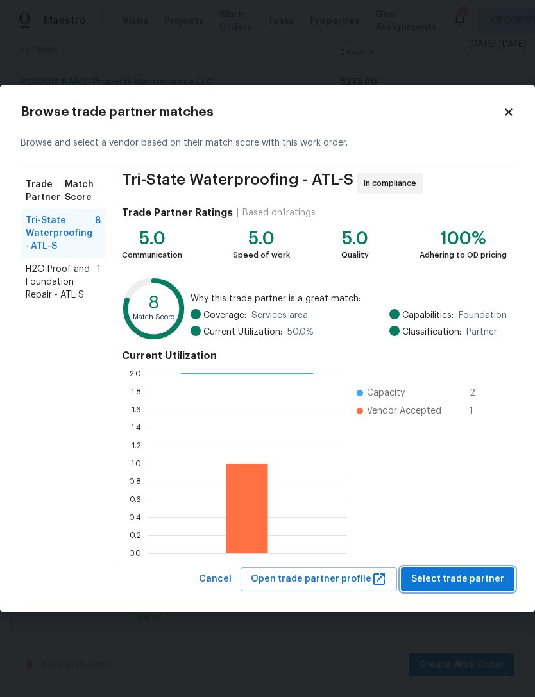
click at [465, 583] on span "Select trade partner" at bounding box center [457, 579] width 93 height 16
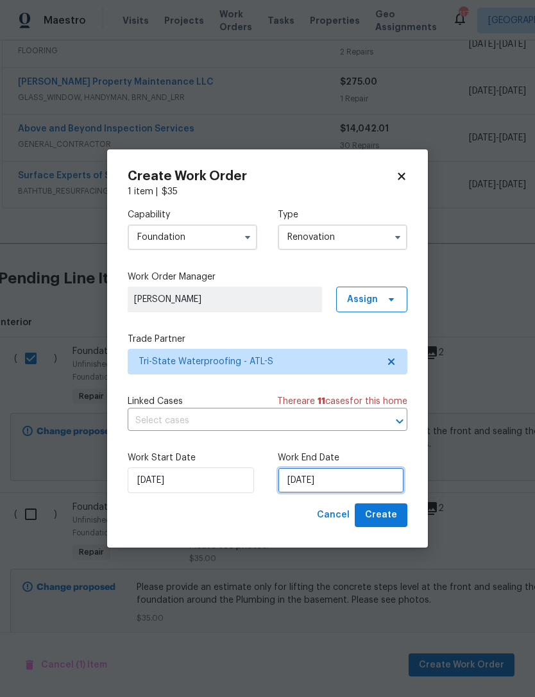
click at [341, 485] on input "[DATE]" at bounding box center [341, 480] width 126 height 26
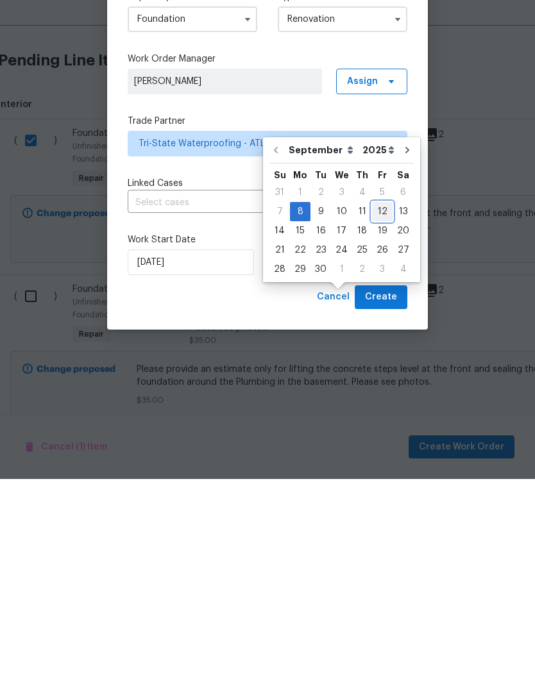
click at [380, 421] on div "12" at bounding box center [382, 430] width 21 height 18
type input "9/12/2025"
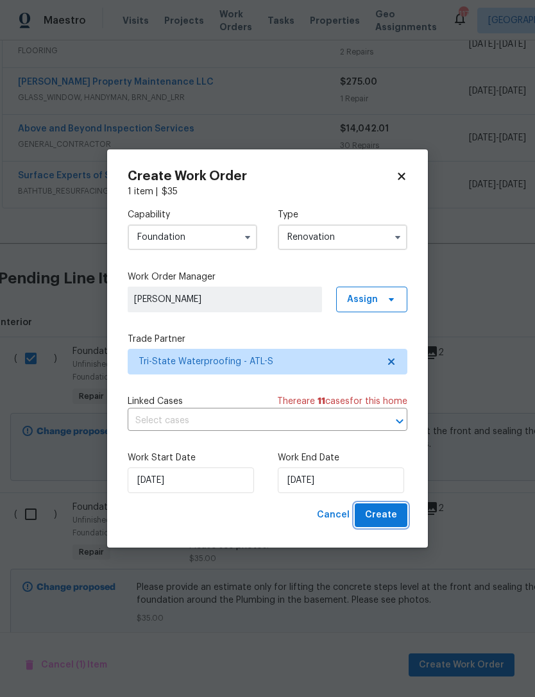
click at [385, 515] on span "Create" at bounding box center [381, 515] width 32 height 16
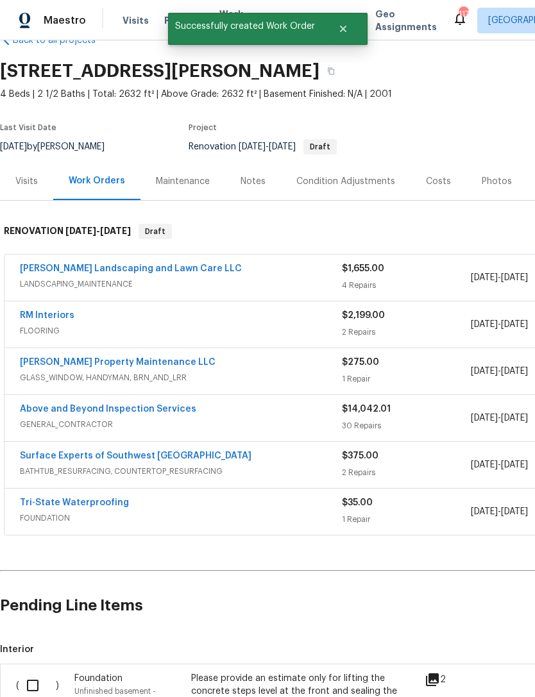
scroll to position [31, 0]
click at [37, 673] on input "checkbox" at bounding box center [37, 686] width 37 height 27
checkbox input "true"
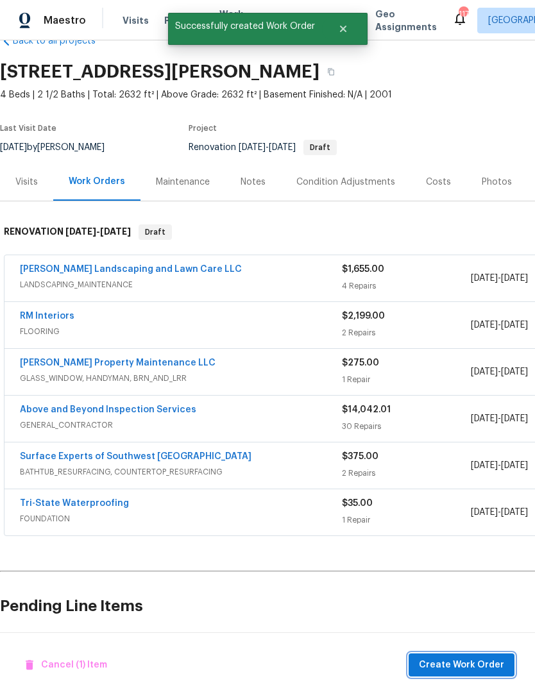
click at [473, 667] on span "Create Work Order" at bounding box center [461, 665] width 85 height 16
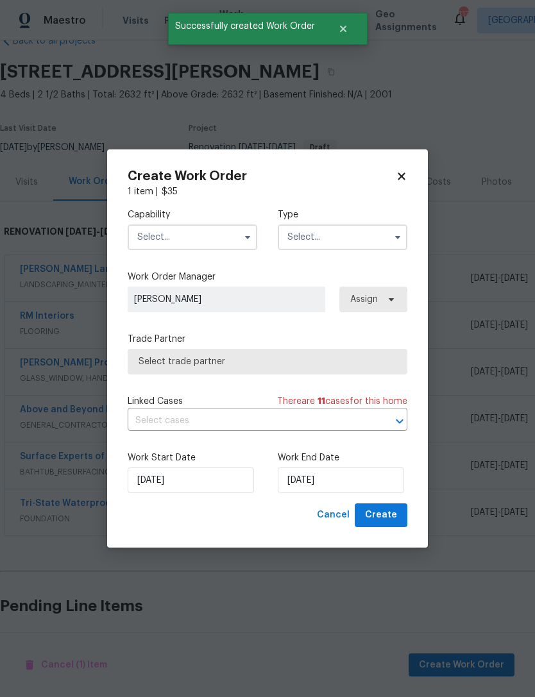
click at [216, 233] on input "text" at bounding box center [193, 237] width 130 height 26
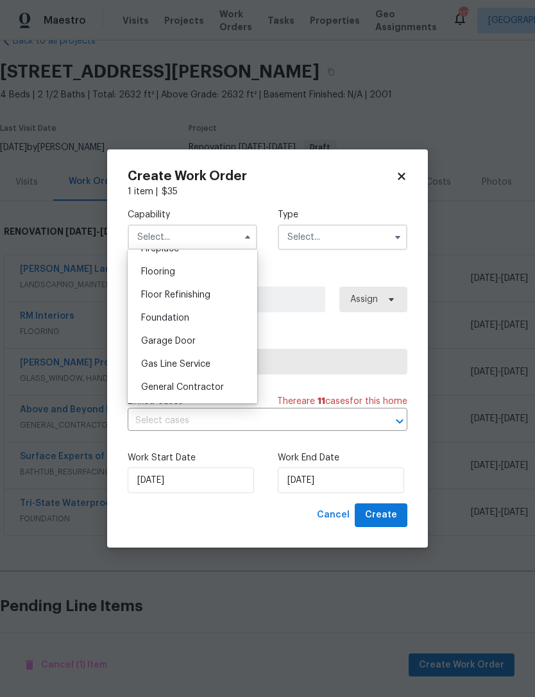
scroll to position [491, 0]
click at [196, 317] on div "Foundation" at bounding box center [192, 316] width 123 height 23
type input "Foundation"
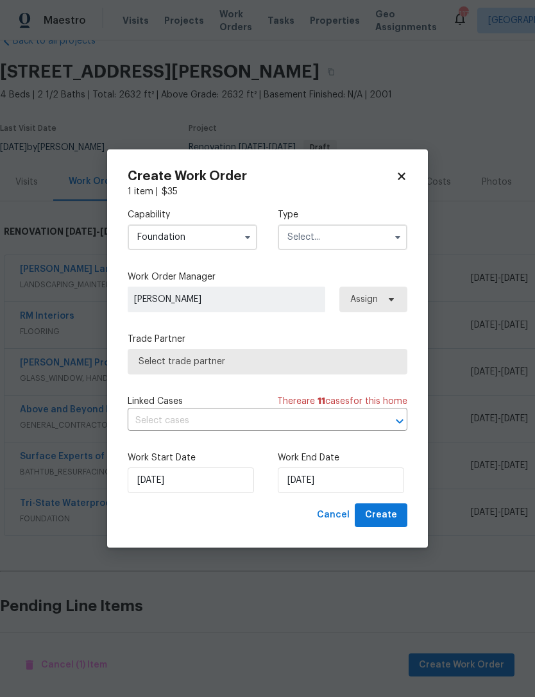
click at [344, 249] on input "text" at bounding box center [343, 237] width 130 height 26
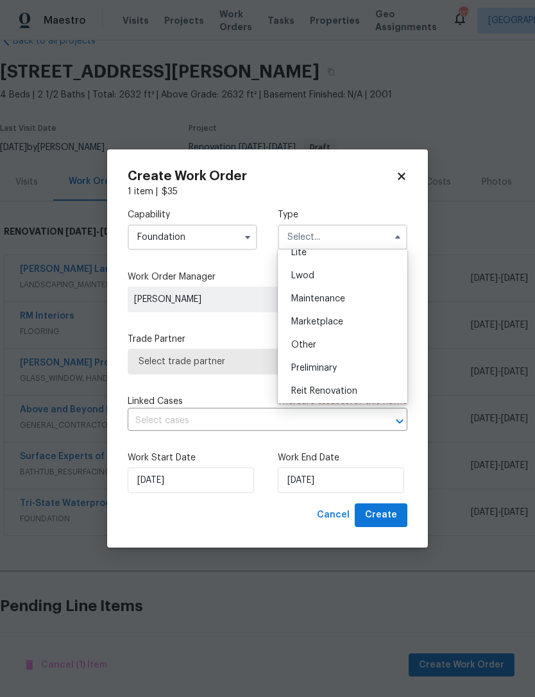
scroll to position [214, 0]
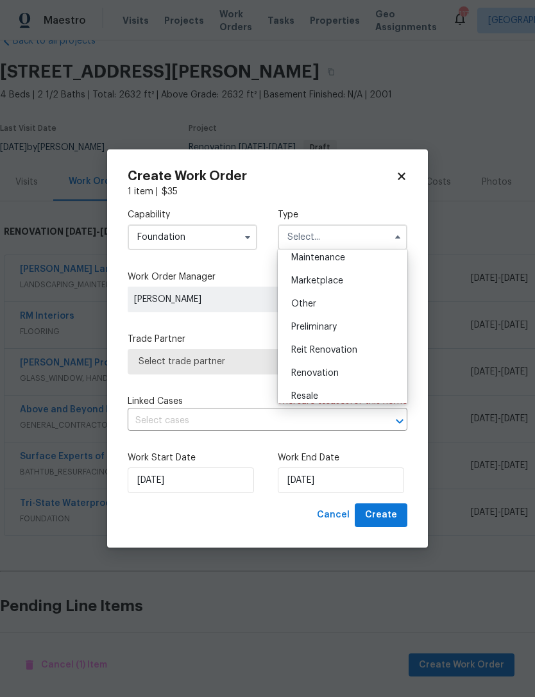
click at [346, 379] on div "Renovation" at bounding box center [342, 373] width 123 height 23
type input "Renovation"
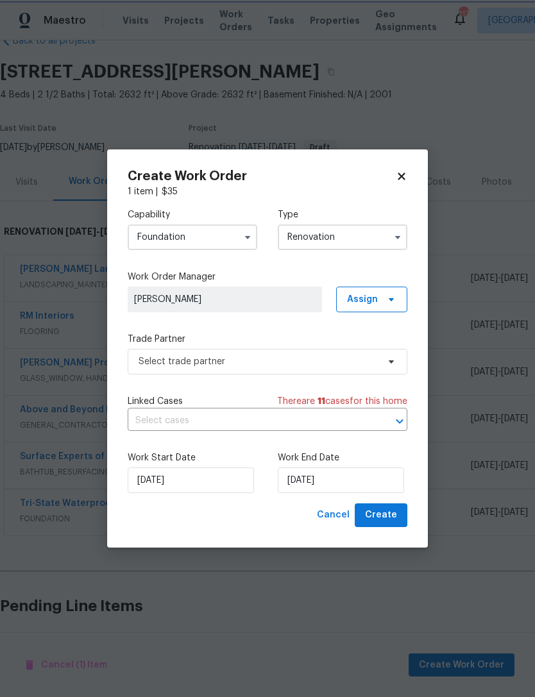
scroll to position [0, 0]
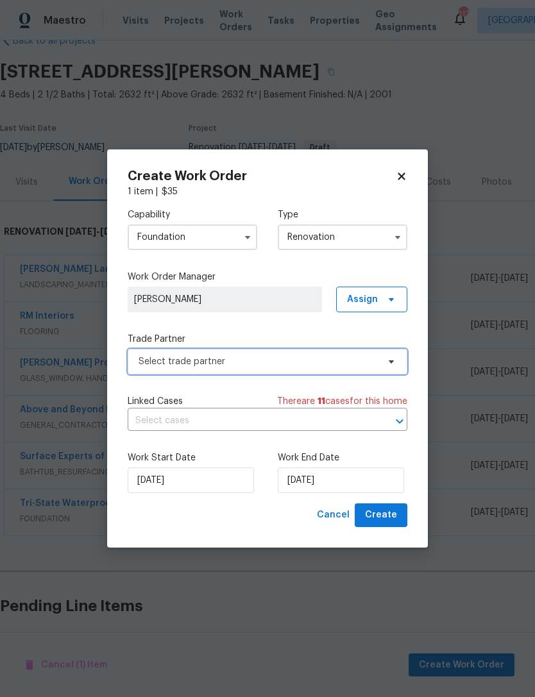
click at [328, 368] on span "Select trade partner" at bounding box center [268, 362] width 280 height 26
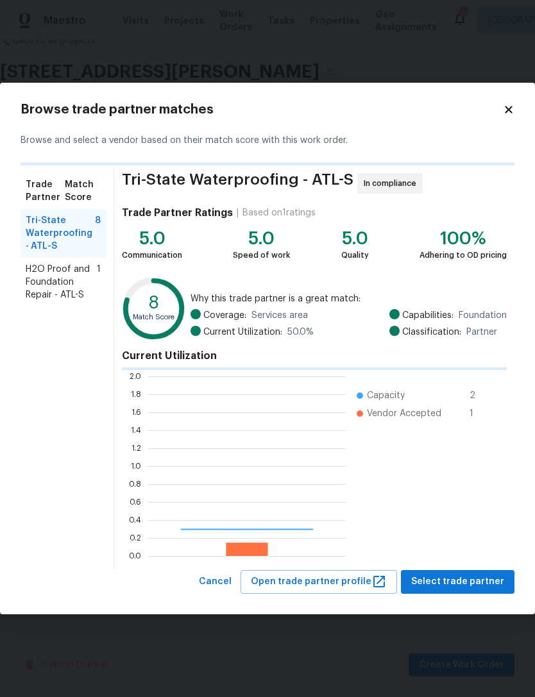
scroll to position [180, 199]
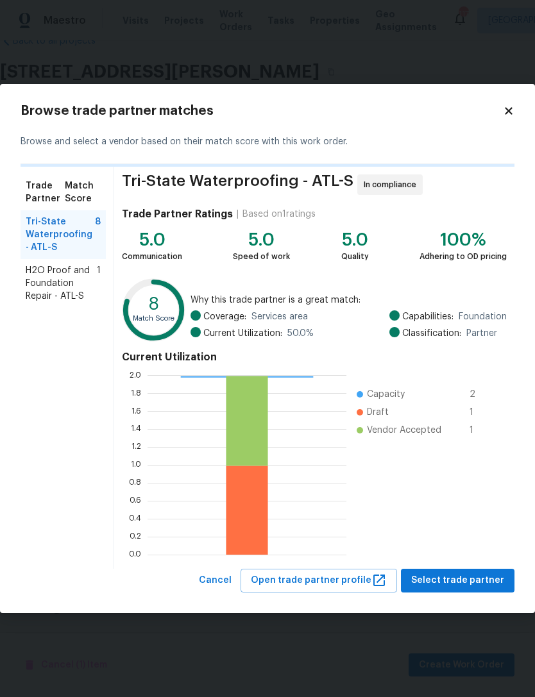
click at [90, 283] on span "H2O Proof and Foundation Repair - ATL-S" at bounding box center [61, 283] width 71 height 38
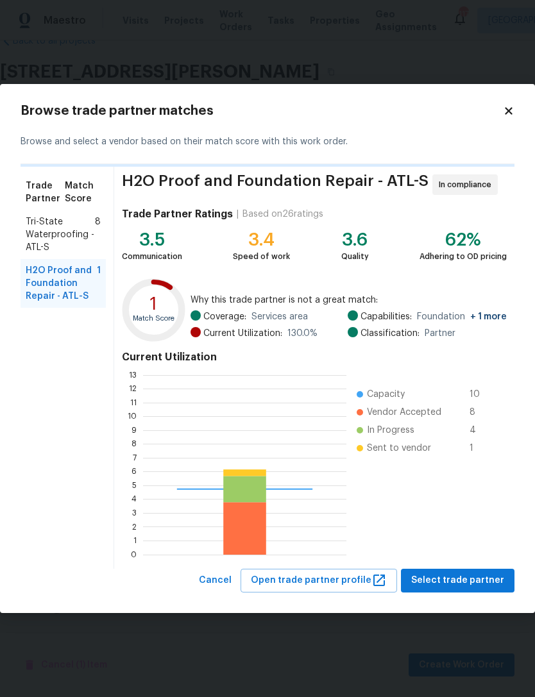
scroll to position [180, 203]
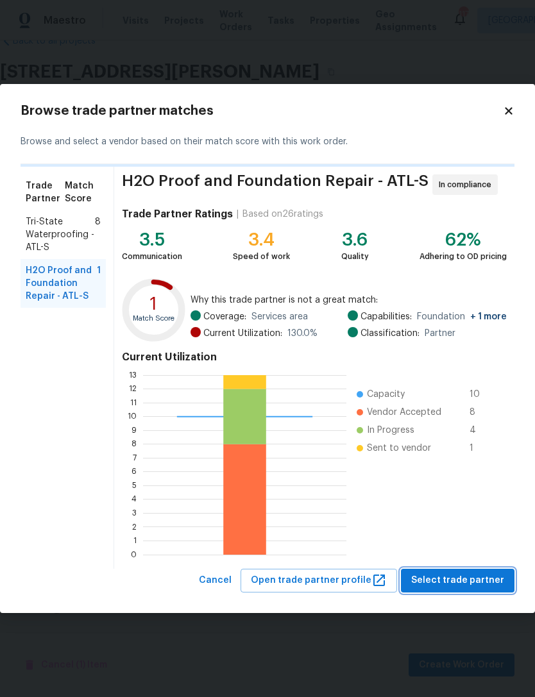
click at [474, 589] on button "Select trade partner" at bounding box center [457, 581] width 113 height 24
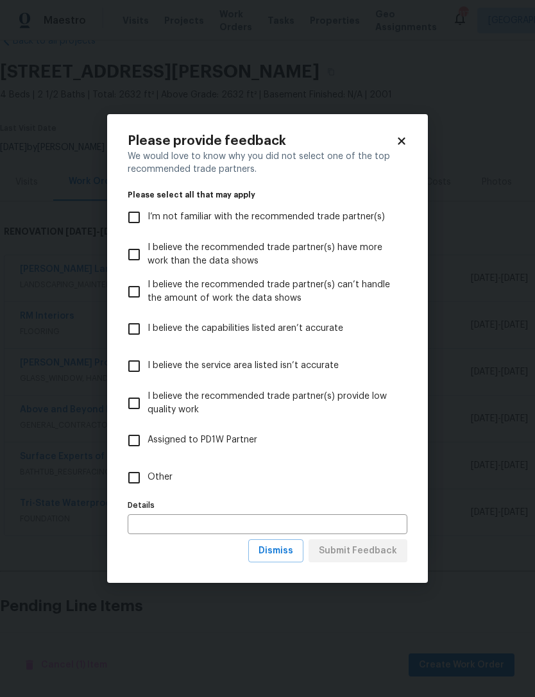
click at [134, 484] on input "Other" at bounding box center [134, 477] width 27 height 27
checkbox input "true"
click at [380, 560] on button "Submit Feedback" at bounding box center [357, 551] width 99 height 24
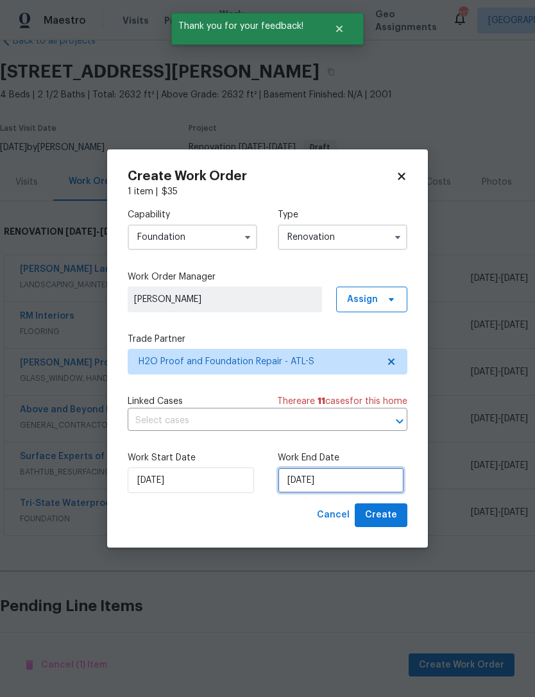
click at [327, 487] on input "[DATE]" at bounding box center [341, 480] width 126 height 26
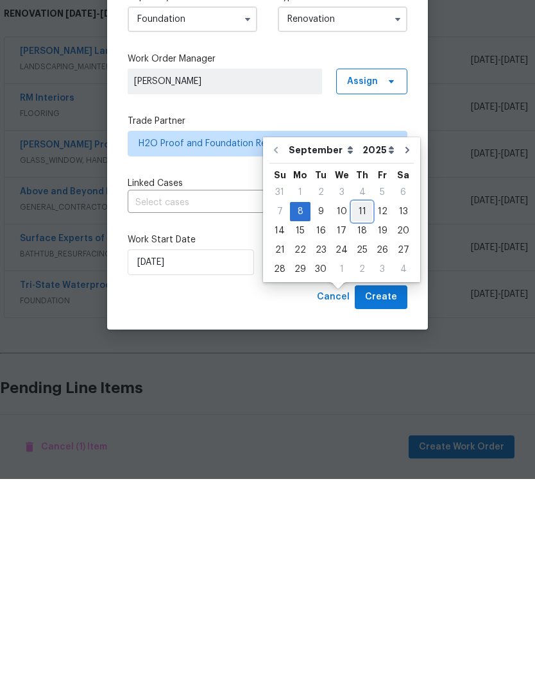
click at [361, 421] on div "11" at bounding box center [362, 430] width 20 height 18
type input "9/11/2025"
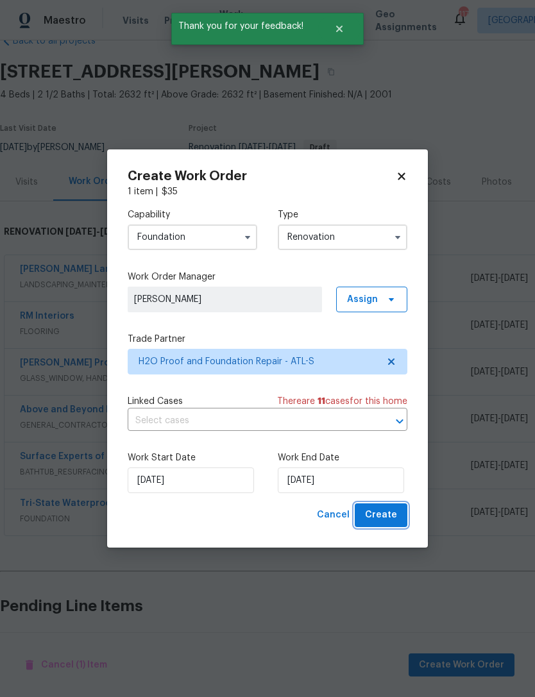
click at [391, 520] on span "Create" at bounding box center [381, 515] width 32 height 16
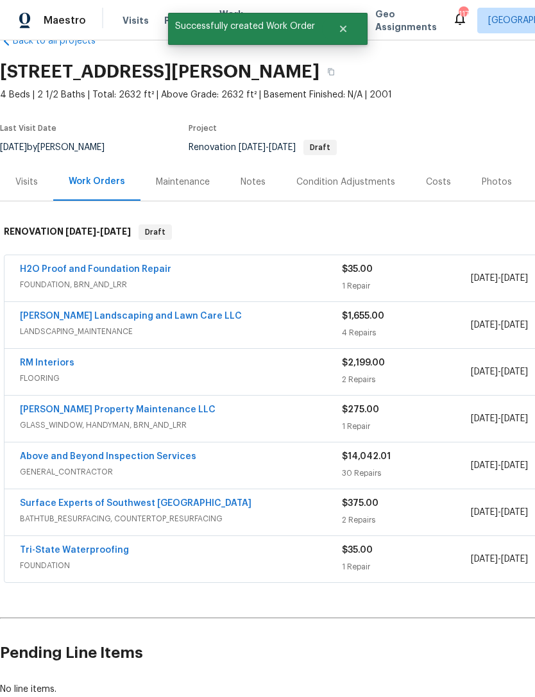
click at [359, 623] on h2 "Pending Line Items" at bounding box center [323, 653] width 646 height 60
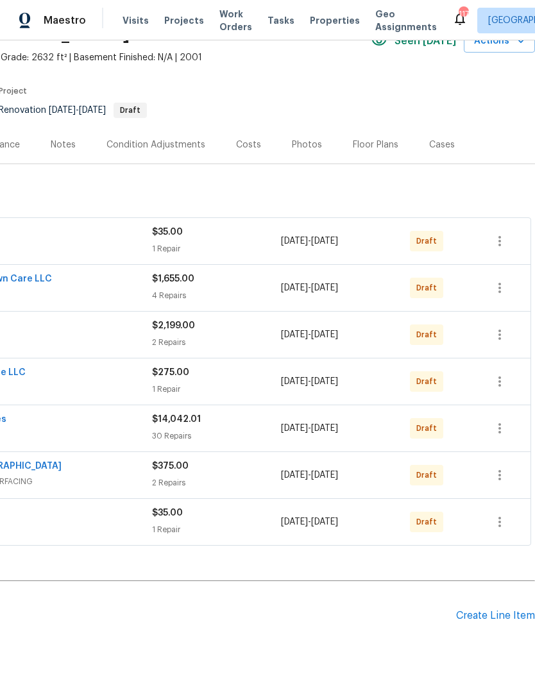
scroll to position [69, 190]
click at [501, 514] on icon "button" at bounding box center [499, 521] width 15 height 15
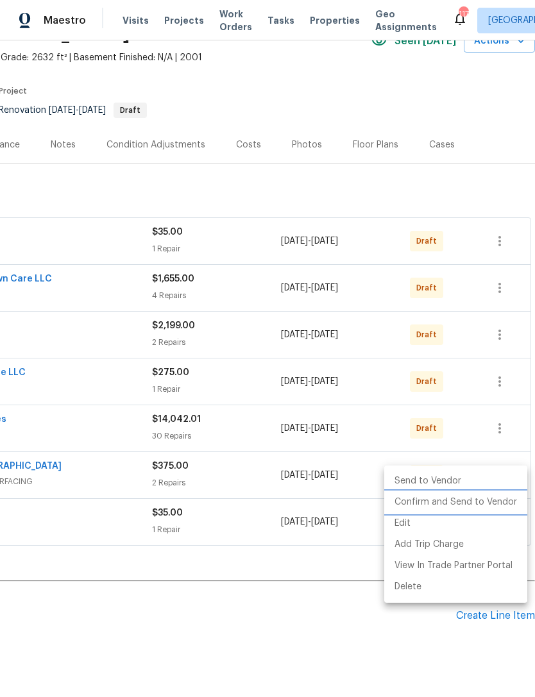
click at [485, 503] on li "Confirm and Send to Vendor" at bounding box center [455, 502] width 143 height 21
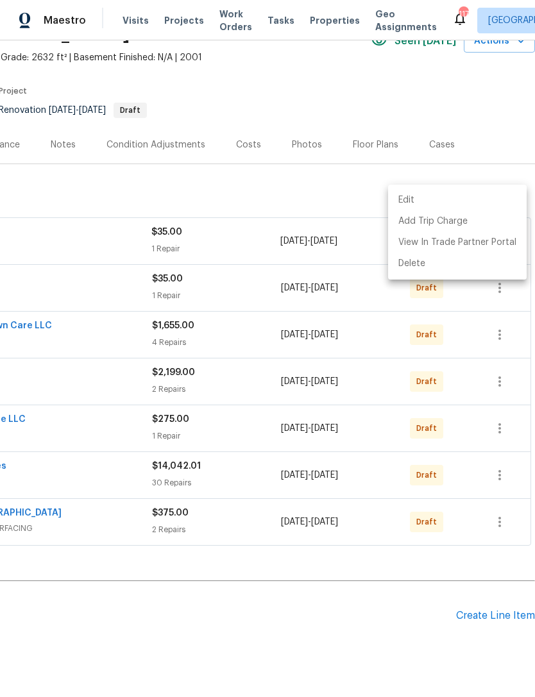
click at [347, 575] on div at bounding box center [267, 348] width 535 height 697
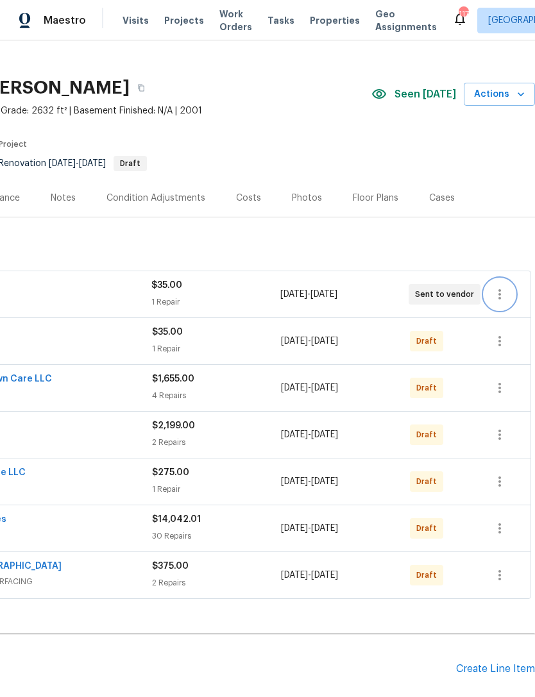
scroll to position [15, 190]
click at [501, 333] on icon "button" at bounding box center [499, 340] width 15 height 15
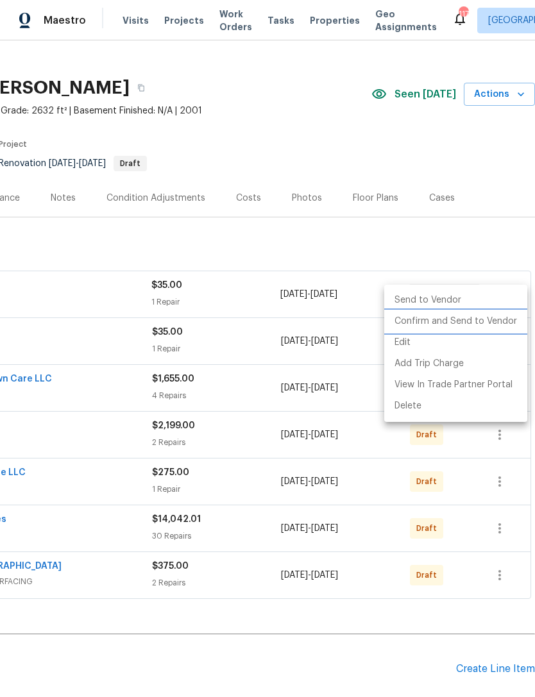
click at [467, 326] on li "Confirm and Send to Vendor" at bounding box center [455, 321] width 143 height 21
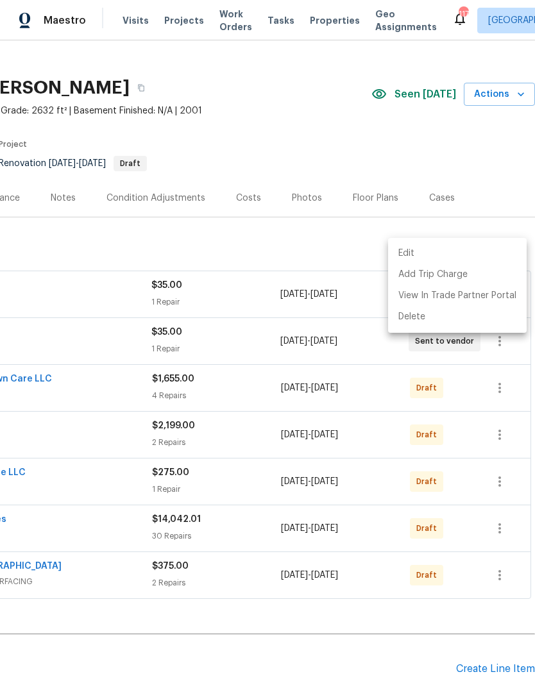
click at [267, 212] on div at bounding box center [267, 348] width 535 height 697
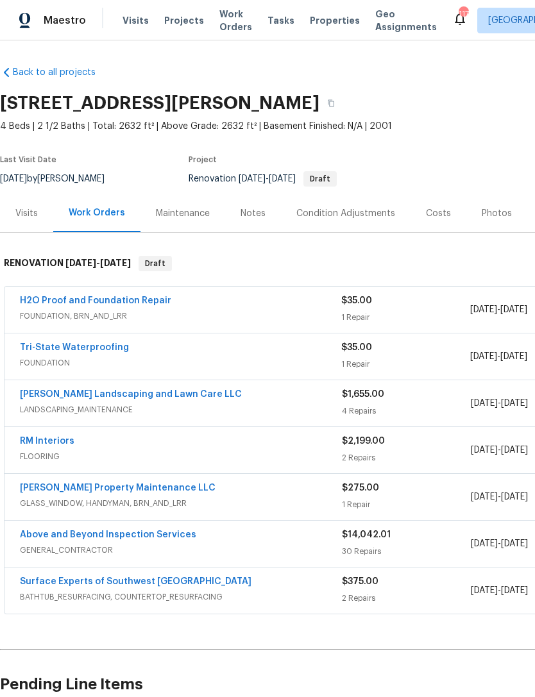
scroll to position [0, 0]
click at [266, 194] on div "Notes" at bounding box center [253, 213] width 56 height 38
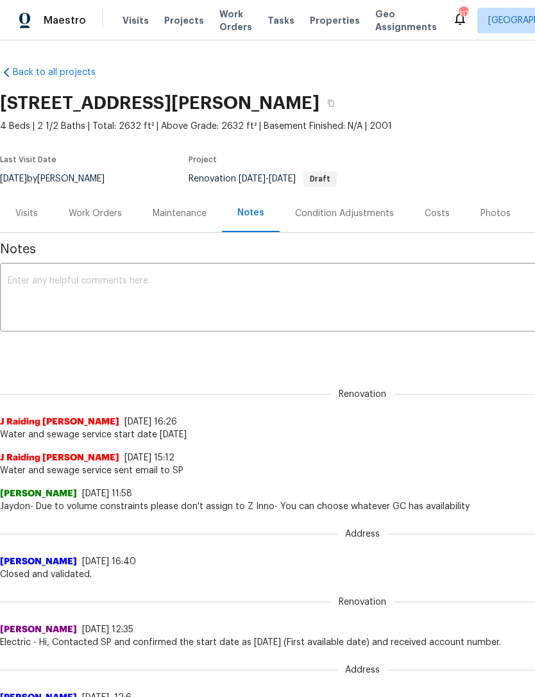
click at [227, 281] on textarea at bounding box center [362, 298] width 709 height 45
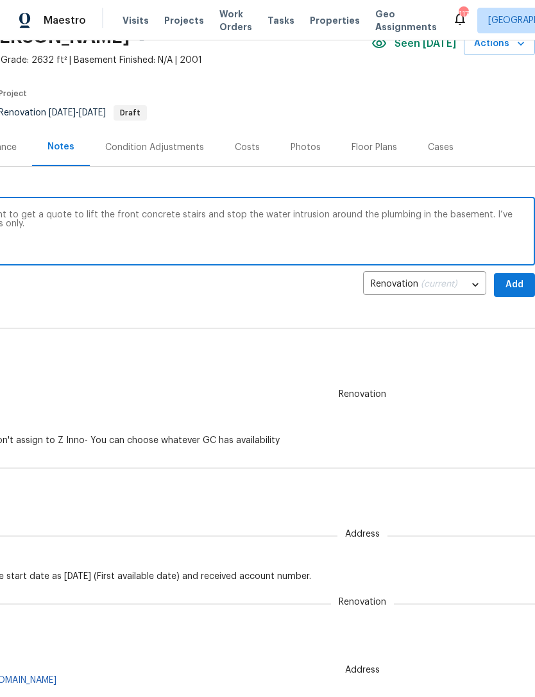
scroll to position [66, 190]
type textarea "Two foundation contractors have been sent to get a quote to lift the front conc…"
click at [517, 290] on span "Add" at bounding box center [514, 285] width 21 height 16
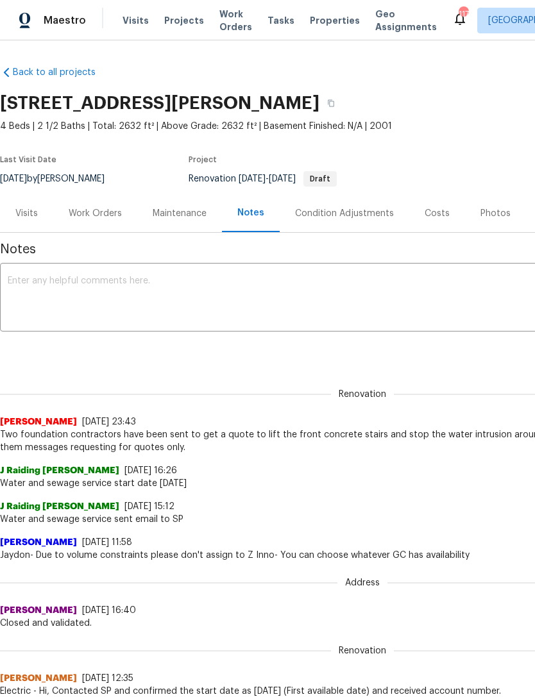
scroll to position [0, 0]
click at [103, 219] on div "Work Orders" at bounding box center [95, 213] width 53 height 13
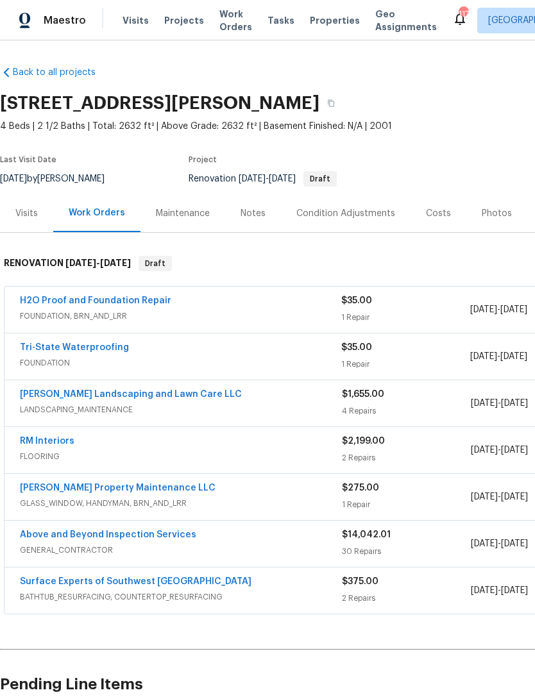
click at [121, 305] on link "H2O Proof and Foundation Repair" at bounding box center [95, 300] width 151 height 9
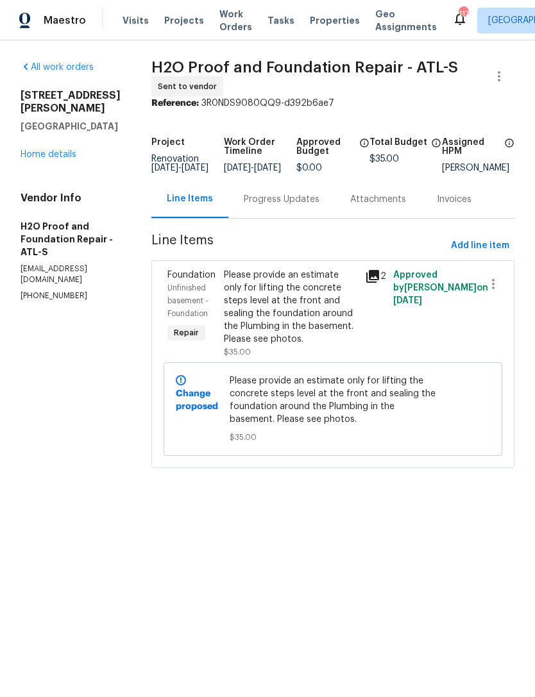
click at [274, 206] on div "Progress Updates" at bounding box center [282, 199] width 76 height 13
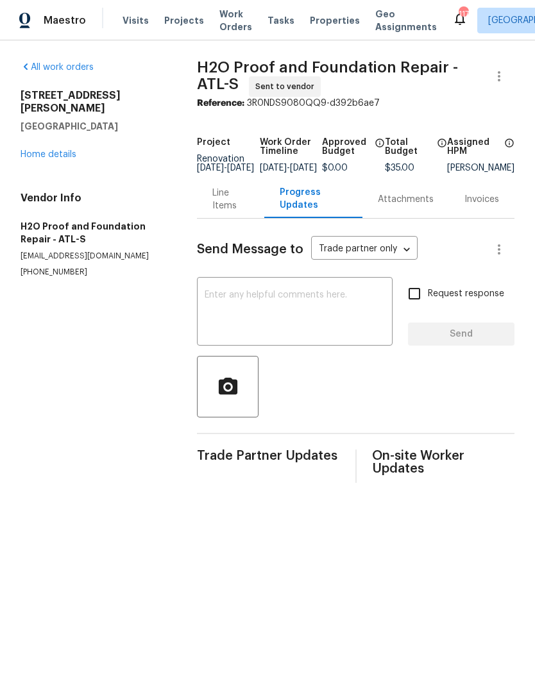
click at [304, 310] on textarea at bounding box center [295, 312] width 180 height 45
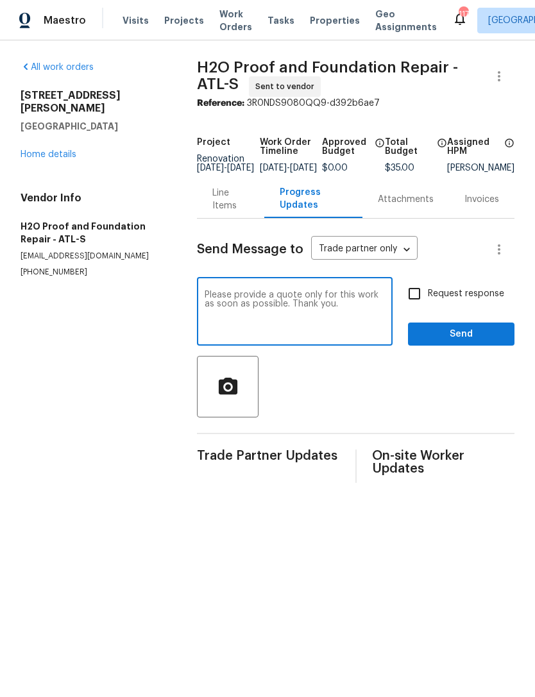
type textarea "Please provide a quote only for this work as soon as possible. Thank you."
click at [408, 304] on input "Request response" at bounding box center [414, 293] width 27 height 27
checkbox input "true"
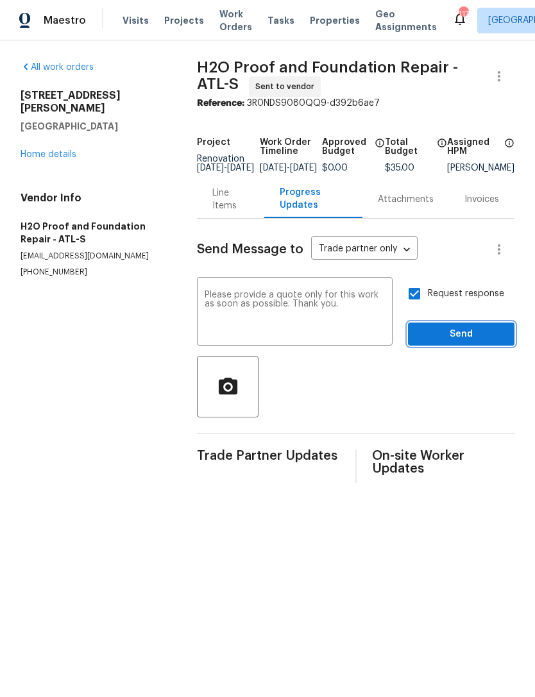
click at [459, 340] on span "Send" at bounding box center [461, 334] width 86 height 16
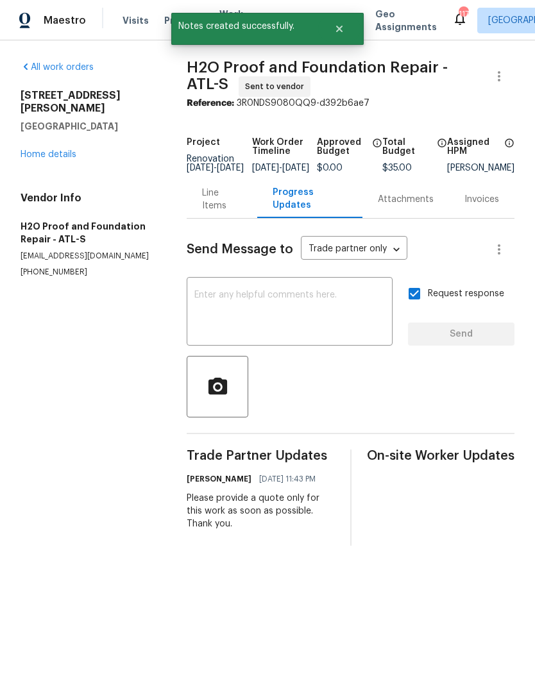
click at [62, 150] on link "Home details" at bounding box center [49, 154] width 56 height 9
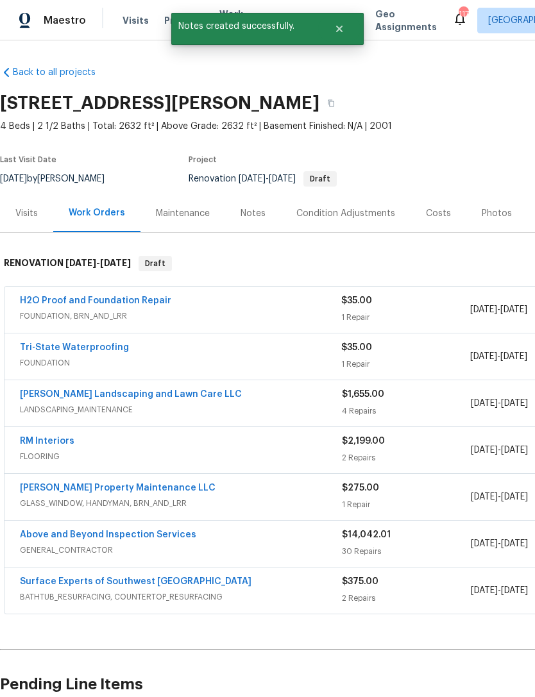
click at [95, 351] on link "Tri-State Waterproofing" at bounding box center [74, 347] width 109 height 9
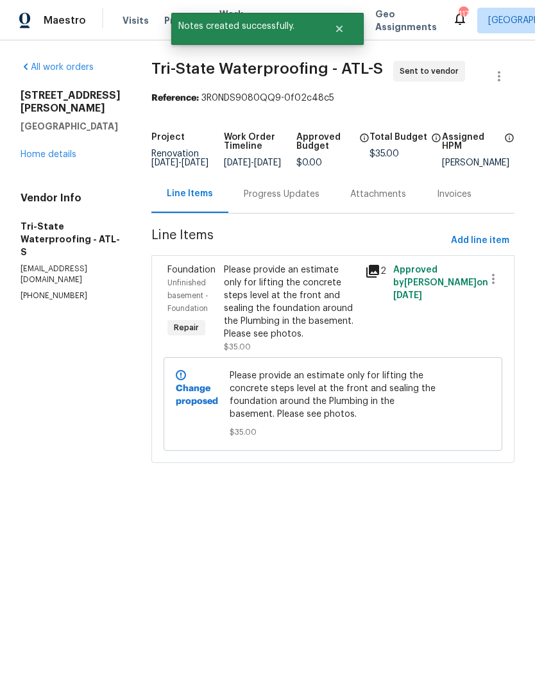
click at [305, 201] on div "Progress Updates" at bounding box center [282, 194] width 76 height 13
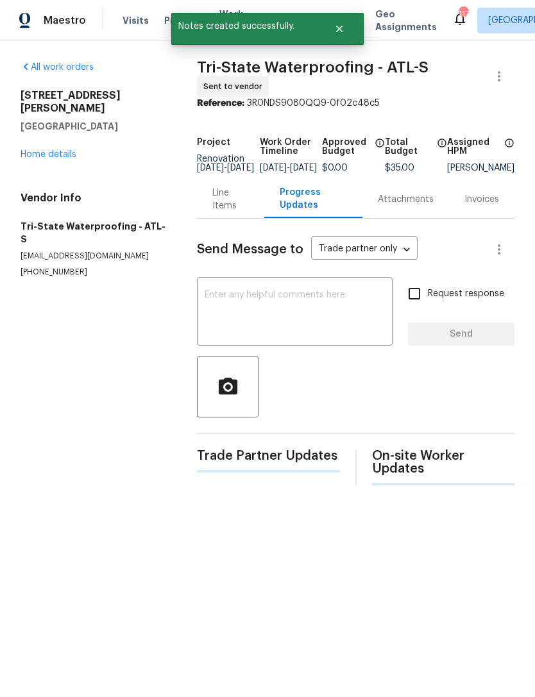
click at [316, 318] on textarea at bounding box center [295, 312] width 180 height 45
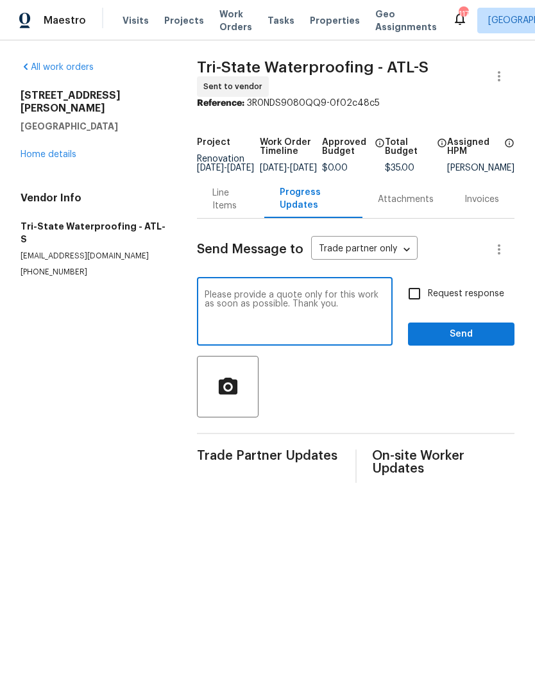
type textarea "Please provide a quote only for this work as soon as possible. Thank you."
click at [412, 307] on input "Request response" at bounding box center [414, 293] width 27 height 27
checkbox input "true"
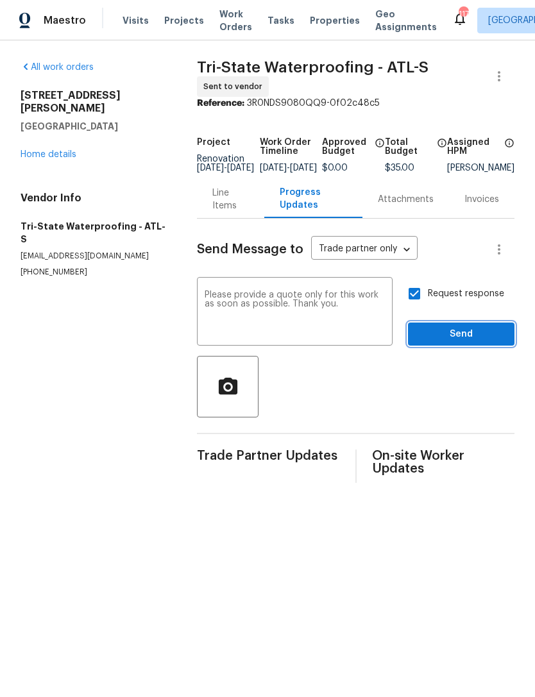
click at [446, 336] on span "Send" at bounding box center [461, 334] width 86 height 16
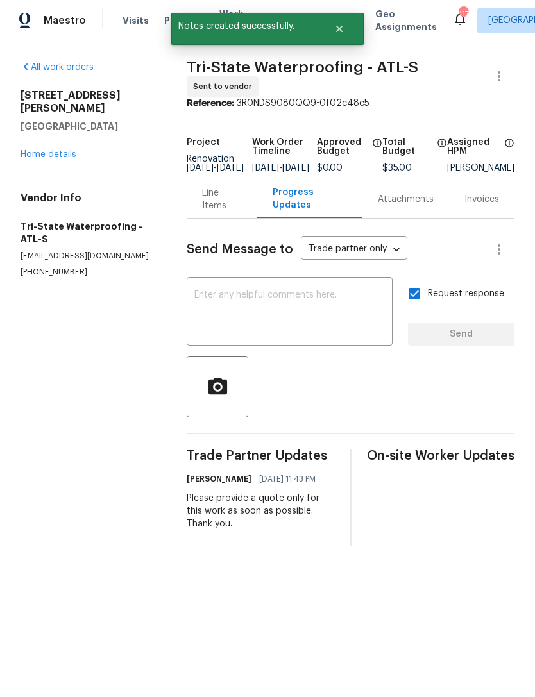
click at [69, 150] on link "Home details" at bounding box center [49, 154] width 56 height 9
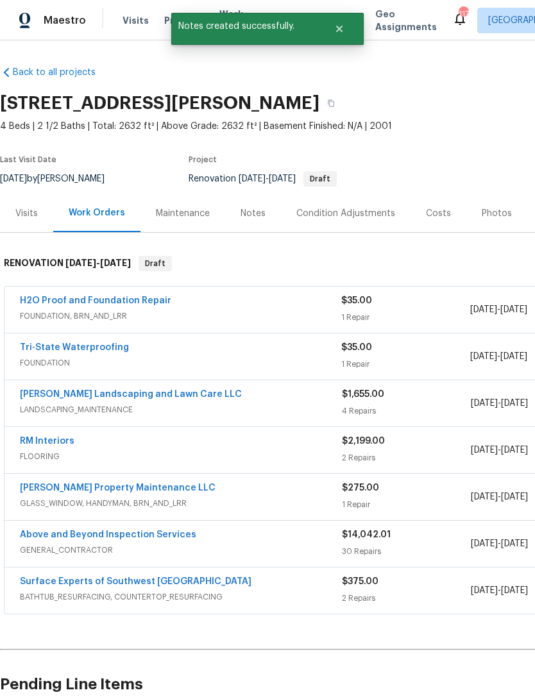
click at [129, 304] on link "H2O Proof and Foundation Repair" at bounding box center [95, 300] width 151 height 9
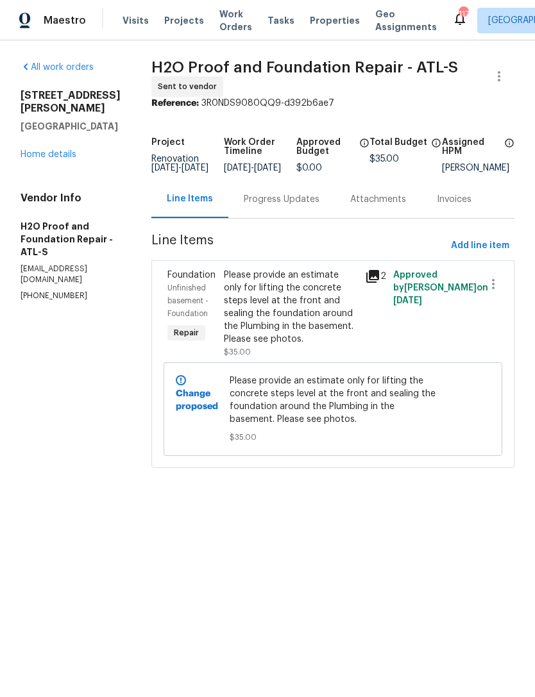
click at [63, 159] on link "Home details" at bounding box center [49, 154] width 56 height 9
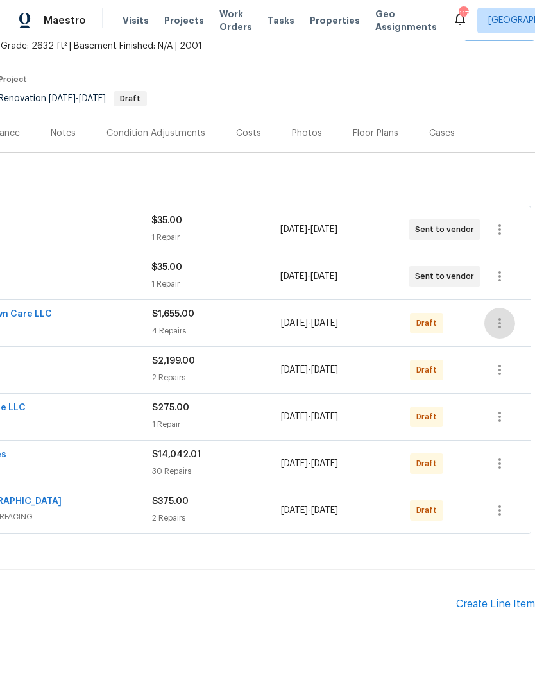
scroll to position [76, 190]
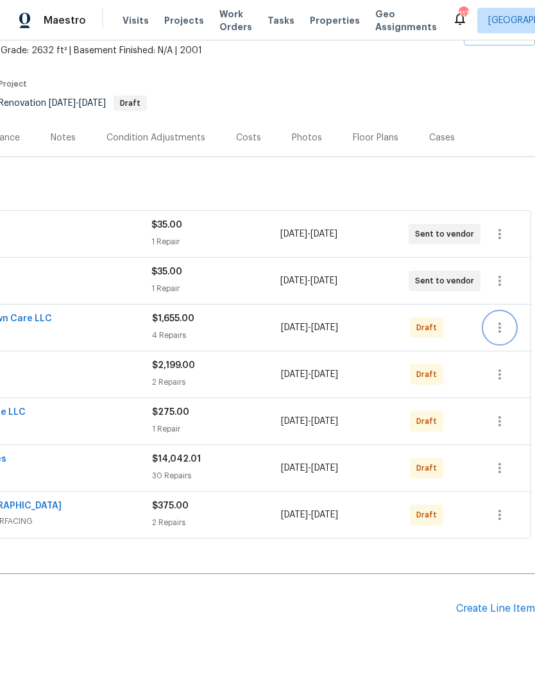
click at [504, 324] on icon "button" at bounding box center [499, 327] width 15 height 15
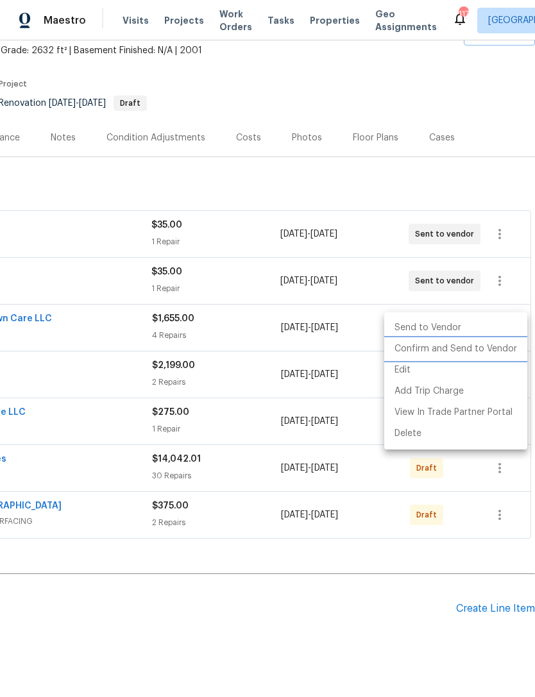
click at [481, 349] on li "Confirm and Send to Vendor" at bounding box center [455, 349] width 143 height 21
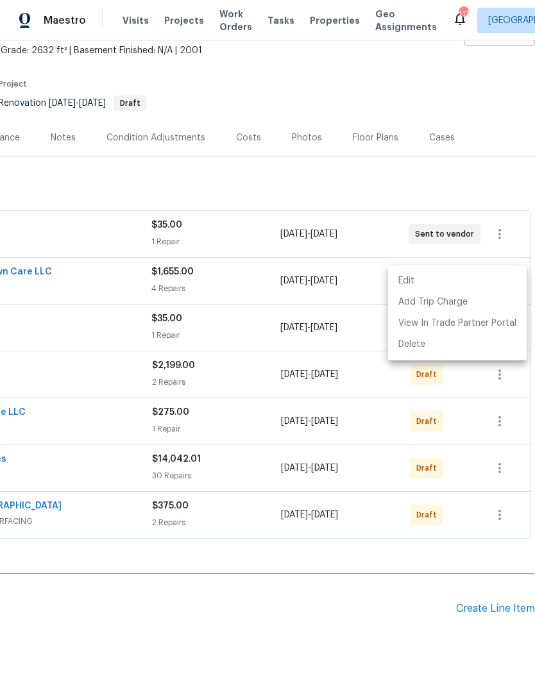
click at [492, 182] on div at bounding box center [267, 348] width 535 height 697
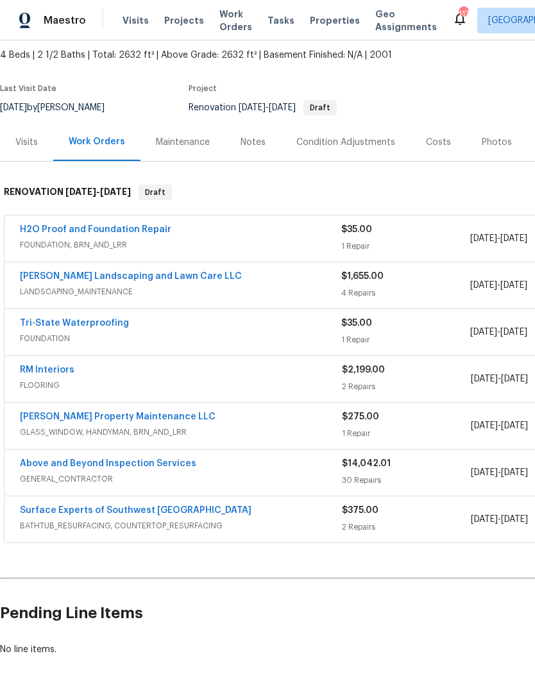
scroll to position [71, 0]
click at [115, 467] on link "Above and Beyond Inspection Services" at bounding box center [108, 463] width 176 height 9
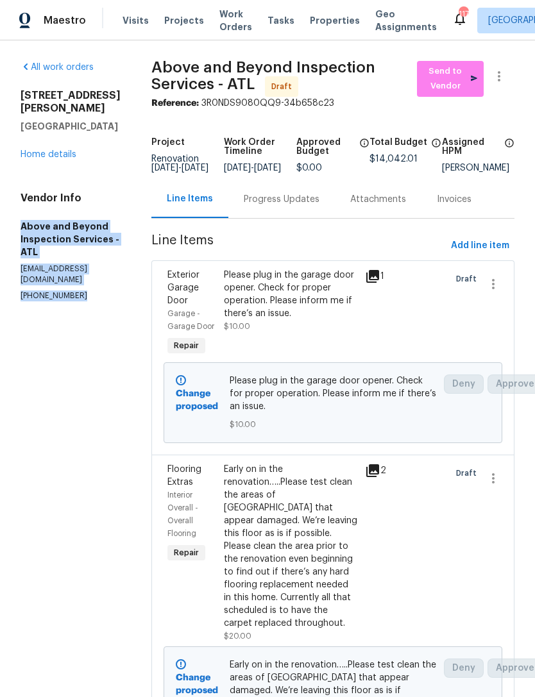
click at [62, 150] on link "Home details" at bounding box center [49, 154] width 56 height 9
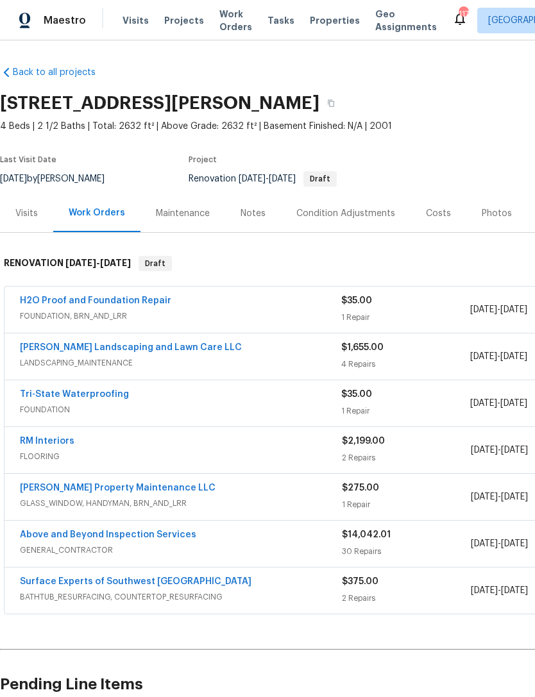
click at [151, 348] on link "Stewart's Landscaping and Lawn Care LLC" at bounding box center [131, 347] width 222 height 9
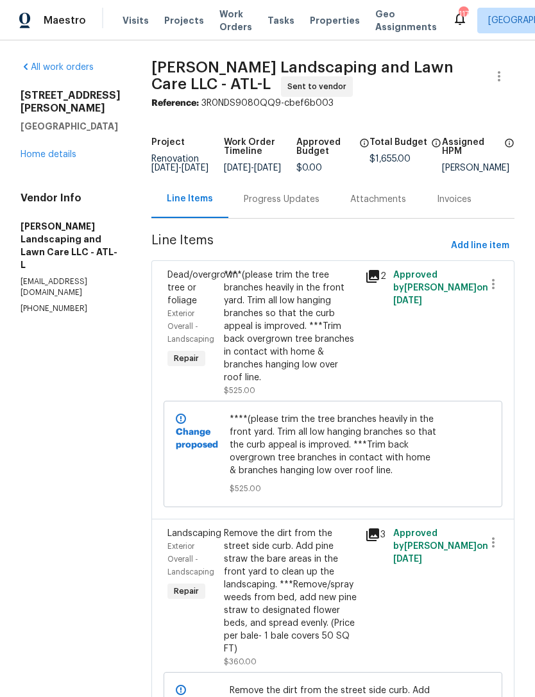
click at [289, 206] on div "Progress Updates" at bounding box center [282, 199] width 76 height 13
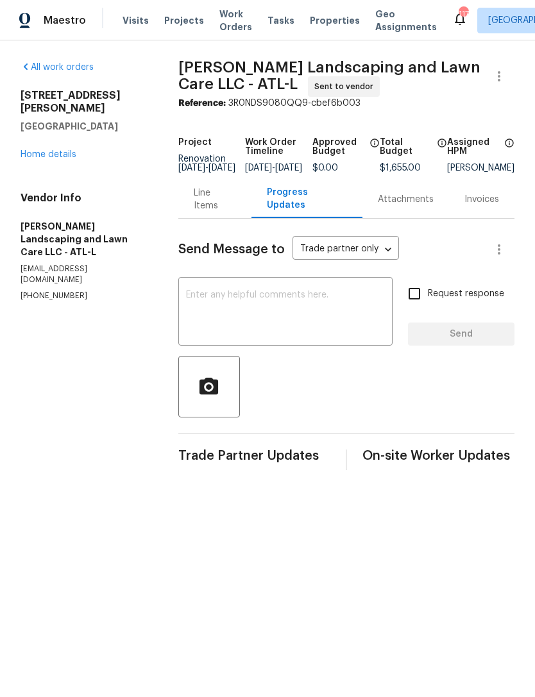
click at [297, 297] on div "x ​" at bounding box center [285, 312] width 214 height 65
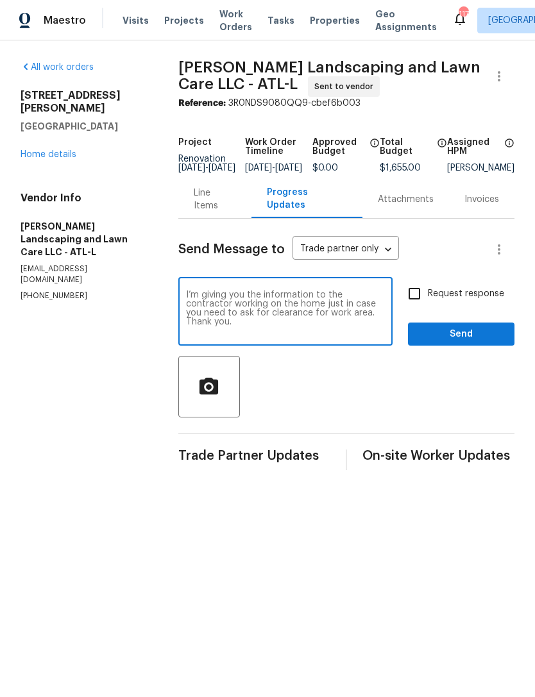
click at [290, 335] on textarea "I’m giving you the information to the contractor working on the home just in ca…" at bounding box center [285, 312] width 199 height 45
paste textarea "Above and Beyond Inspection Services - ATL aboveandbeyondservices22@gmail.com (…"
type textarea "I’m giving you the information to the contractor working on the home just in ca…"
click at [416, 304] on input "Request response" at bounding box center [414, 293] width 27 height 27
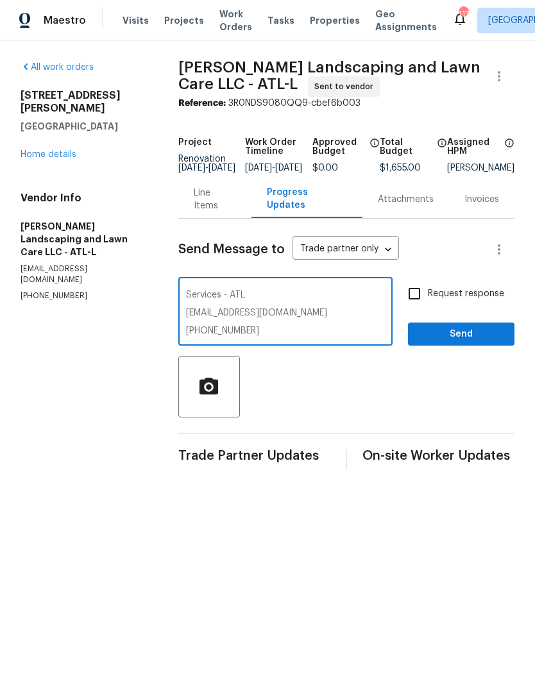
checkbox input "true"
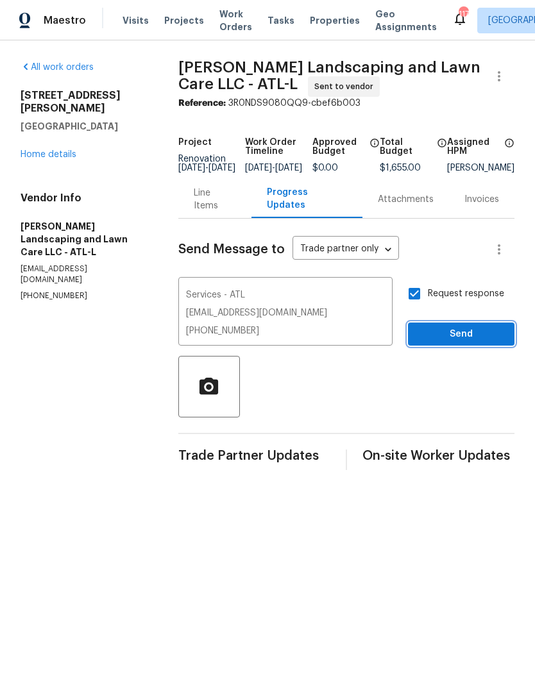
click at [448, 342] on span "Send" at bounding box center [461, 334] width 86 height 16
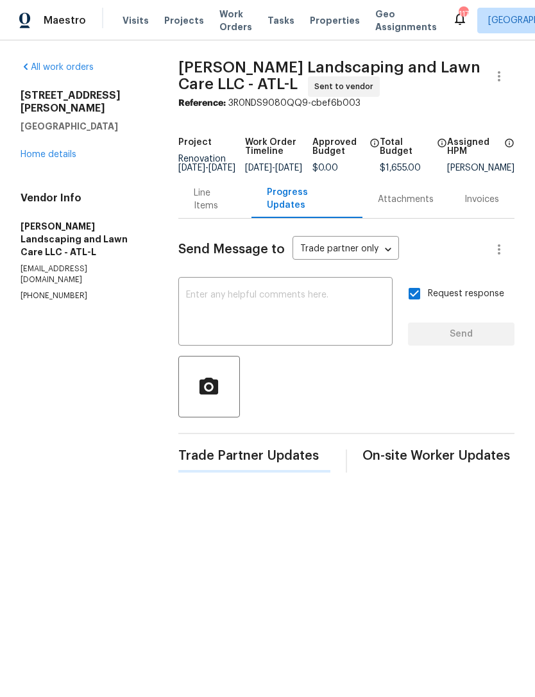
scroll to position [0, 0]
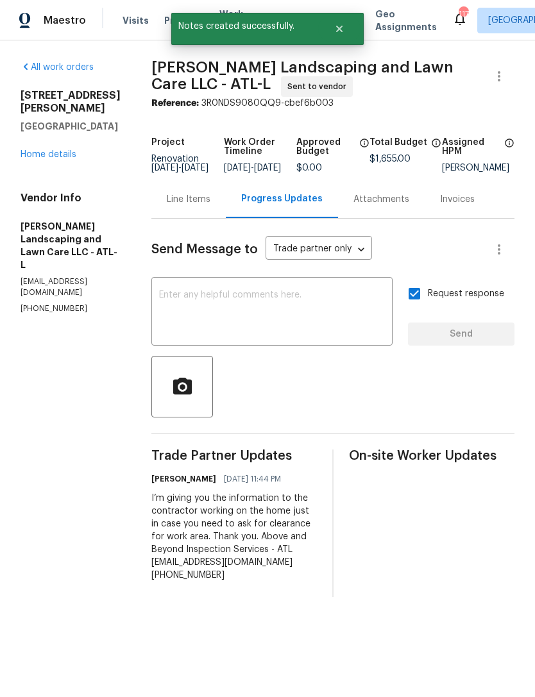
click at [62, 150] on link "Home details" at bounding box center [49, 154] width 56 height 9
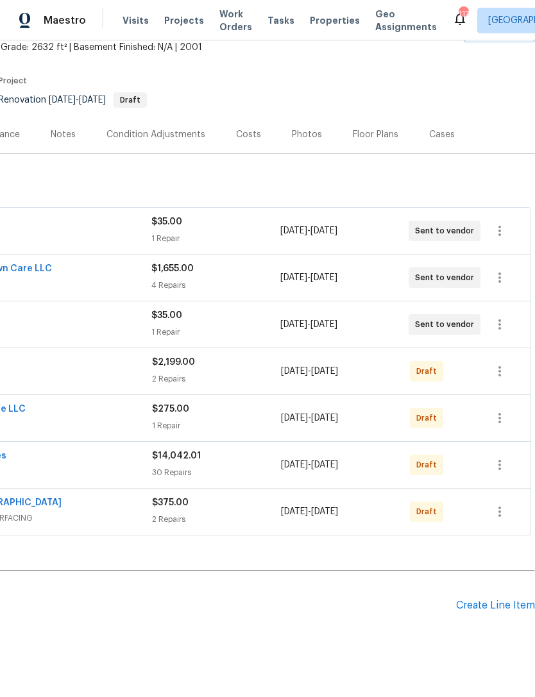
scroll to position [76, 190]
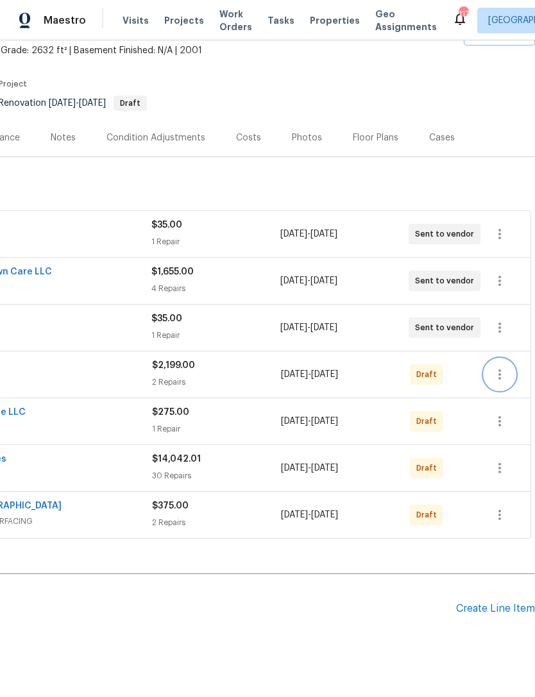
click at [496, 387] on button "button" at bounding box center [499, 374] width 31 height 31
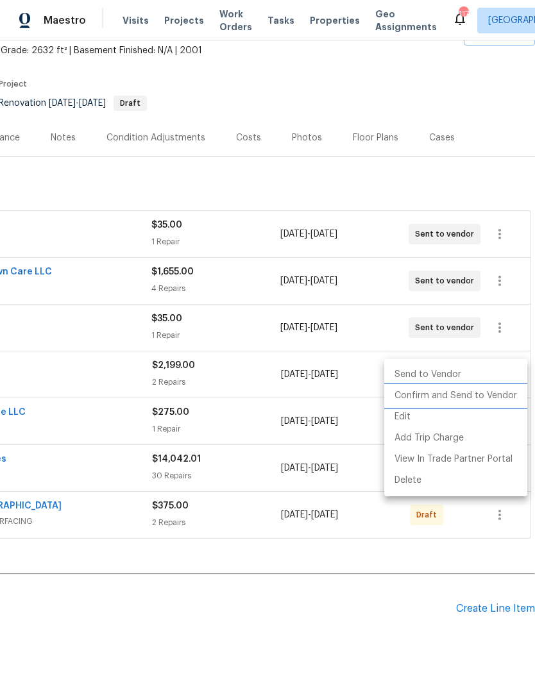
click at [478, 403] on li "Confirm and Send to Vendor" at bounding box center [455, 395] width 143 height 21
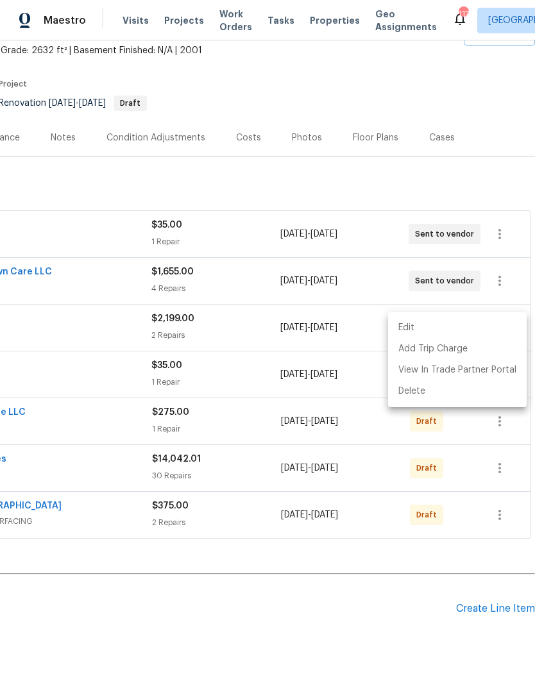
click at [138, 335] on div at bounding box center [267, 348] width 535 height 697
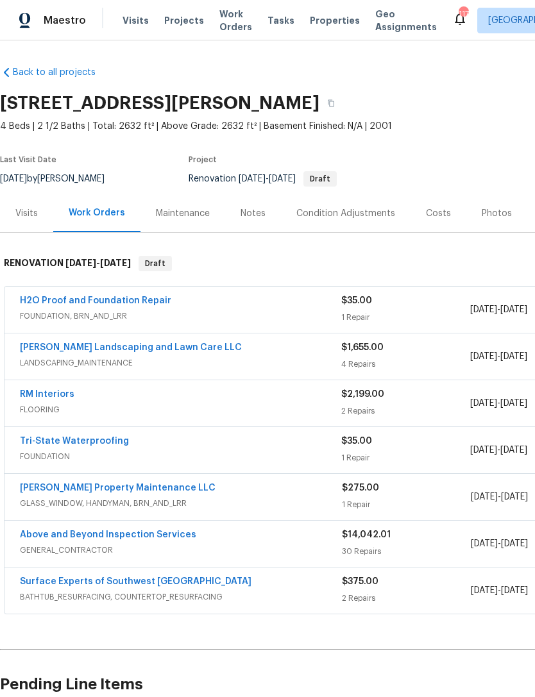
scroll to position [0, 0]
click at [47, 390] on link "RM Interiors" at bounding box center [47, 394] width 54 height 9
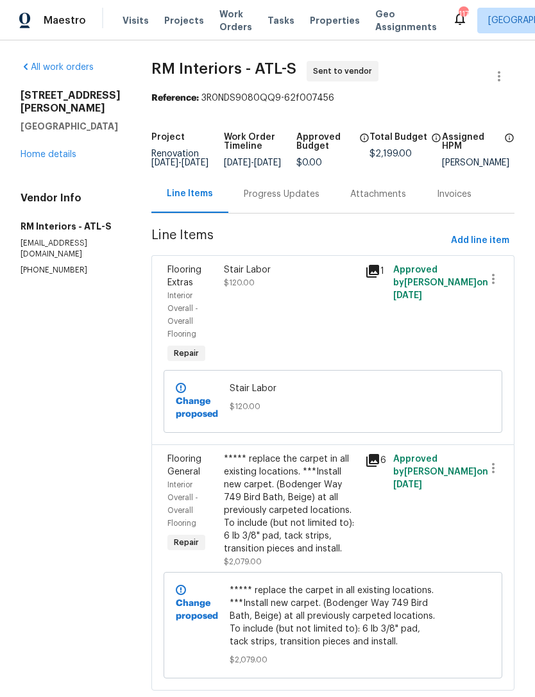
click at [289, 213] on div "Progress Updates" at bounding box center [281, 194] width 106 height 38
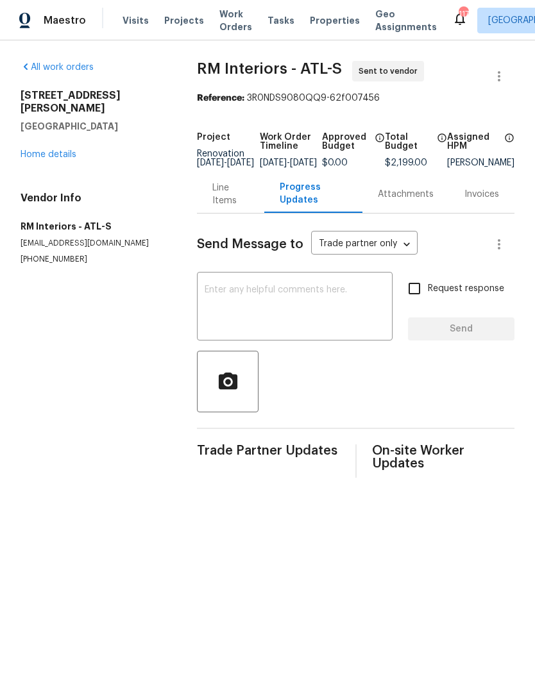
click at [287, 321] on textarea at bounding box center [295, 307] width 180 height 45
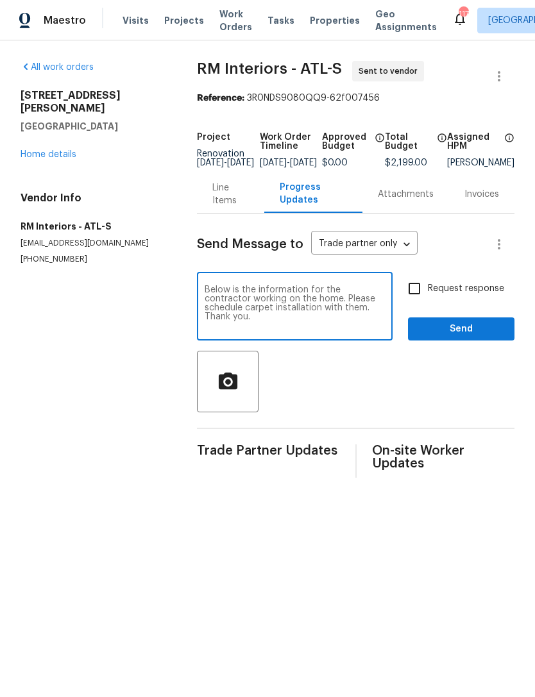
click at [378, 327] on textarea "Below is the information for the contractor working on the home. Please schedul…" at bounding box center [295, 307] width 180 height 45
paste textarea "Above and Beyond Inspection Services - ATL aboveandbeyondservices22@gmail.com (…"
type textarea "Below is the information for the contractor working on the home. Please schedul…"
click at [419, 302] on input "Request response" at bounding box center [414, 288] width 27 height 27
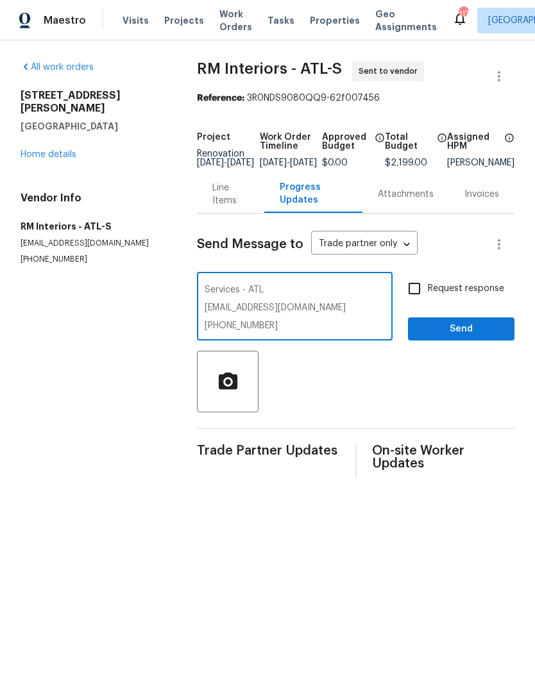
checkbox input "true"
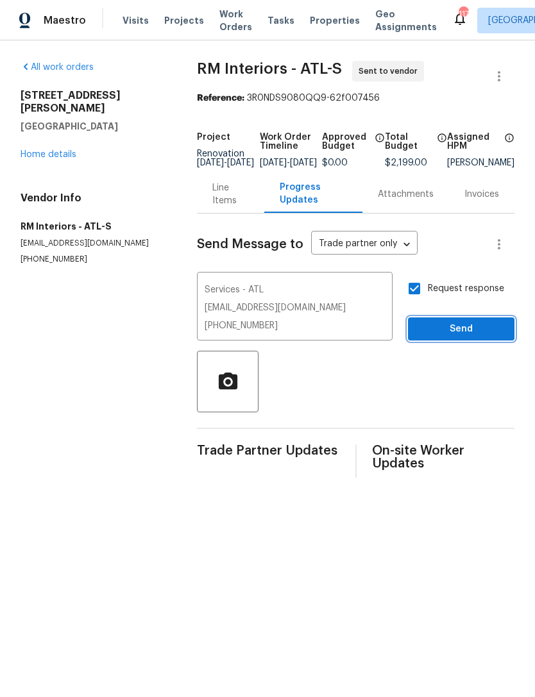
click at [457, 337] on span "Send" at bounding box center [461, 329] width 86 height 16
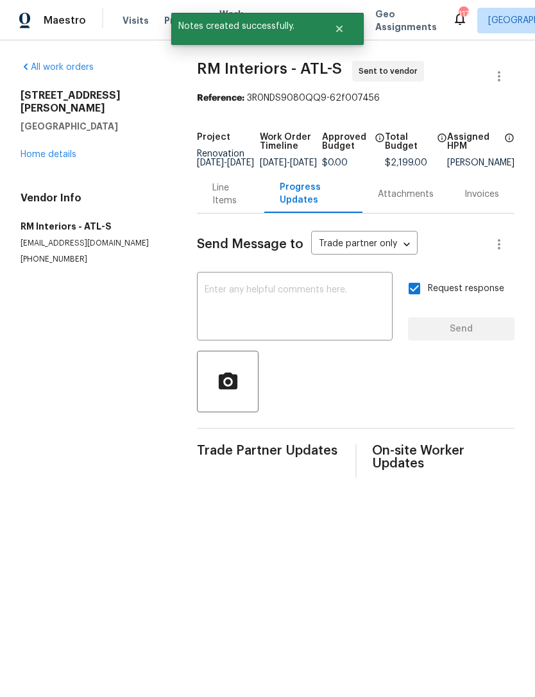
scroll to position [0, 0]
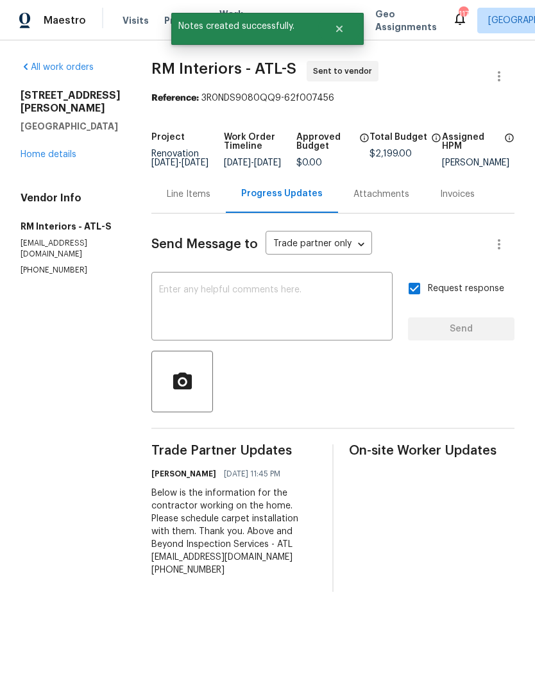
click at [62, 151] on link "Home details" at bounding box center [49, 154] width 56 height 9
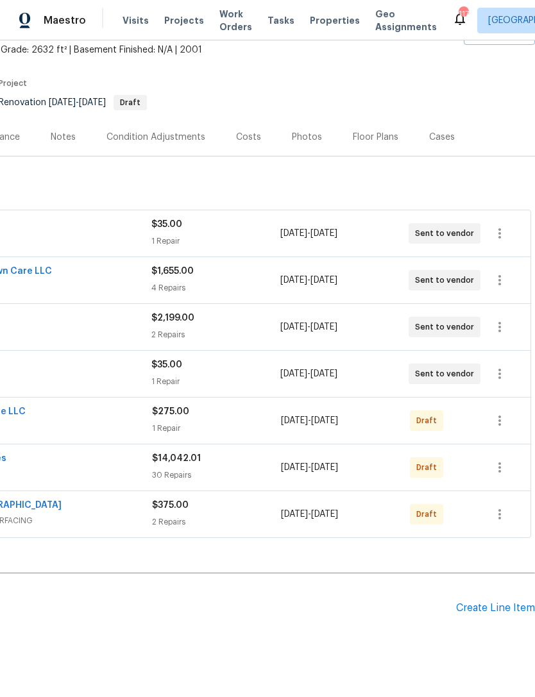
scroll to position [76, 190]
click at [510, 423] on button "button" at bounding box center [499, 421] width 31 height 31
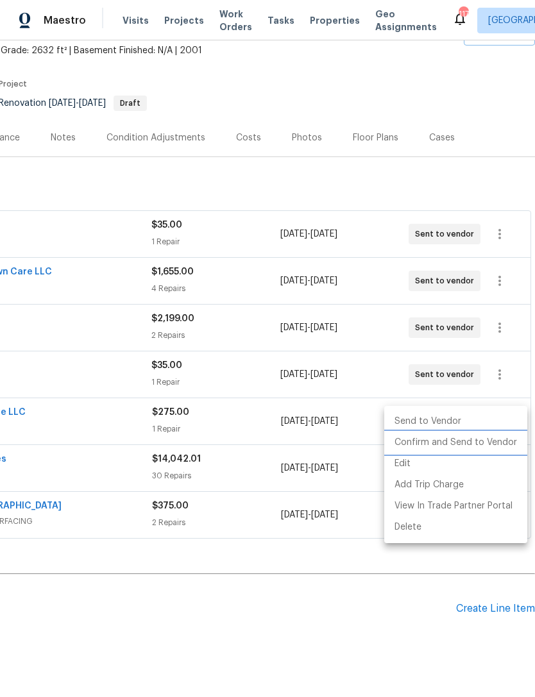
click at [474, 443] on li "Confirm and Send to Vendor" at bounding box center [455, 442] width 143 height 21
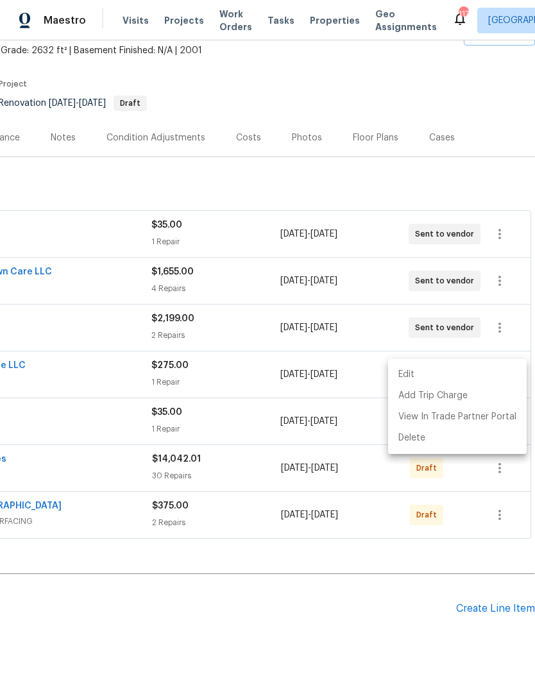
click at [289, 616] on div at bounding box center [267, 348] width 535 height 697
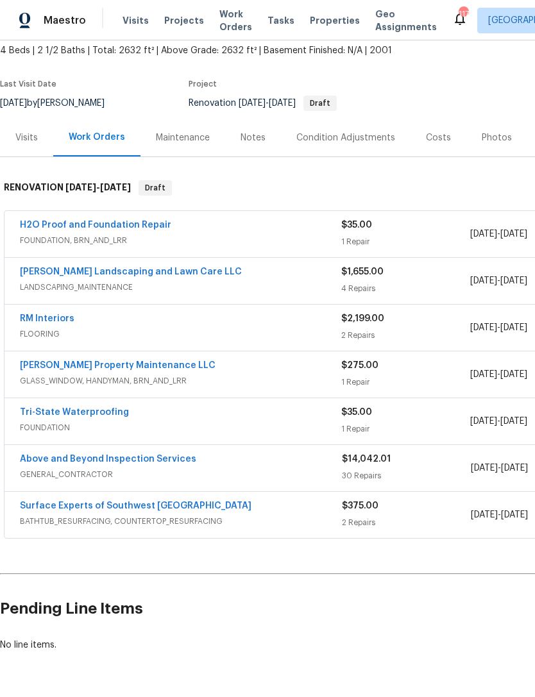
scroll to position [76, 0]
click at [123, 363] on link "Glen Property Maintenance LLC" at bounding box center [118, 365] width 196 height 9
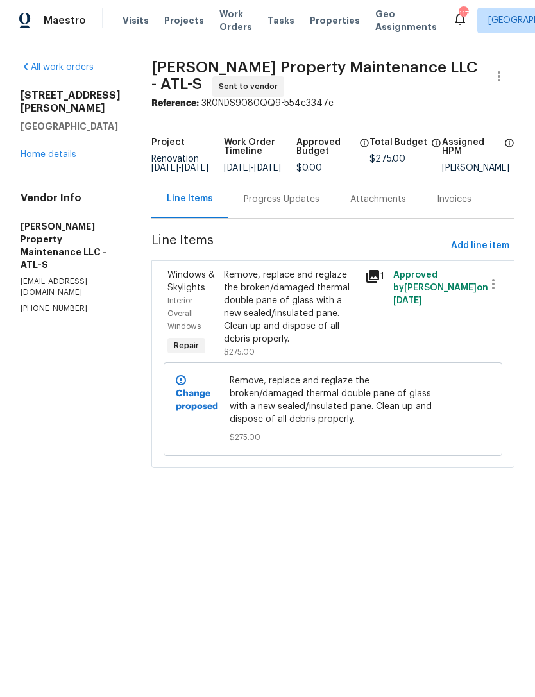
click at [293, 206] on div "Progress Updates" at bounding box center [282, 199] width 76 height 13
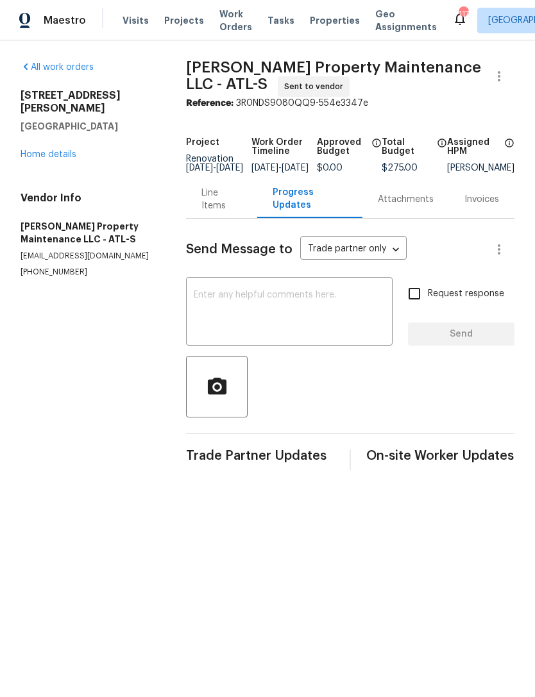
click at [288, 303] on textarea at bounding box center [289, 312] width 191 height 45
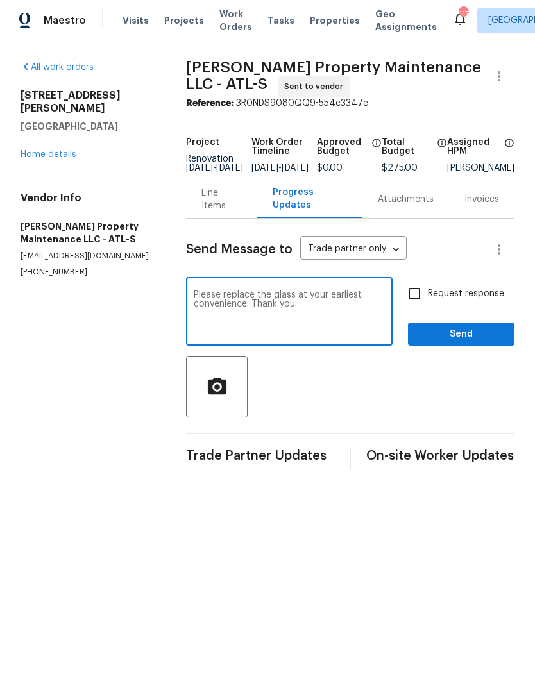
type textarea "Please replace the glass at your earliest convenience. Thank you."
click at [418, 307] on input "Request response" at bounding box center [414, 293] width 27 height 27
checkbox input "true"
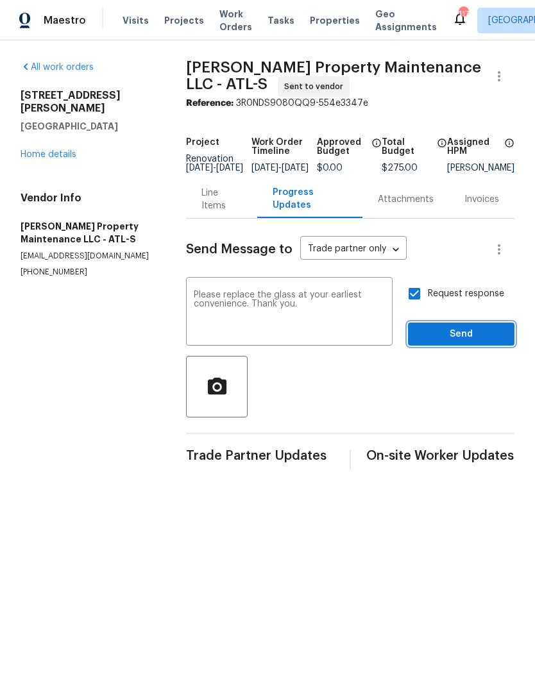
click at [464, 342] on span "Send" at bounding box center [461, 334] width 86 height 16
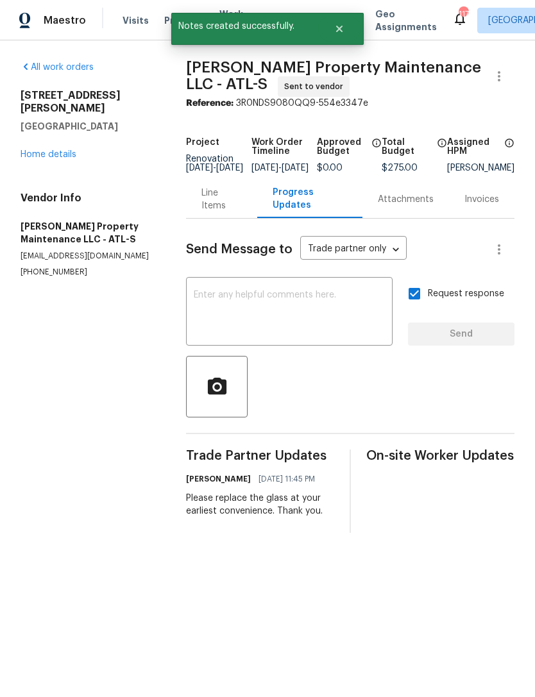
click at [66, 150] on link "Home details" at bounding box center [49, 154] width 56 height 9
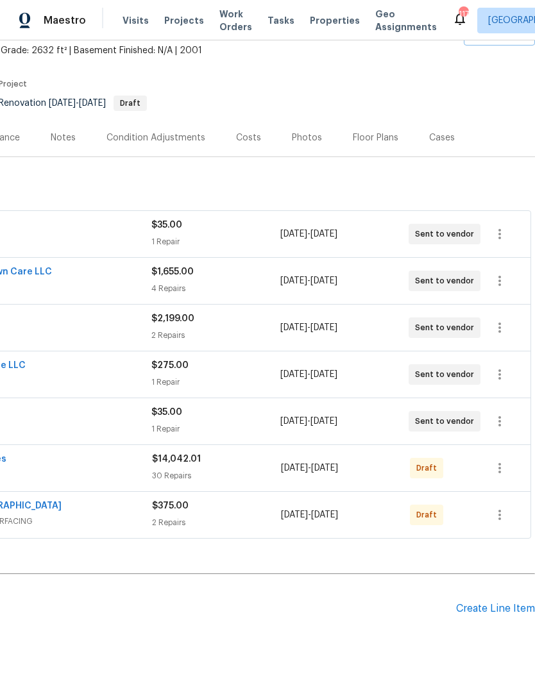
scroll to position [76, 190]
click at [509, 512] on button "button" at bounding box center [499, 514] width 31 height 31
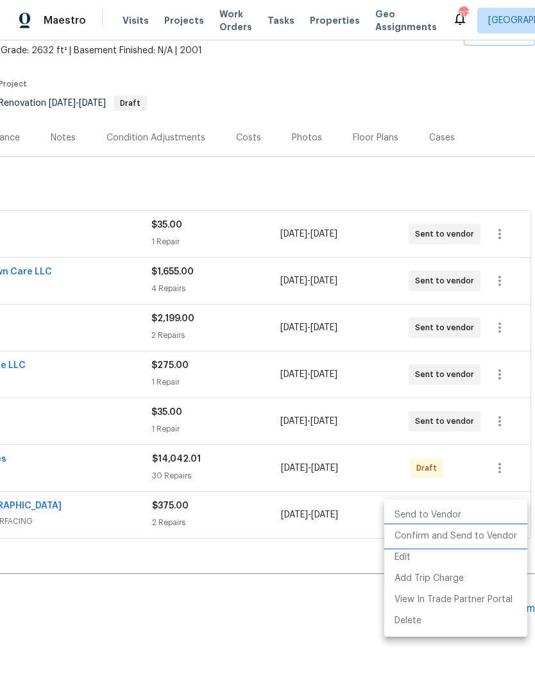
click at [476, 538] on li "Confirm and Send to Vendor" at bounding box center [455, 536] width 143 height 21
click at [258, 608] on div at bounding box center [267, 348] width 535 height 697
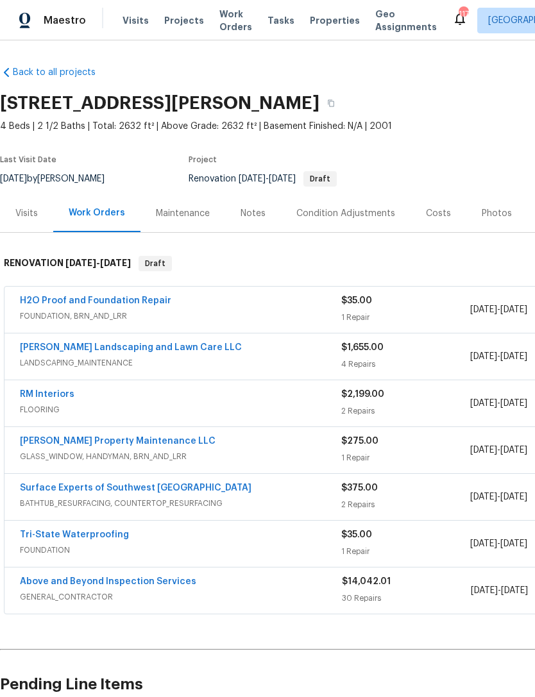
scroll to position [0, 0]
click at [126, 486] on link "Surface Experts of Southwest Atlanta" at bounding box center [135, 487] width 231 height 9
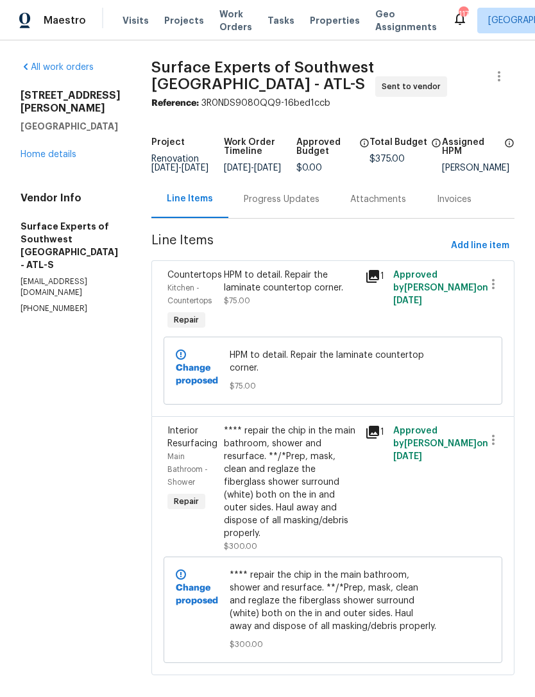
click at [301, 206] on div "Progress Updates" at bounding box center [282, 199] width 76 height 13
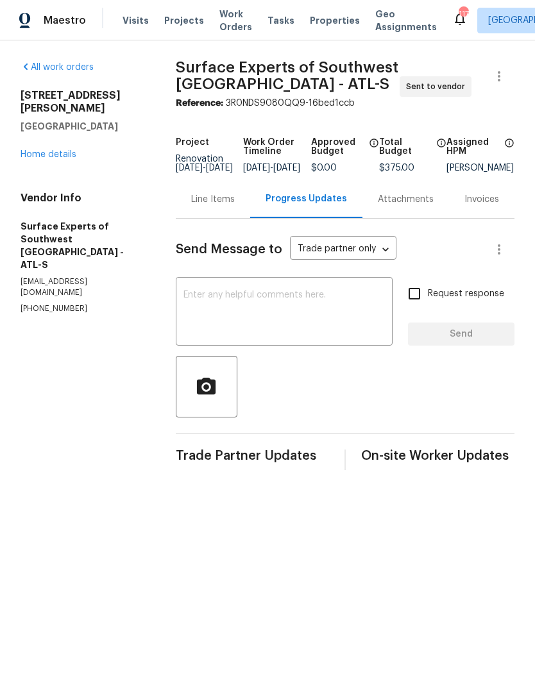
click at [298, 323] on textarea at bounding box center [283, 312] width 201 height 45
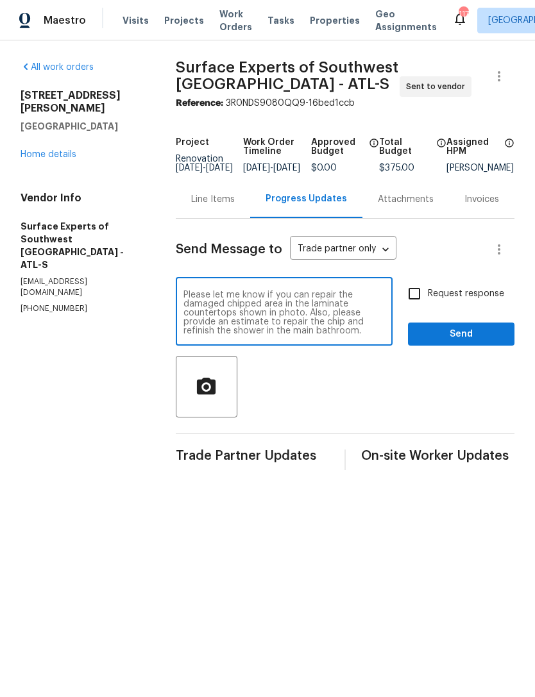
click at [313, 335] on textarea "Please let me know if you can repair the damaged chipped area in the laminate c…" at bounding box center [283, 312] width 201 height 45
click at [235, 335] on textarea "Please let me know if you can repair the damaged chipped area in the laminate c…" at bounding box center [283, 312] width 201 height 45
click at [341, 335] on textarea "Please let me know if you can repair the damaged chipped area in the laminate c…" at bounding box center [283, 312] width 201 height 45
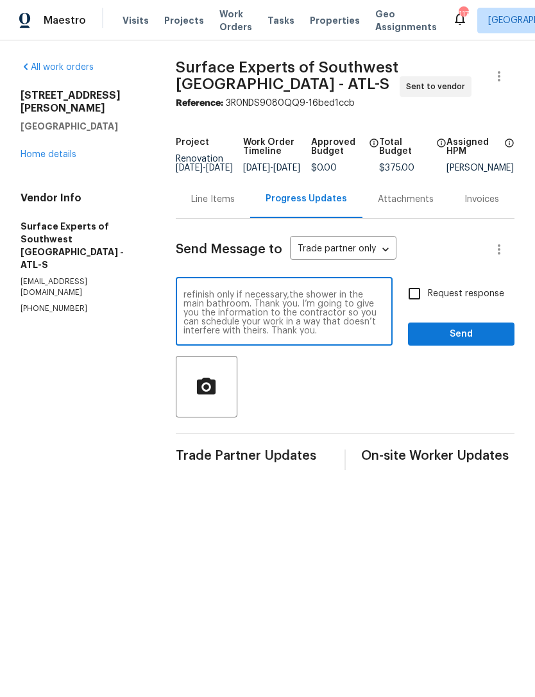
click at [381, 335] on textarea "Please let me know if you can repair the damaged chipped area in the laminate c…" at bounding box center [283, 312] width 201 height 45
paste textarea "Above and Beyond Inspection Services - ATL aboveandbeyondservices22@gmail.com (…"
type textarea "Please let me know if you can repair the damaged chipped area in the laminate c…"
click at [410, 303] on input "Request response" at bounding box center [414, 293] width 27 height 27
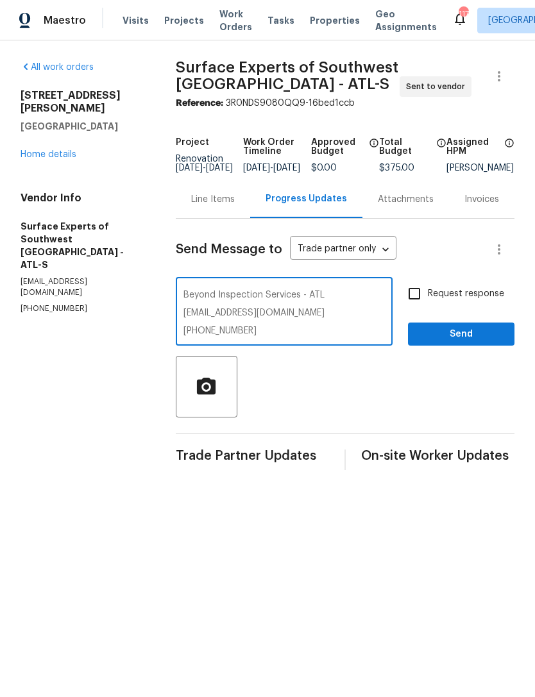
checkbox input "true"
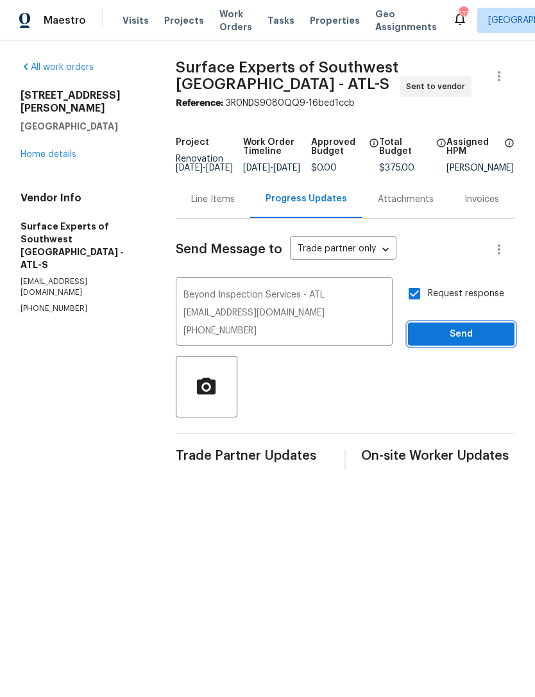
click at [473, 342] on span "Send" at bounding box center [461, 334] width 86 height 16
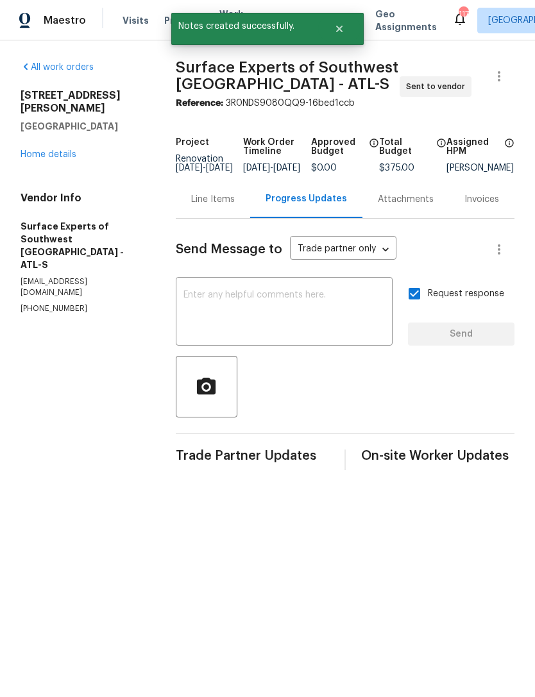
scroll to position [0, 0]
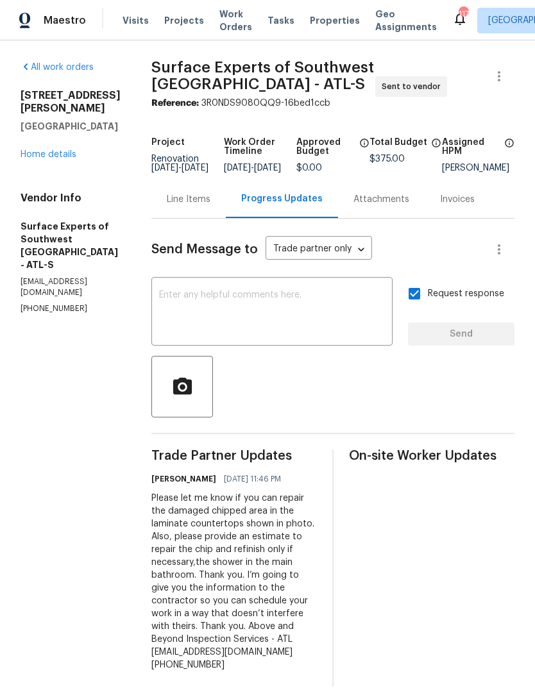
click at [60, 150] on link "Home details" at bounding box center [49, 154] width 56 height 9
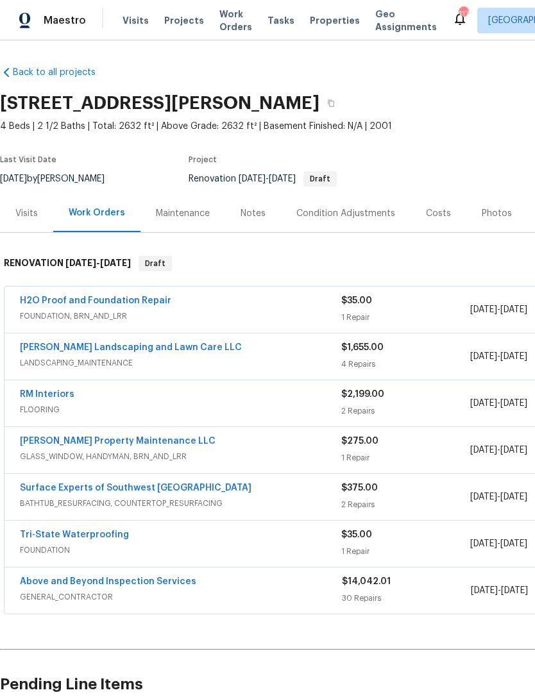
click at [137, 484] on link "Surface Experts of Southwest Atlanta" at bounding box center [135, 487] width 231 height 9
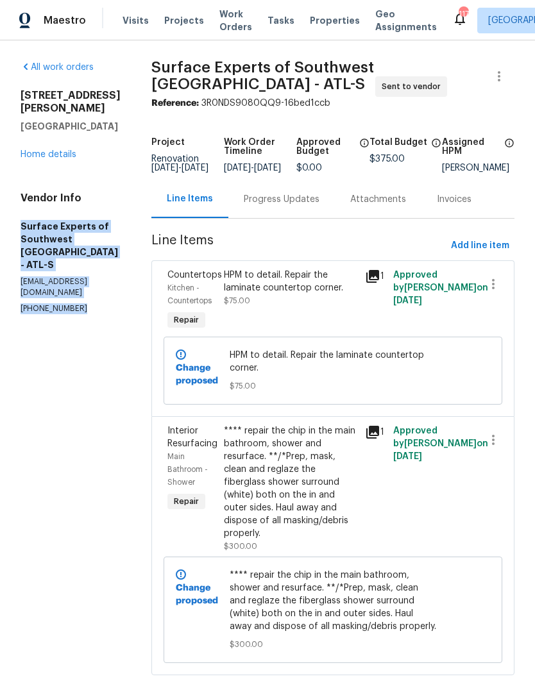
click at [62, 150] on link "Home details" at bounding box center [49, 154] width 56 height 9
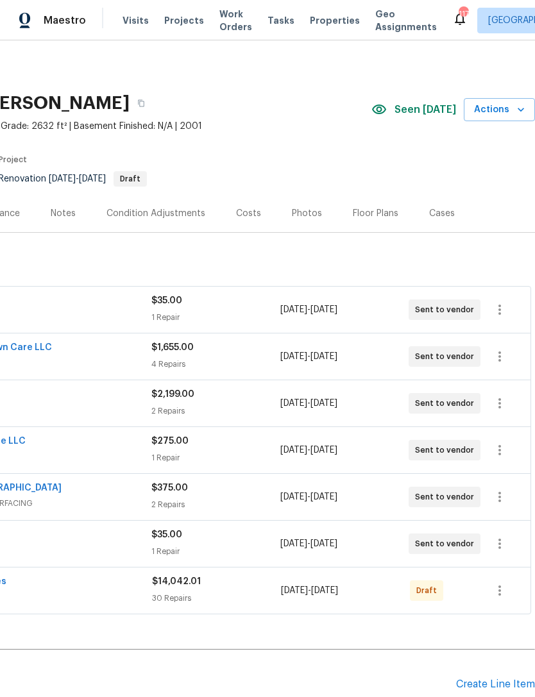
scroll to position [0, 190]
click at [498, 591] on icon "button" at bounding box center [499, 590] width 15 height 15
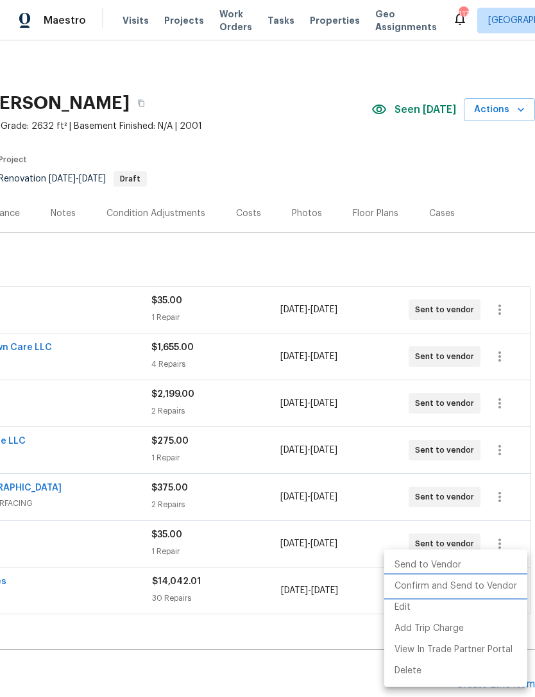
click at [487, 587] on li "Confirm and Send to Vendor" at bounding box center [455, 586] width 143 height 21
click at [327, 642] on div at bounding box center [267, 348] width 535 height 697
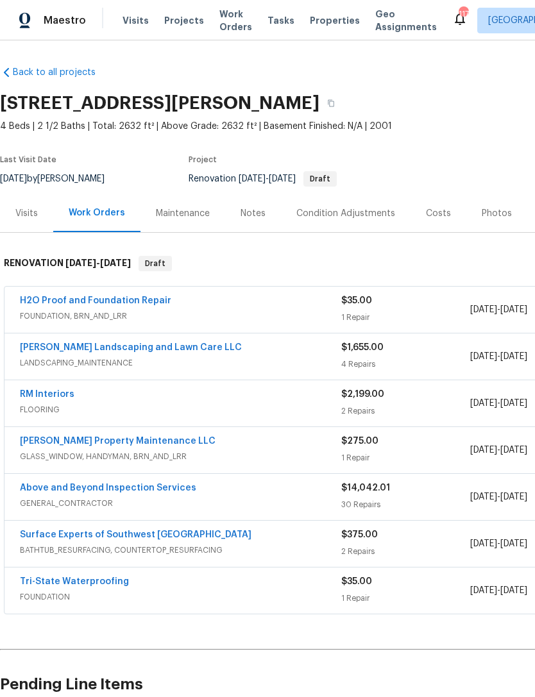
scroll to position [0, 0]
click at [170, 487] on link "Above and Beyond Inspection Services" at bounding box center [108, 487] width 176 height 9
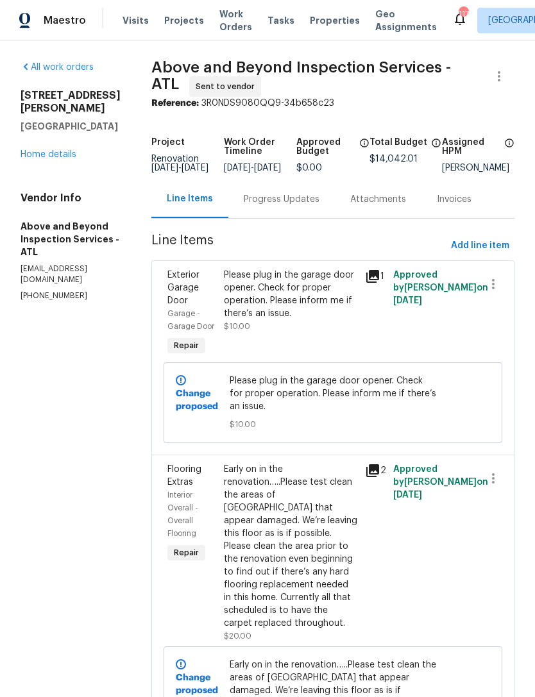
click at [317, 205] on div "Progress Updates" at bounding box center [282, 199] width 76 height 13
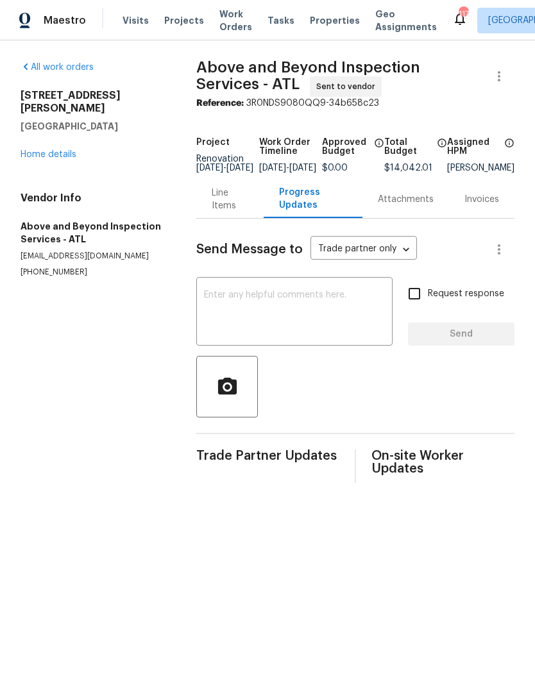
click at [323, 312] on textarea at bounding box center [294, 312] width 181 height 45
click at [308, 324] on textarea at bounding box center [294, 312] width 181 height 45
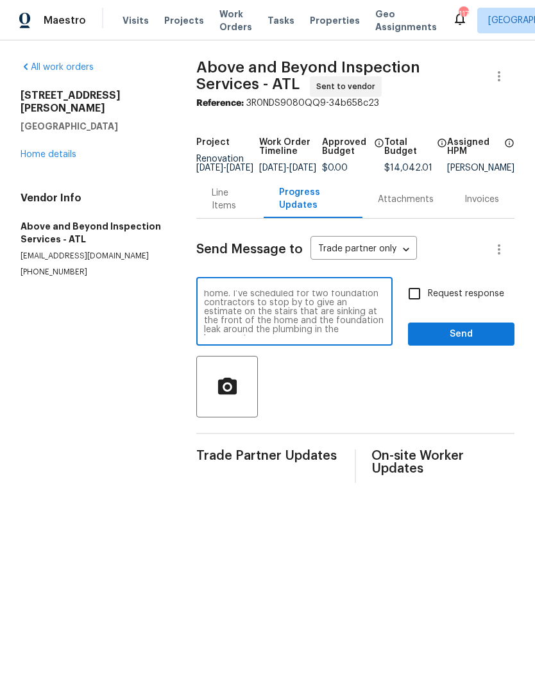
scroll to position [18, 0]
click at [351, 335] on textarea "This house is getting full interior paint. Paint will be ordered and sent to th…" at bounding box center [294, 312] width 181 height 45
click at [376, 328] on textarea "This house is getting full interior paint. Paint will be ordered and sent to th…" at bounding box center [294, 312] width 181 height 45
click at [256, 335] on textarea "This house is getting full interior paint. Paint will be ordered and sent to th…" at bounding box center [294, 312] width 181 height 45
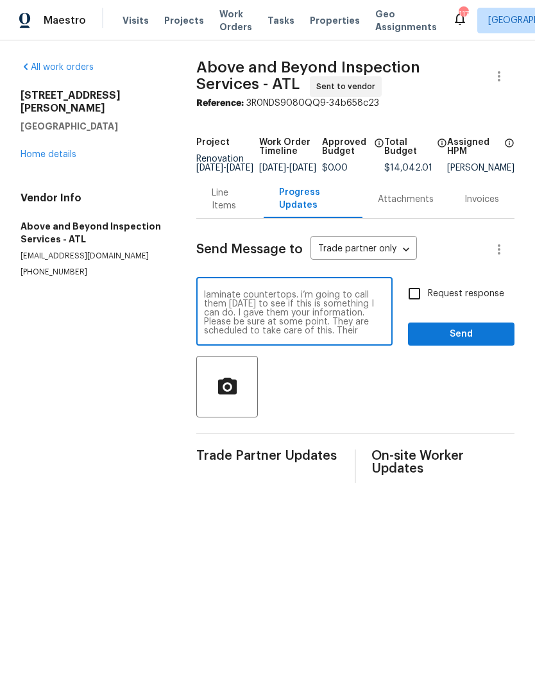
scroll to position [180, 0]
click at [344, 335] on textarea "This house is getting full interior paint. Paint will be ordered and sent to th…" at bounding box center [294, 312] width 181 height 45
paste textarea "Surface Experts of Southwest Atlanta - ATL-S gbalaze@surfaceexperts.com (678) 9…"
click at [239, 322] on textarea at bounding box center [294, 312] width 181 height 45
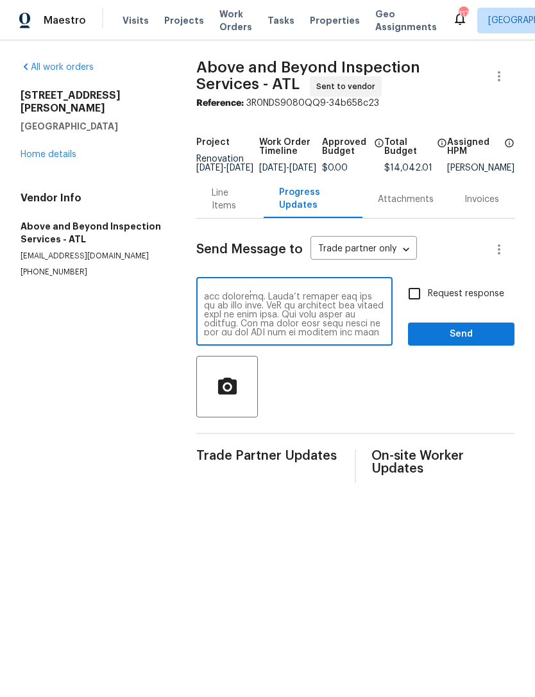
scroll to position [63, 0]
click at [330, 326] on textarea at bounding box center [294, 312] width 181 height 45
click at [273, 324] on textarea at bounding box center [294, 312] width 181 height 45
click at [335, 321] on textarea at bounding box center [294, 312] width 181 height 45
click at [326, 330] on textarea at bounding box center [294, 312] width 181 height 45
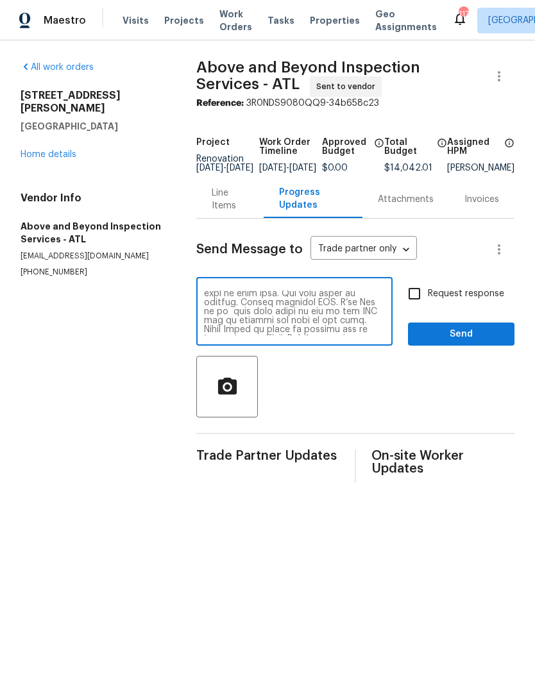
scroll to position [83, 0]
click at [327, 332] on textarea at bounding box center [294, 312] width 181 height 45
click at [336, 330] on textarea at bounding box center [294, 312] width 181 height 45
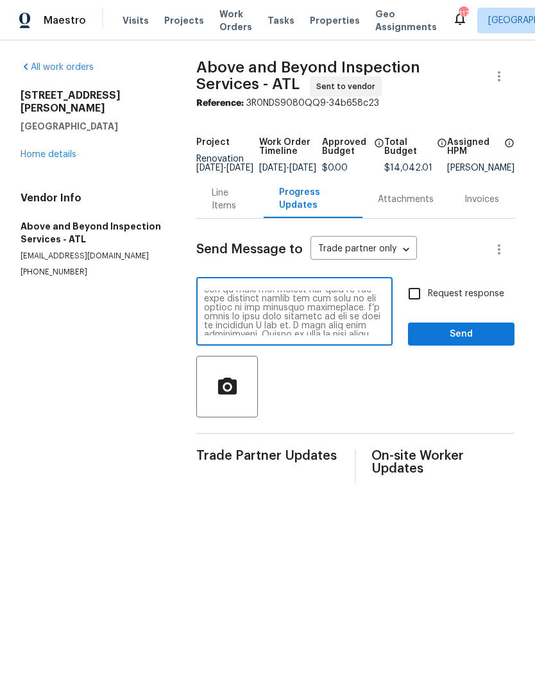
click at [274, 315] on textarea at bounding box center [294, 312] width 181 height 45
click at [360, 329] on textarea at bounding box center [294, 312] width 181 height 45
click at [328, 332] on textarea at bounding box center [294, 312] width 181 height 45
click at [341, 310] on textarea at bounding box center [294, 312] width 181 height 45
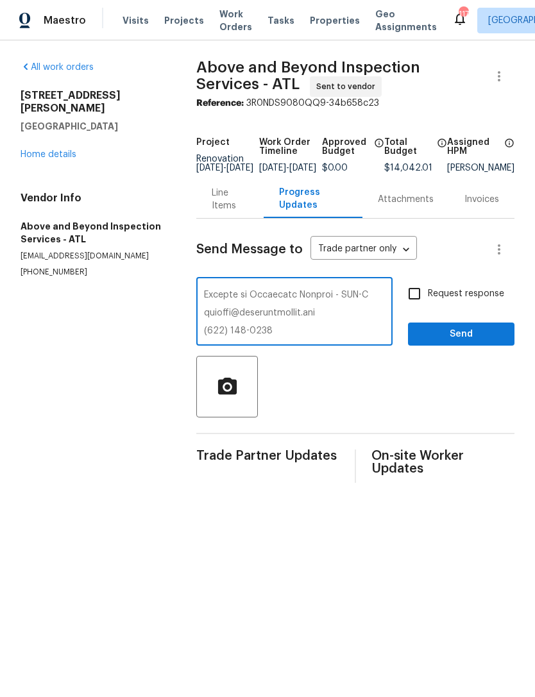
scroll to position [233, 0]
type textarea "This house is getting full interior paint. Paint will be ordered and sent to th…"
click at [412, 303] on input "Request response" at bounding box center [414, 293] width 27 height 27
checkbox input "true"
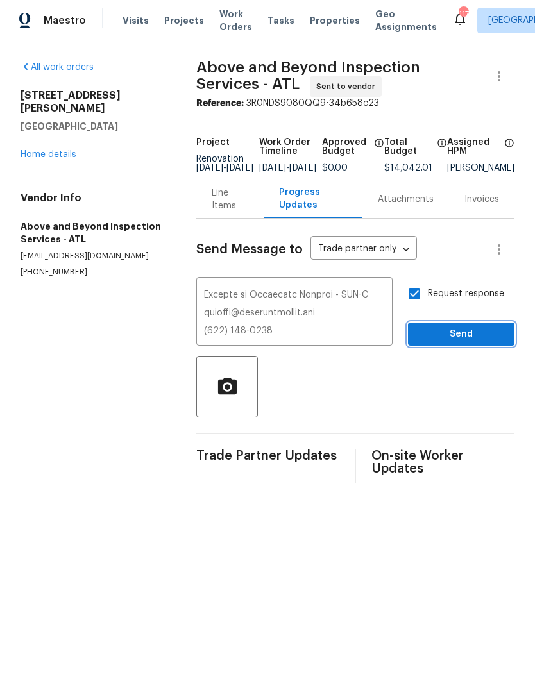
click at [442, 342] on span "Send" at bounding box center [461, 334] width 86 height 16
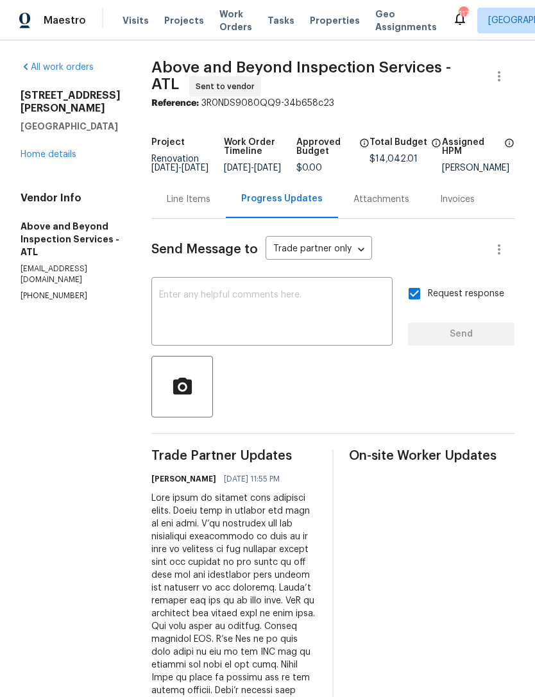
scroll to position [0, 0]
click at [66, 150] on link "Home details" at bounding box center [49, 154] width 56 height 9
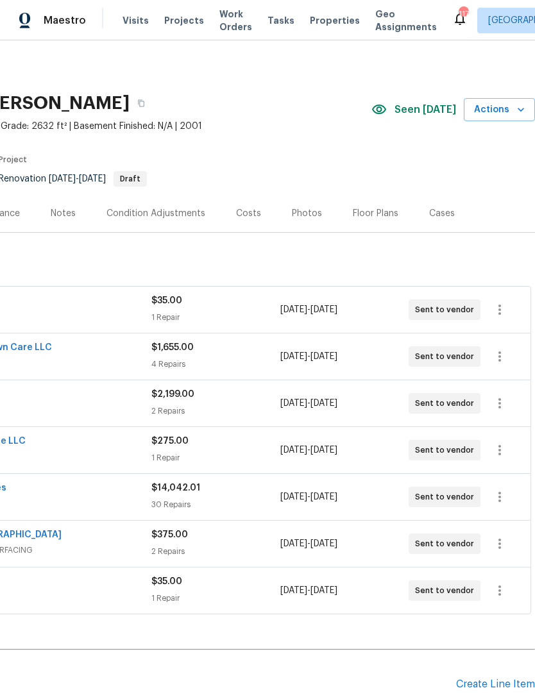
scroll to position [0, 190]
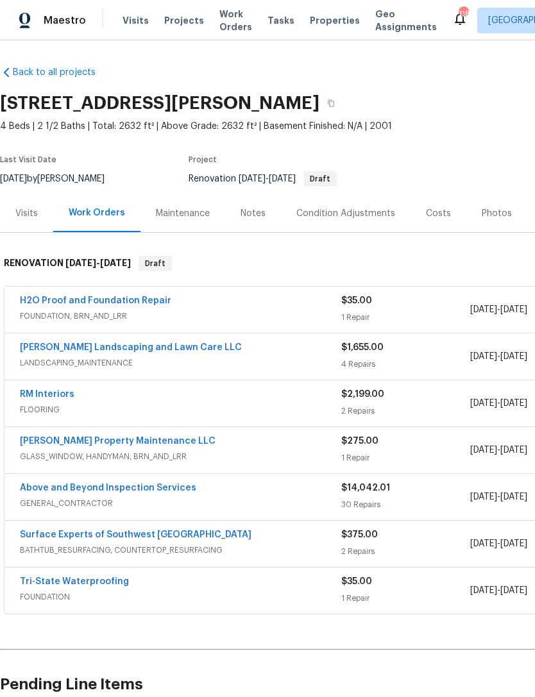
click at [270, 102] on h2 "[STREET_ADDRESS][PERSON_NAME]" at bounding box center [159, 103] width 319 height 13
copy h2 "[STREET_ADDRESS][PERSON_NAME]"
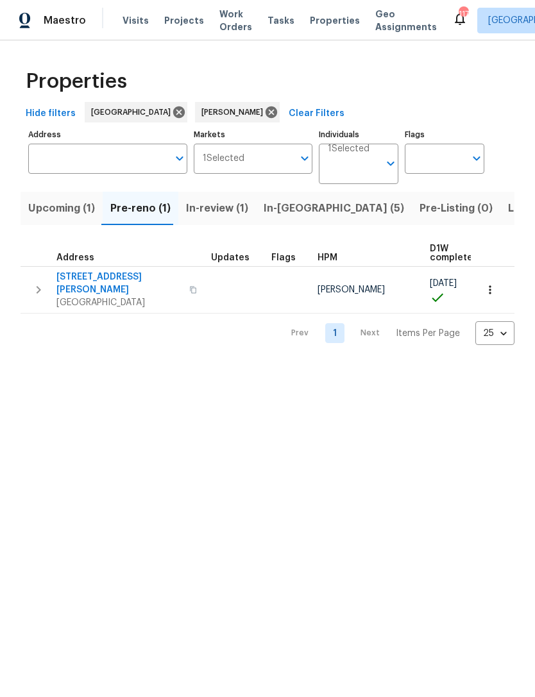
click at [42, 282] on icon "button" at bounding box center [38, 289] width 15 height 15
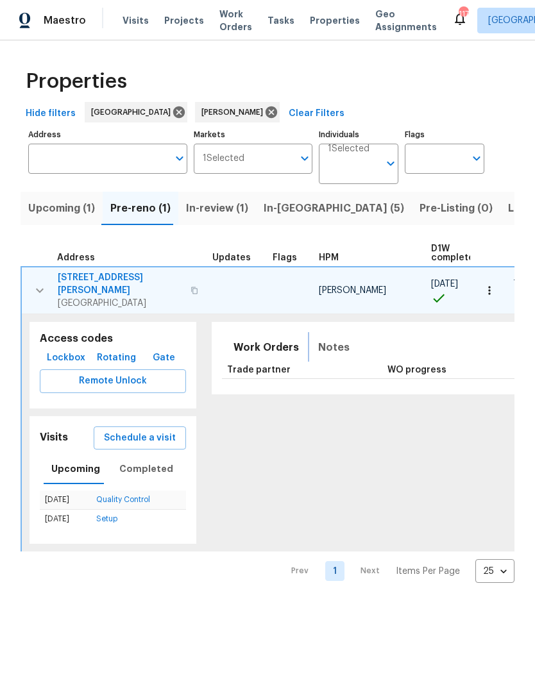
click at [318, 339] on span "Notes" at bounding box center [333, 348] width 31 height 18
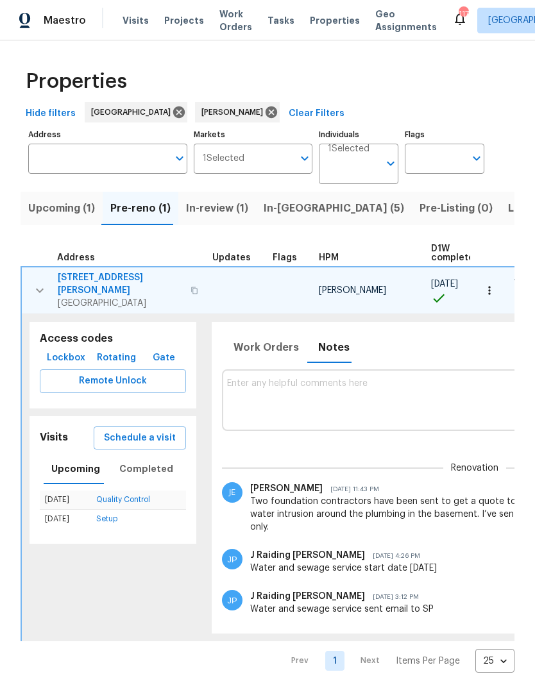
click at [317, 389] on textarea at bounding box center [475, 399] width 496 height 43
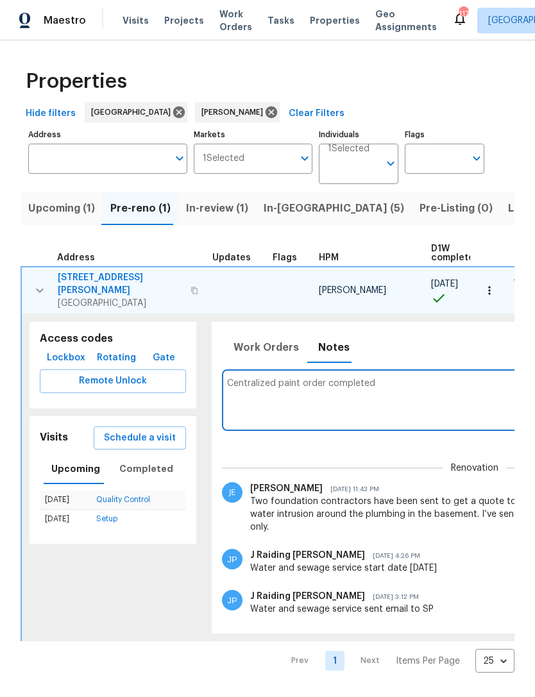
type textarea "Centralized paint order completed"
click at [365, 439] on div "Renovation RENOVATION ​ Add" at bounding box center [475, 451] width 506 height 24
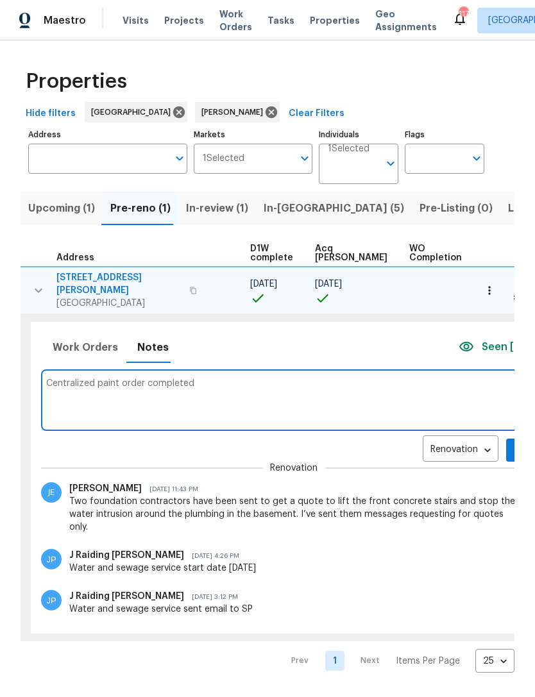
click at [516, 442] on span "Add" at bounding box center [526, 450] width 21 height 16
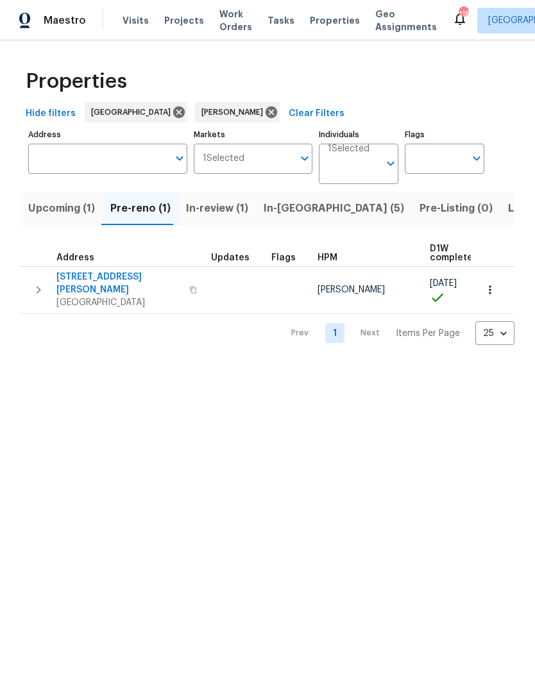
click at [490, 289] on icon "button" at bounding box center [490, 289] width 2 height 8
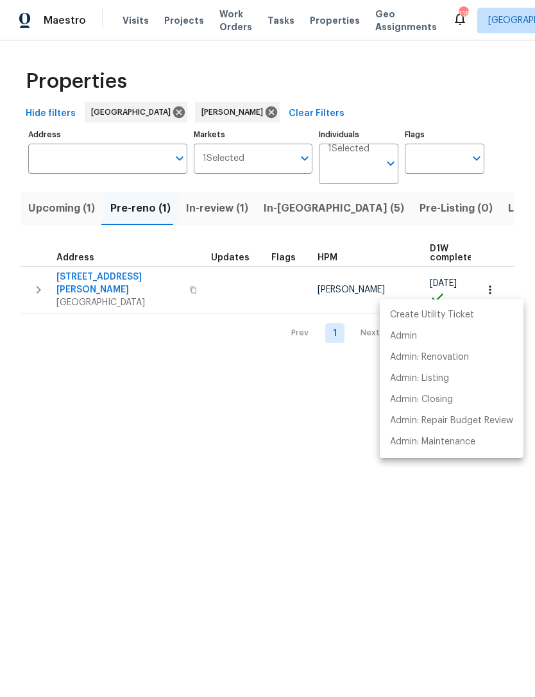
click at [298, 210] on div at bounding box center [267, 348] width 535 height 697
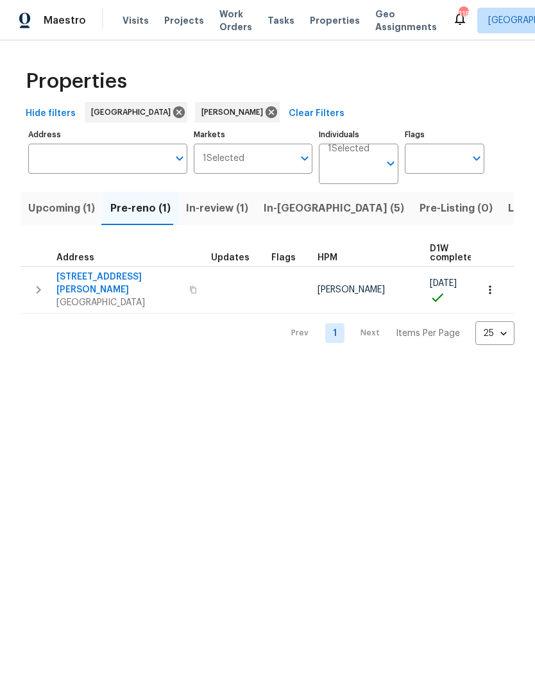
click at [281, 216] on span "In-[GEOGRAPHIC_DATA] (5)" at bounding box center [334, 208] width 140 height 18
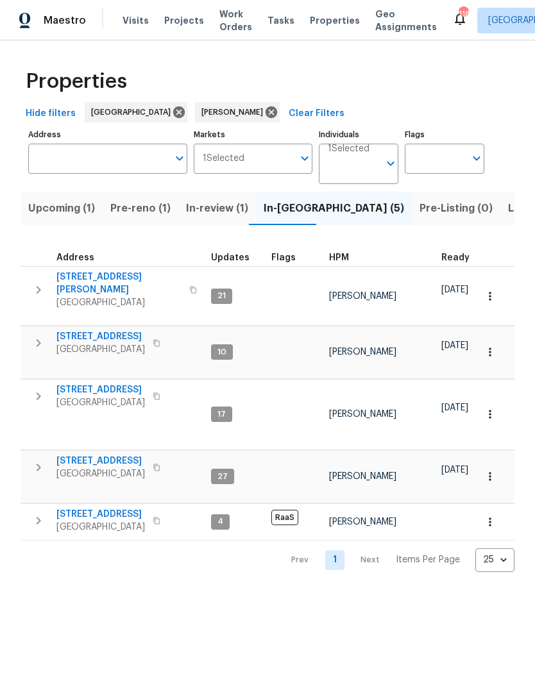
click at [46, 391] on icon "button" at bounding box center [38, 396] width 15 height 15
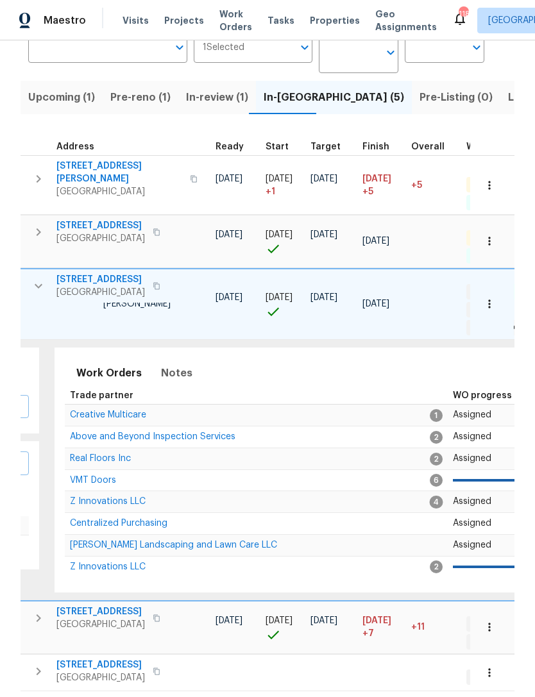
scroll to position [110, 0]
click at [110, 457] on span "Real Floors Inc" at bounding box center [100, 459] width 61 height 9
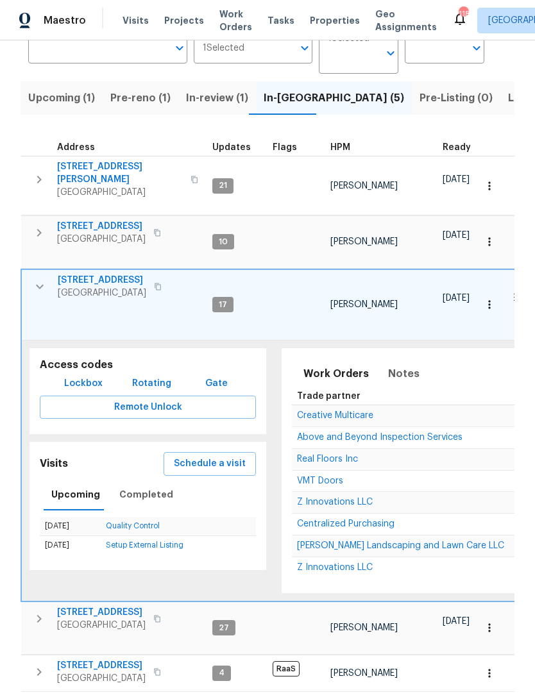
scroll to position [0, 0]
click at [49, 287] on button "button" at bounding box center [40, 287] width 26 height 26
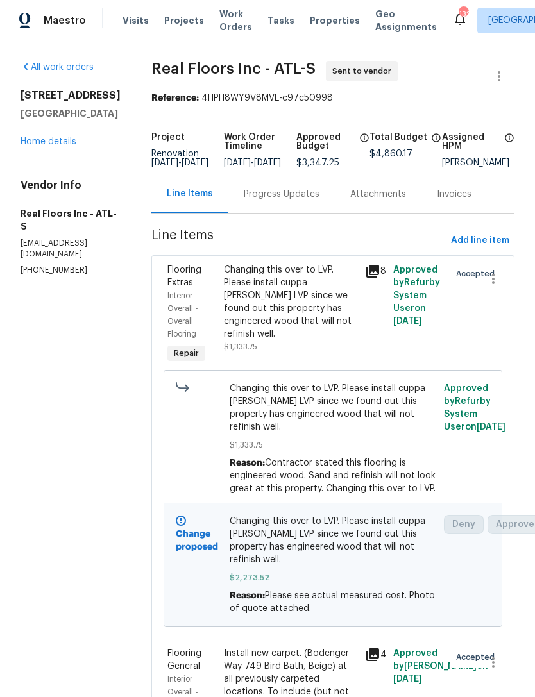
scroll to position [-1, 0]
